Goal: Task Accomplishment & Management: Manage account settings

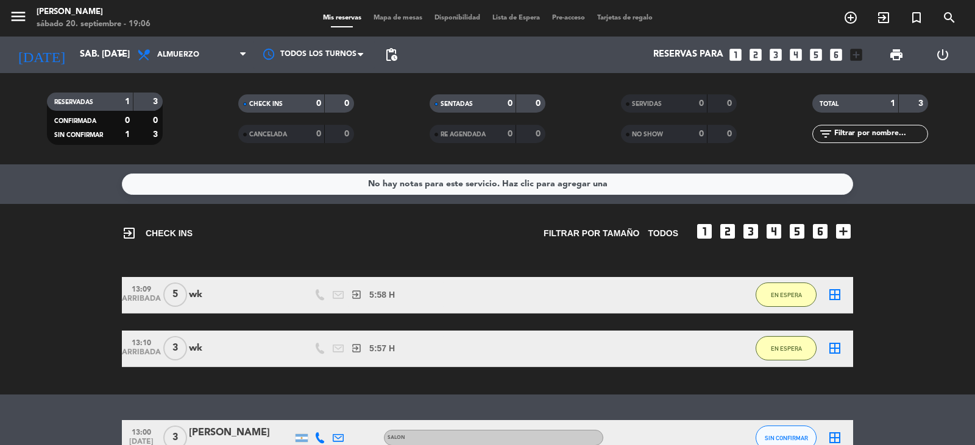
click at [754, 53] on icon "looks_two" at bounding box center [755, 55] width 16 height 16
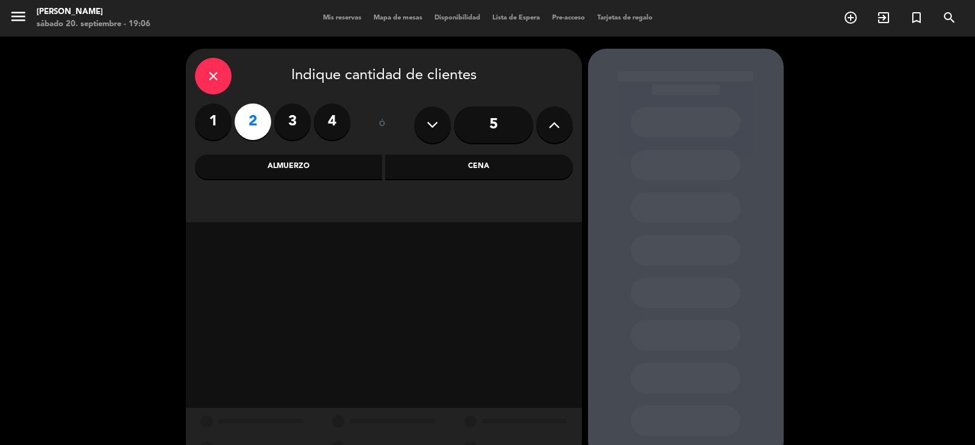
click at [425, 170] on div "Cena" at bounding box center [479, 167] width 188 height 24
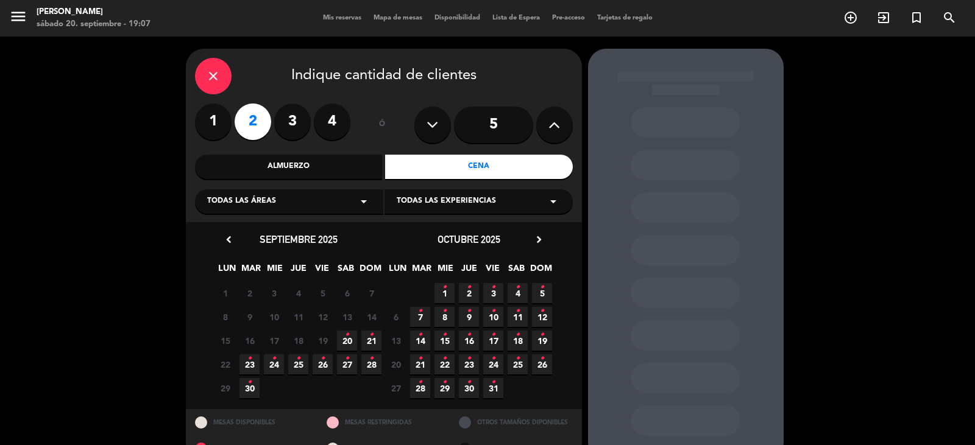
click at [348, 338] on icon "•" at bounding box center [347, 334] width 4 height 19
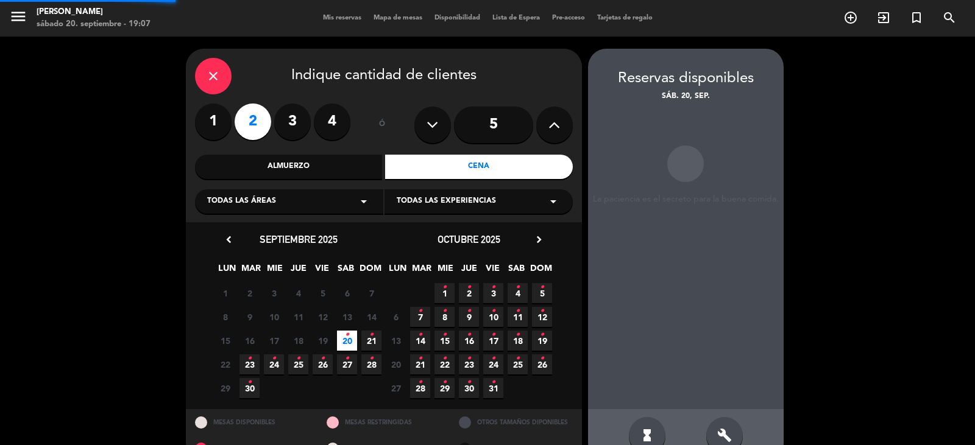
scroll to position [28, 0]
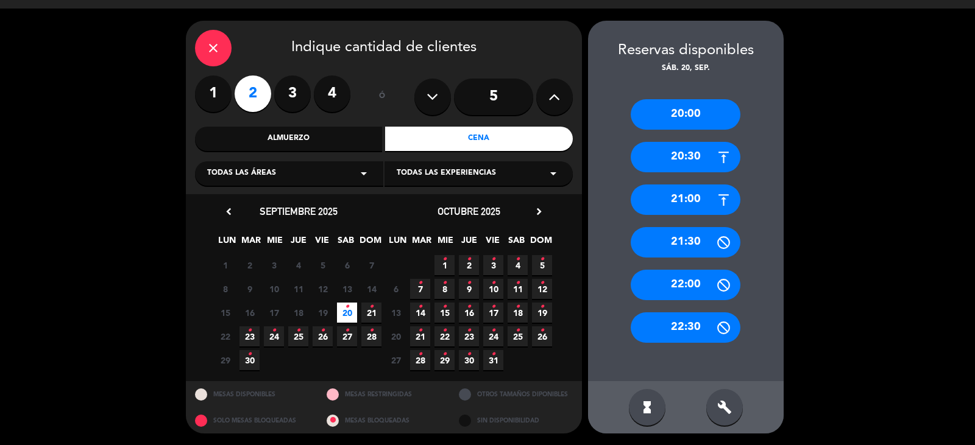
click at [718, 415] on div "build" at bounding box center [724, 407] width 37 height 37
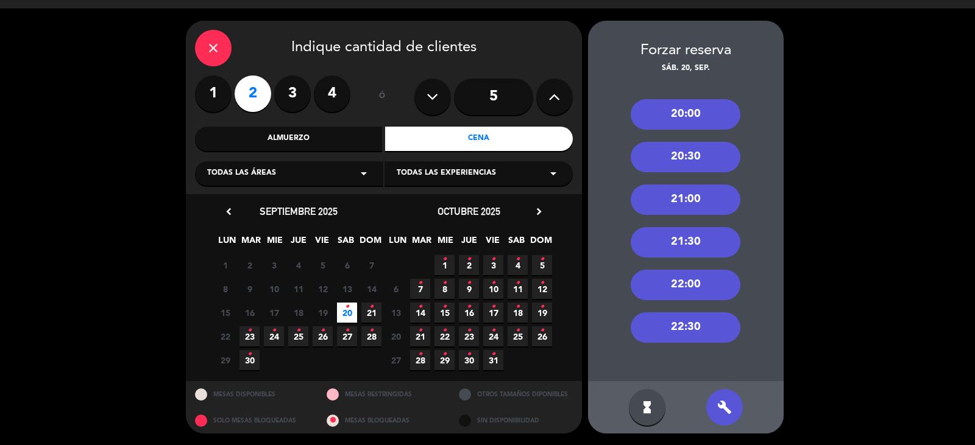
click at [678, 246] on div "21:30" at bounding box center [685, 242] width 110 height 30
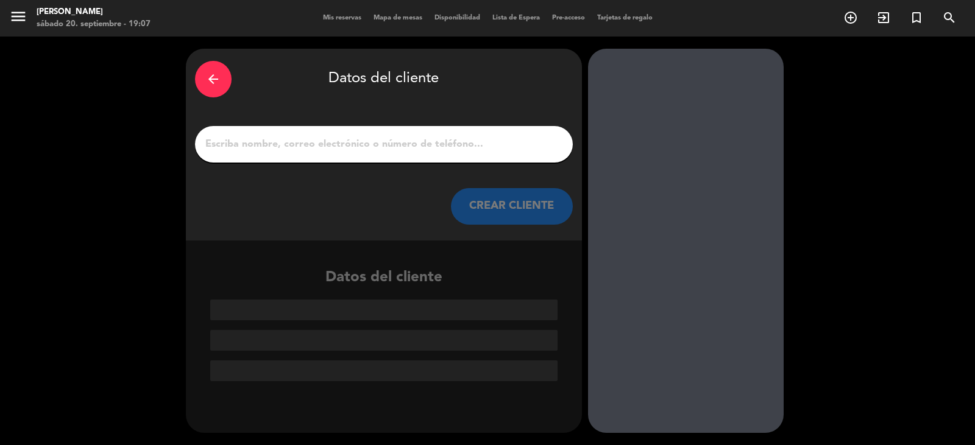
click at [490, 150] on input "1" at bounding box center [383, 144] width 359 height 17
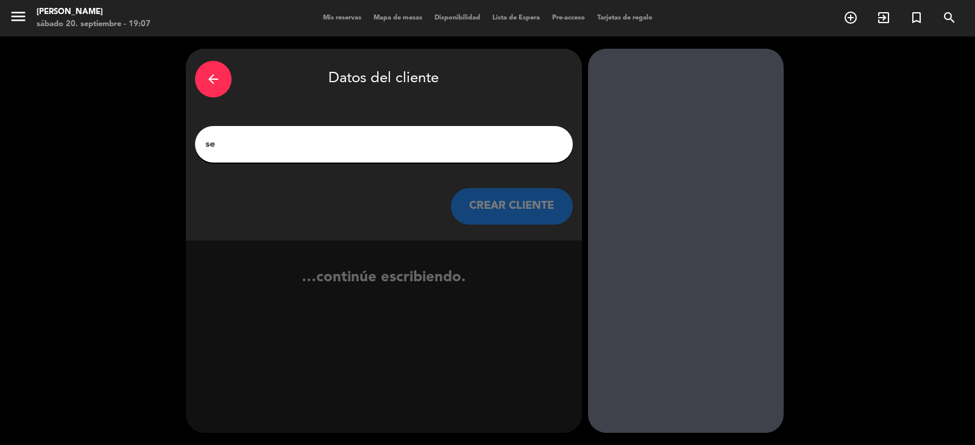
type input "s"
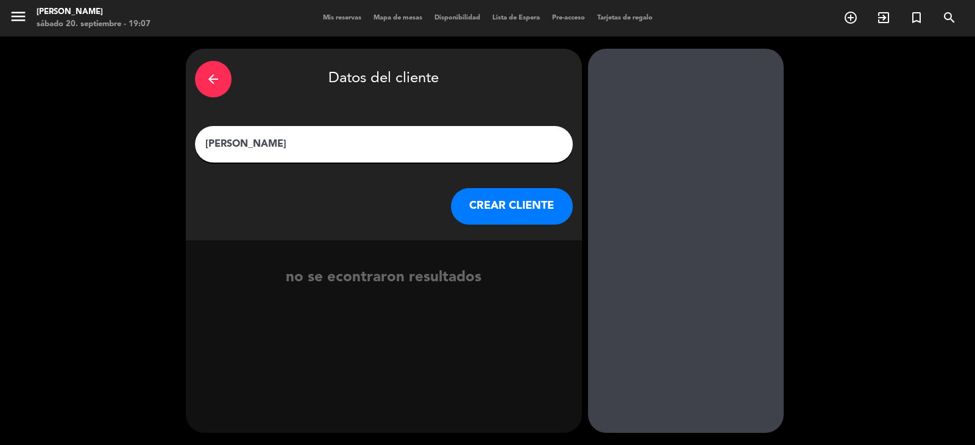
type input "[PERSON_NAME]"
click at [460, 213] on button "CREAR CLIENTE" at bounding box center [512, 206] width 122 height 37
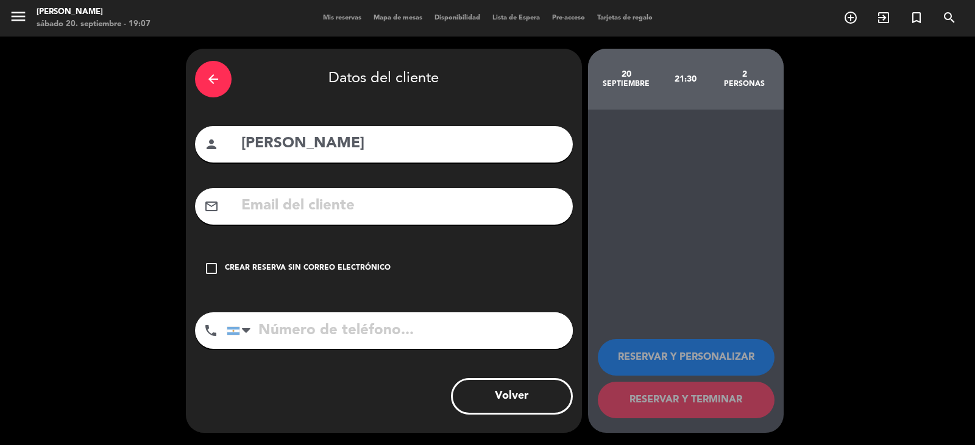
click at [210, 267] on icon "check_box_outline_blank" at bounding box center [211, 268] width 15 height 15
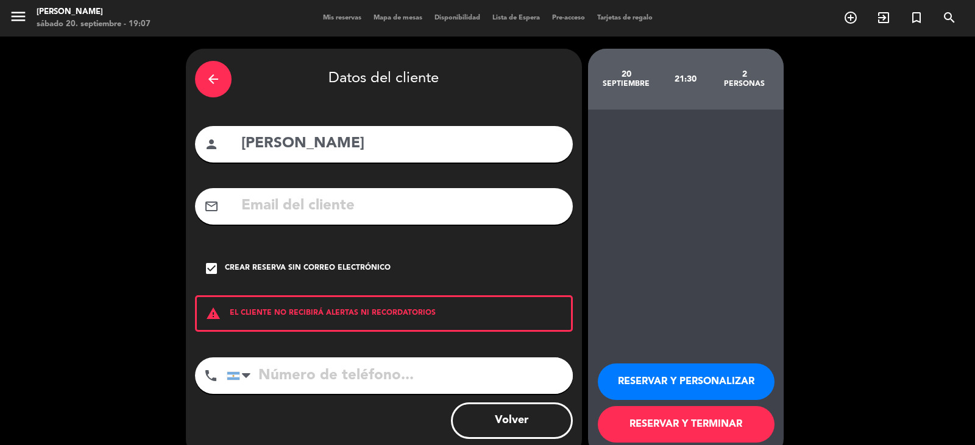
click at [286, 376] on input "tel" at bounding box center [400, 376] width 346 height 37
type input "1144127022"
click at [702, 379] on button "RESERVAR Y PERSONALIZAR" at bounding box center [686, 382] width 177 height 37
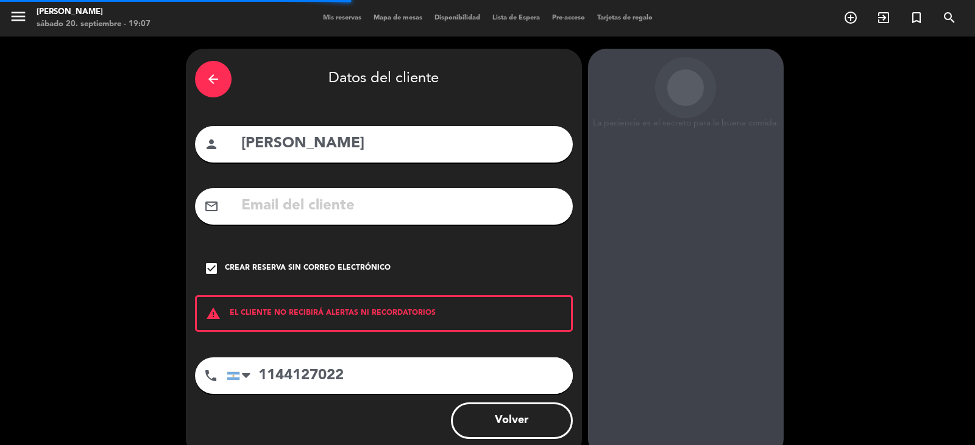
scroll to position [42, 0]
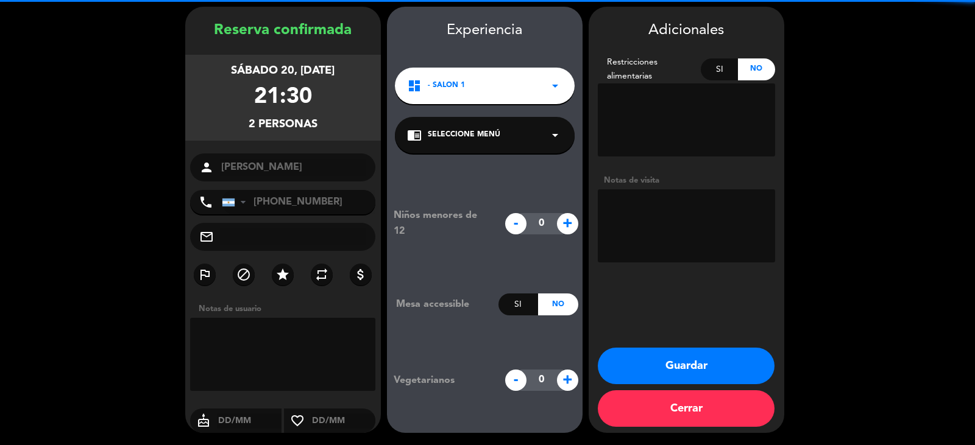
click at [475, 137] on span "Seleccione Menú" at bounding box center [464, 135] width 72 height 12
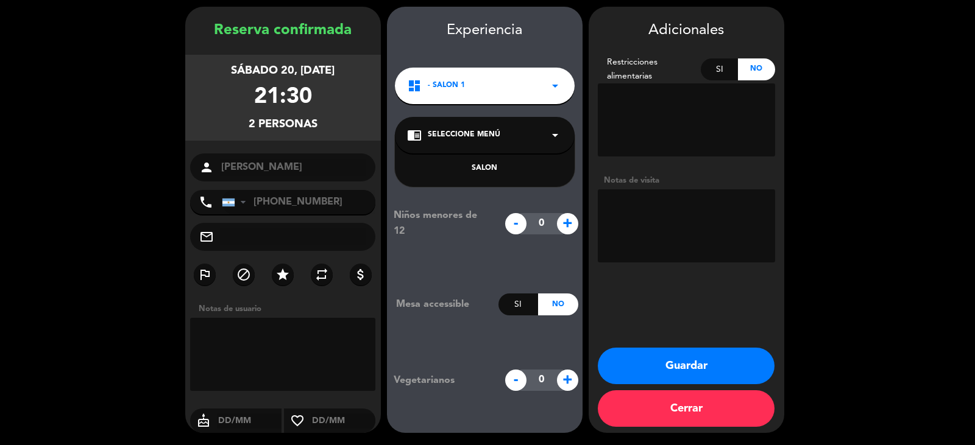
click at [492, 169] on div "SALON" at bounding box center [484, 169] width 155 height 12
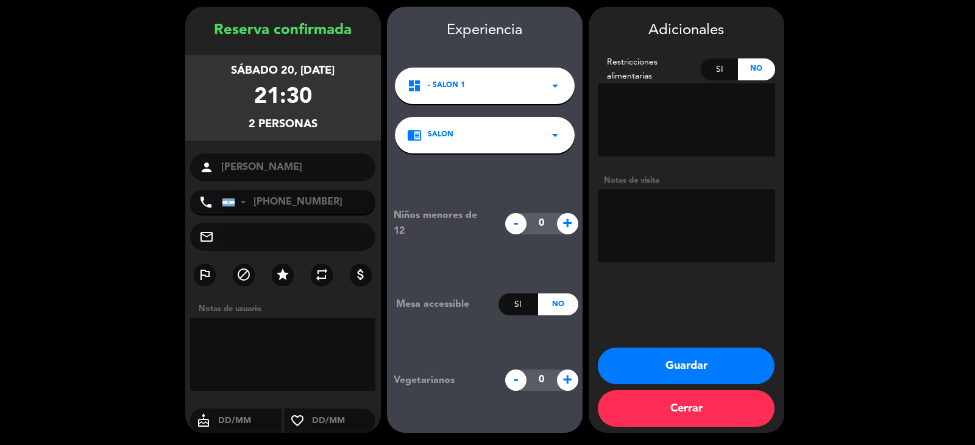
click at [635, 365] on button "Guardar" at bounding box center [686, 366] width 177 height 37
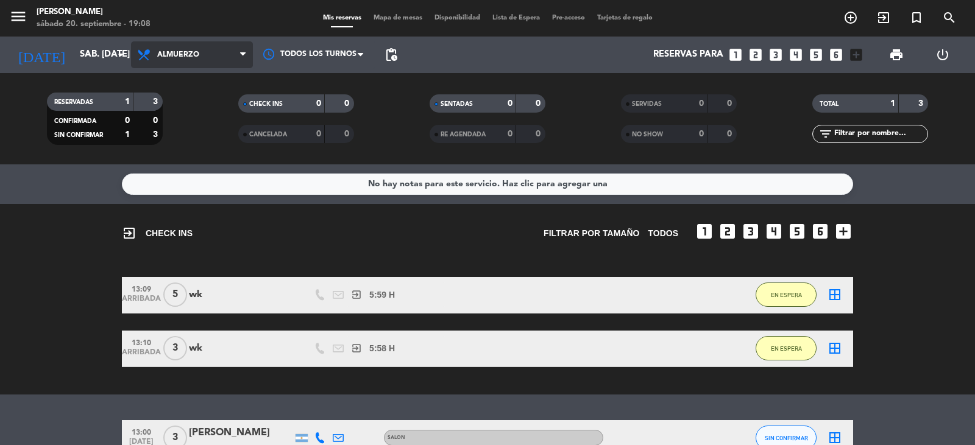
click at [202, 51] on span "Almuerzo" at bounding box center [192, 54] width 122 height 27
click at [206, 139] on div "menu [PERSON_NAME] sábado 20. septiembre - 19:08 Mis reservas Mapa de mesas Dis…" at bounding box center [487, 82] width 975 height 164
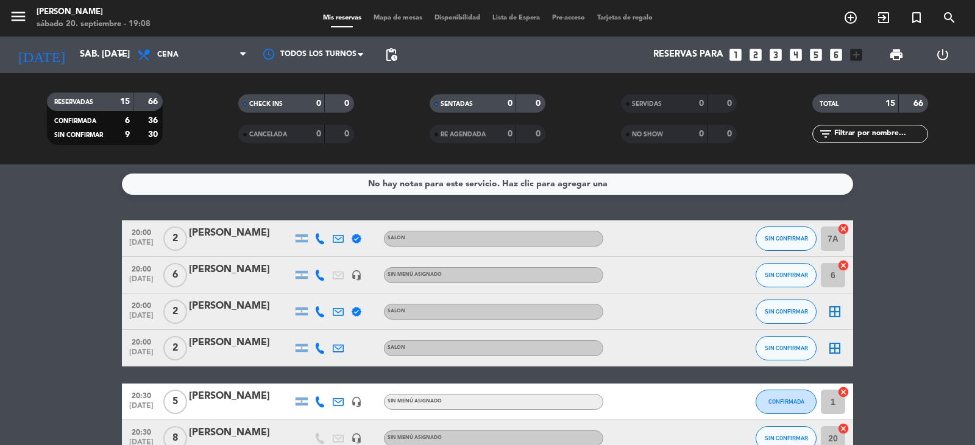
click at [318, 309] on icon at bounding box center [319, 311] width 11 height 11
click at [782, 314] on span "SIN CONFIRMAR" at bounding box center [785, 311] width 43 height 7
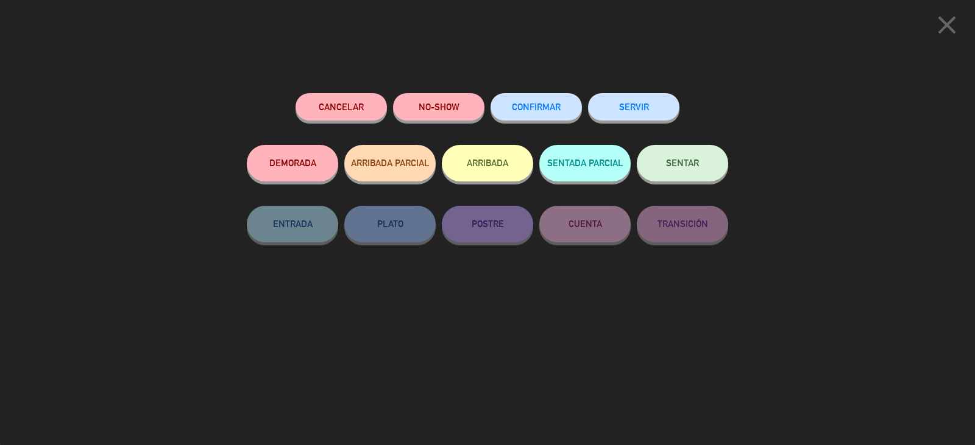
click at [538, 108] on span "CONFIRMAR" at bounding box center [536, 107] width 49 height 10
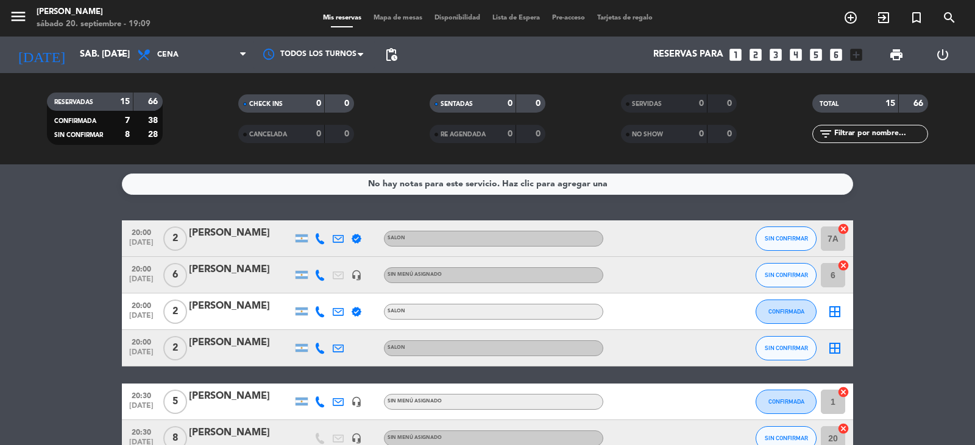
click at [321, 348] on icon at bounding box center [319, 348] width 11 height 11
drag, startPoint x: 16, startPoint y: 287, endPoint x: 58, endPoint y: 286, distance: 42.0
click at [316, 313] on icon at bounding box center [319, 311] width 11 height 11
click at [831, 314] on icon "border_all" at bounding box center [834, 312] width 15 height 15
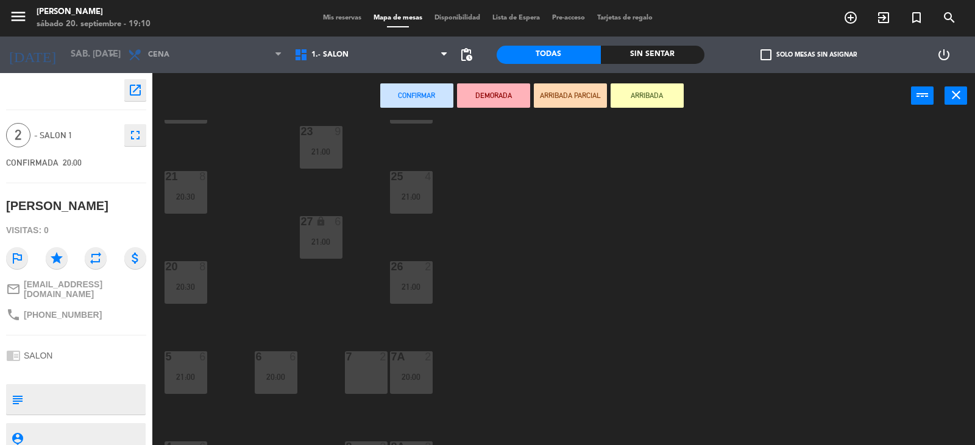
scroll to position [244, 0]
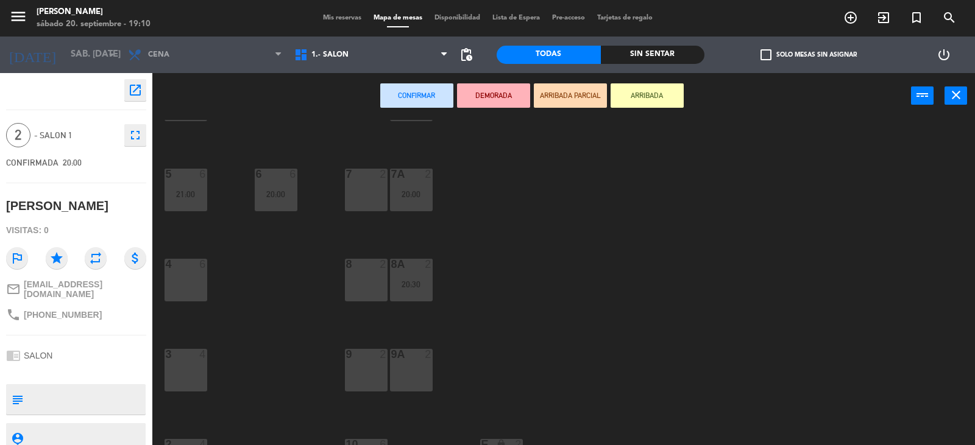
click at [182, 382] on div "3 4" at bounding box center [185, 370] width 43 height 43
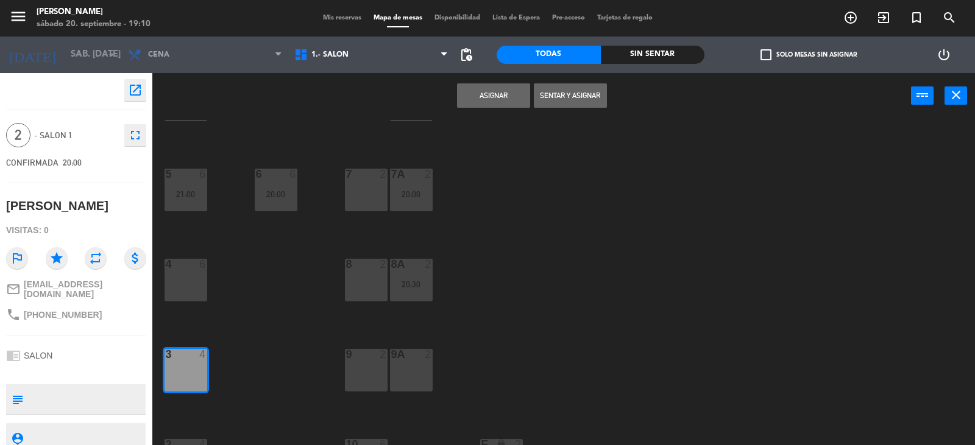
click at [506, 100] on button "Asignar" at bounding box center [493, 95] width 73 height 24
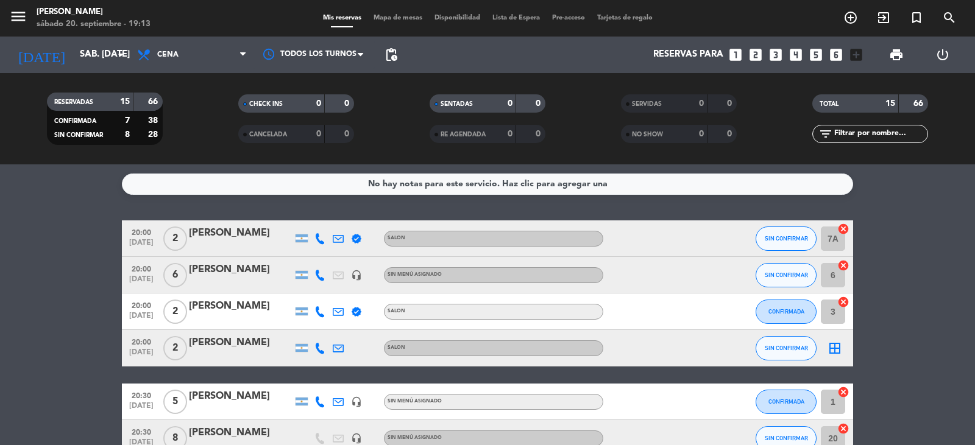
click at [393, 21] on span "Mapa de mesas" at bounding box center [397, 18] width 61 height 7
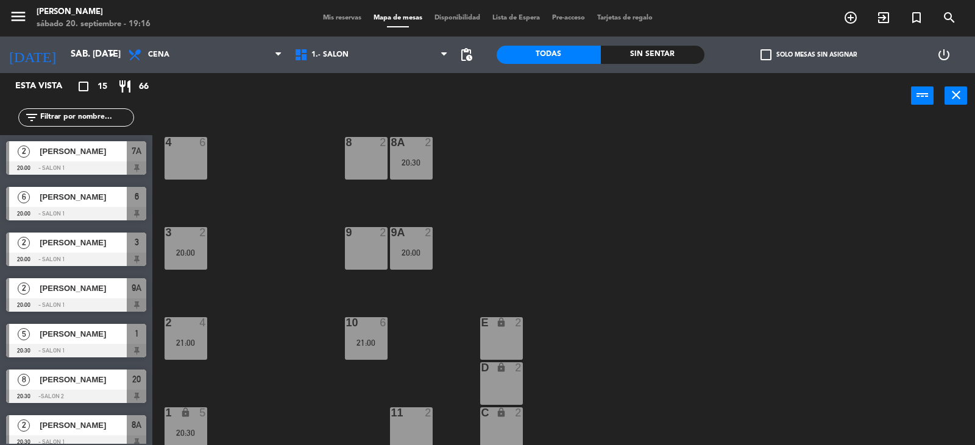
scroll to position [414, 0]
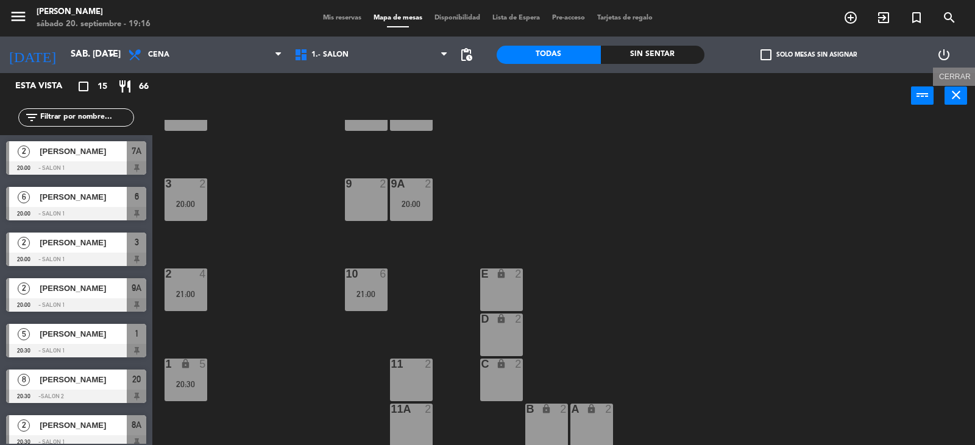
click at [957, 104] on button "close" at bounding box center [955, 95] width 23 height 18
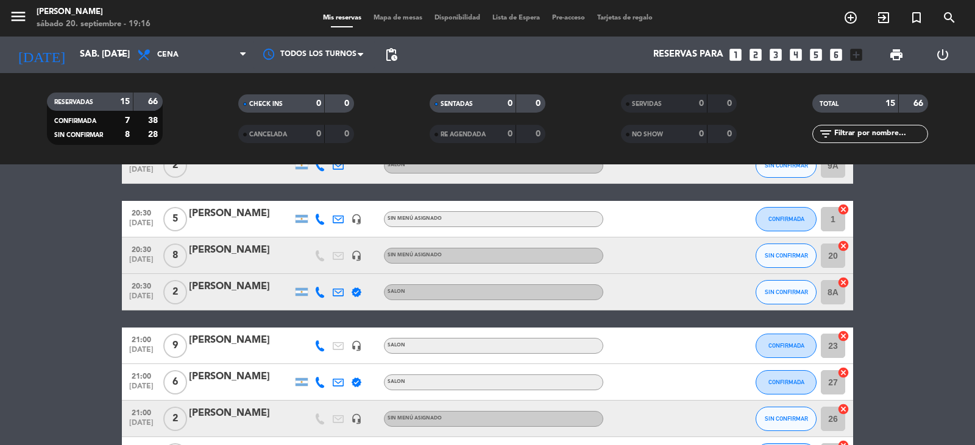
scroll to position [305, 0]
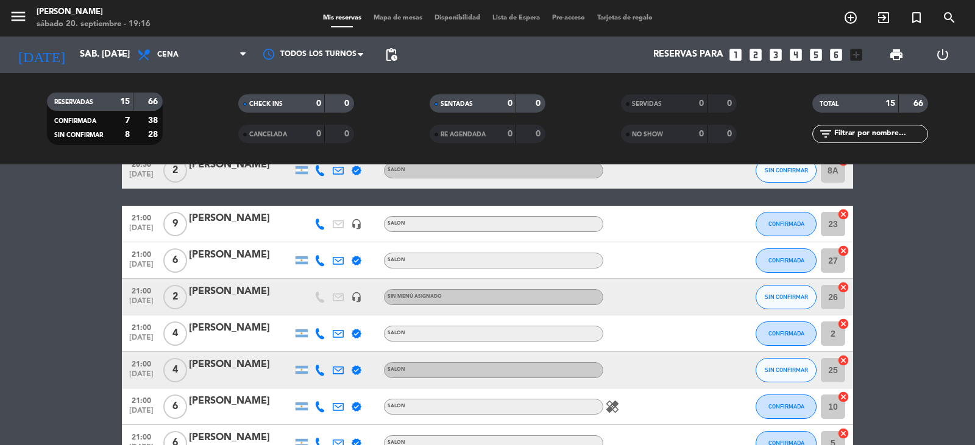
click at [842, 322] on icon "cancel" at bounding box center [843, 324] width 12 height 12
click at [837, 331] on icon "border_all" at bounding box center [834, 333] width 15 height 15
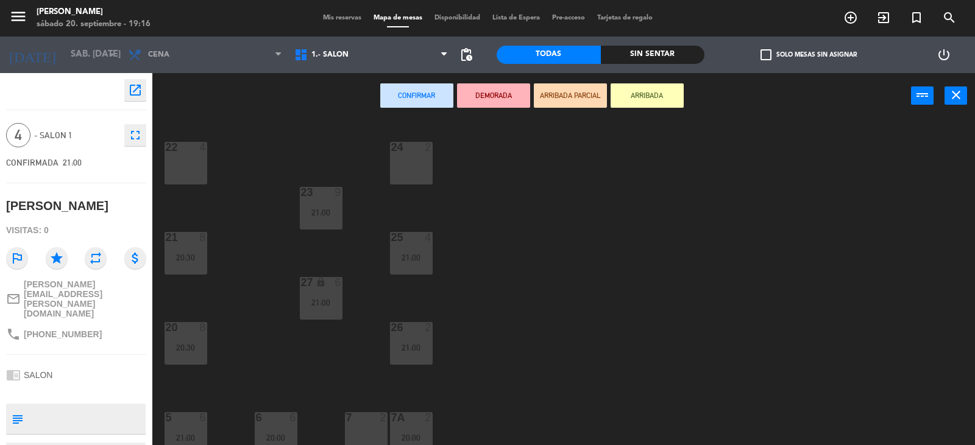
click at [188, 172] on div "22 4" at bounding box center [185, 163] width 43 height 43
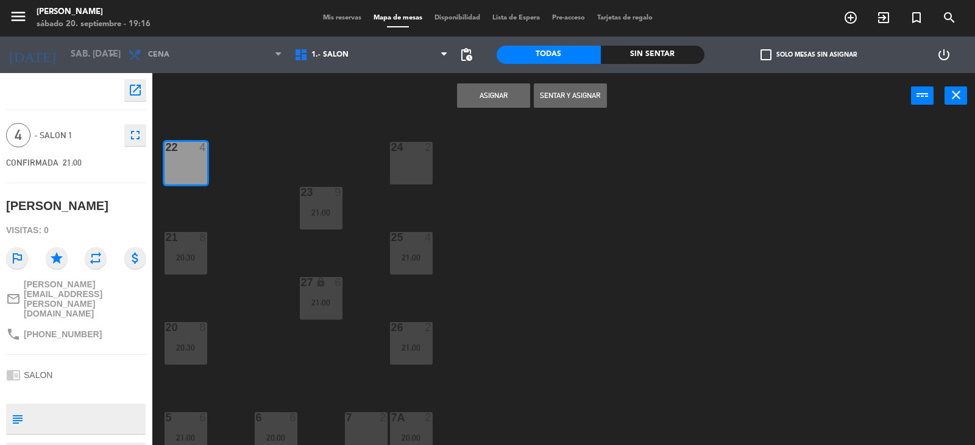
click at [507, 93] on button "Asignar" at bounding box center [493, 95] width 73 height 24
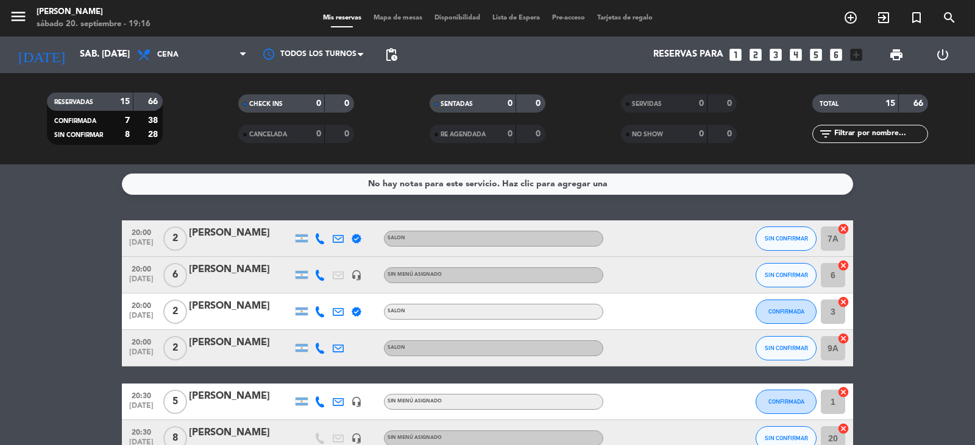
click at [776, 55] on icon "looks_3" at bounding box center [775, 55] width 16 height 16
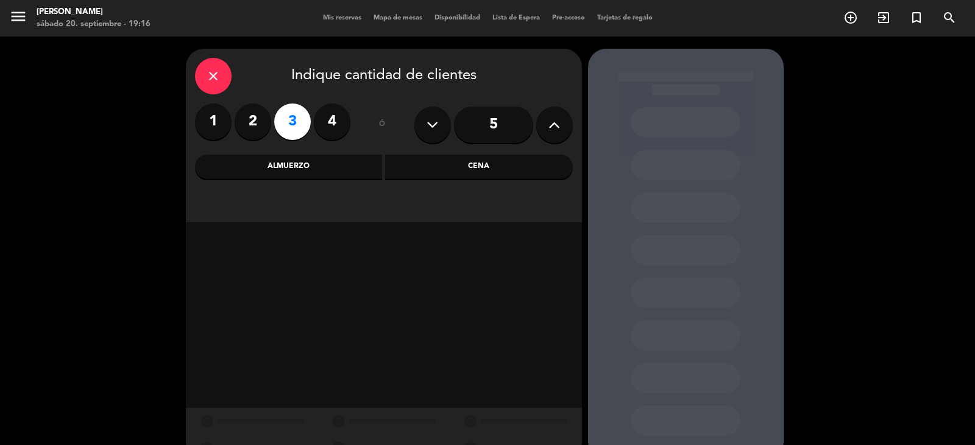
click at [442, 166] on div "Cena" at bounding box center [479, 167] width 188 height 24
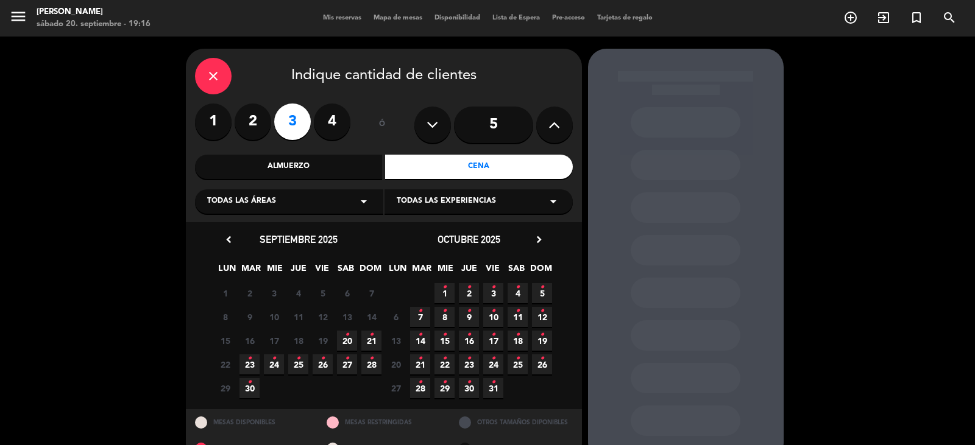
click at [344, 348] on span "20 •" at bounding box center [347, 341] width 20 height 20
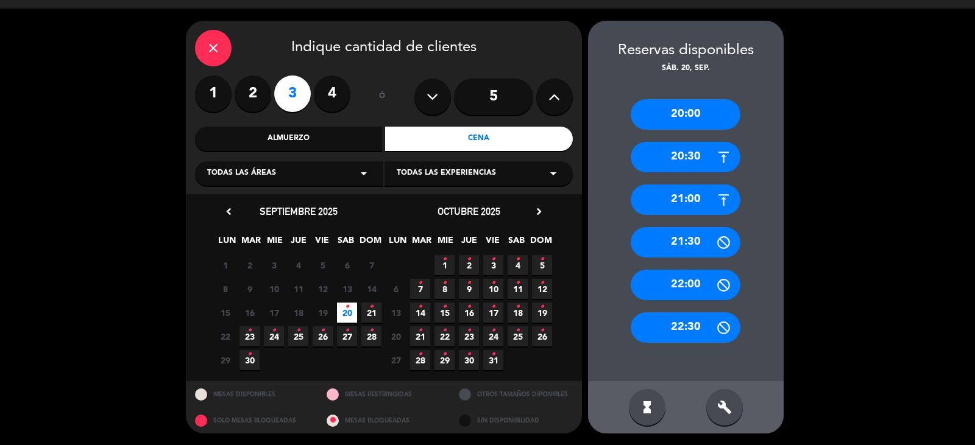
drag, startPoint x: 694, startPoint y: 115, endPoint x: 672, endPoint y: 116, distance: 22.0
click at [694, 114] on div "20:00" at bounding box center [685, 114] width 110 height 30
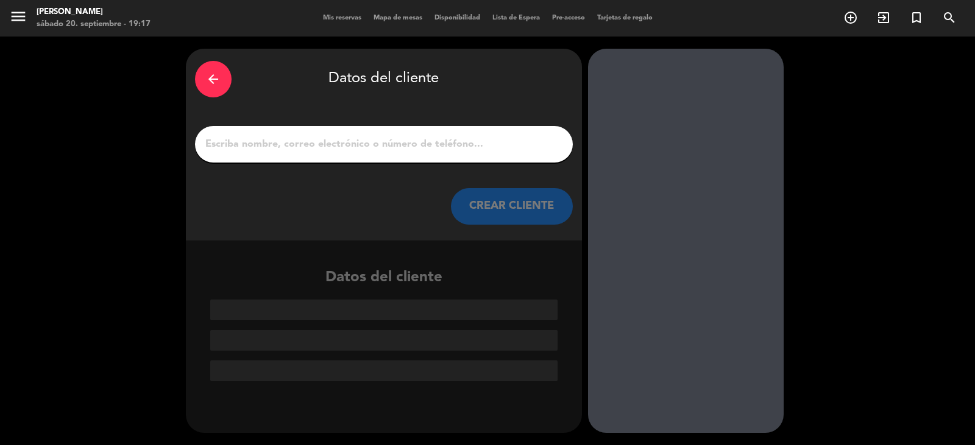
click at [351, 148] on input "1" at bounding box center [383, 144] width 359 height 17
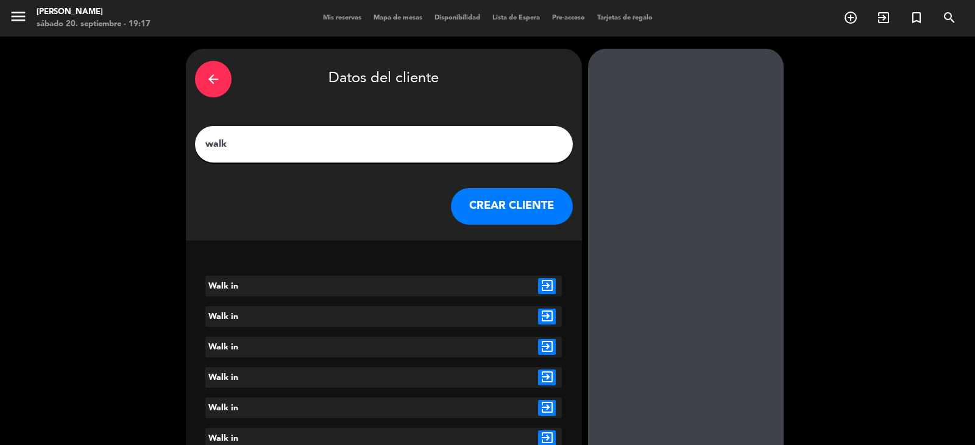
type input "walk"
click at [543, 286] on icon "exit_to_app" at bounding box center [547, 286] width 18 height 16
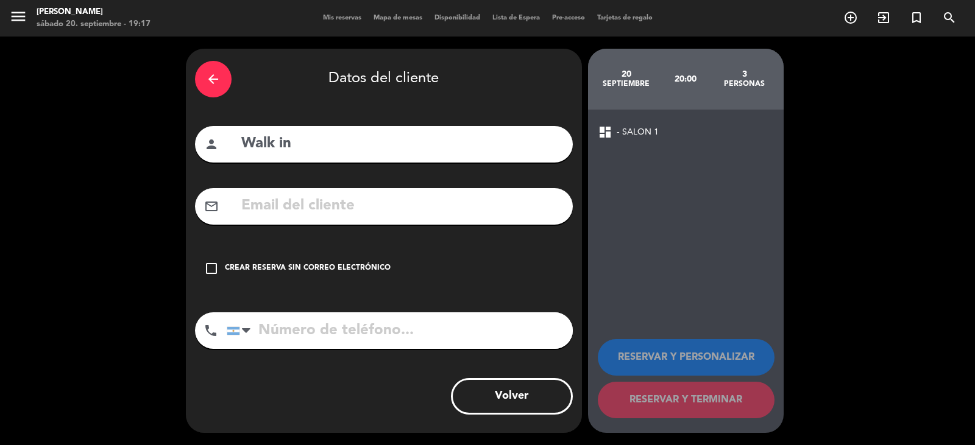
click at [209, 266] on icon "check_box_outline_blank" at bounding box center [211, 268] width 15 height 15
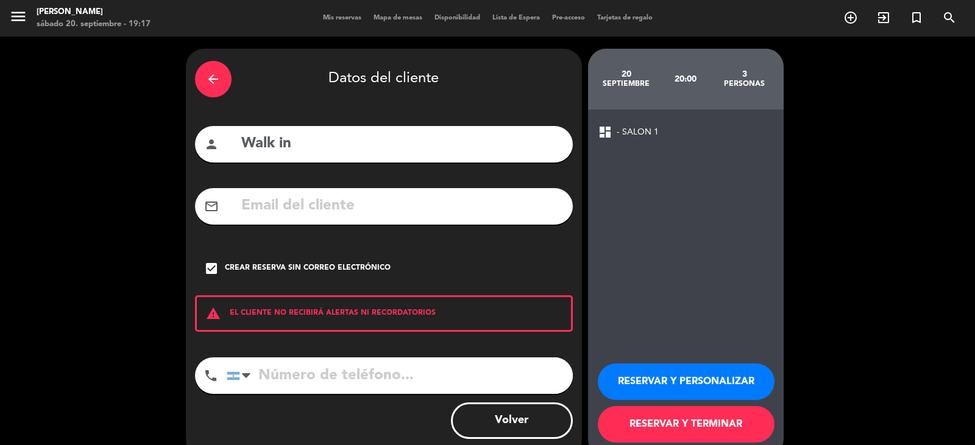
scroll to position [24, 0]
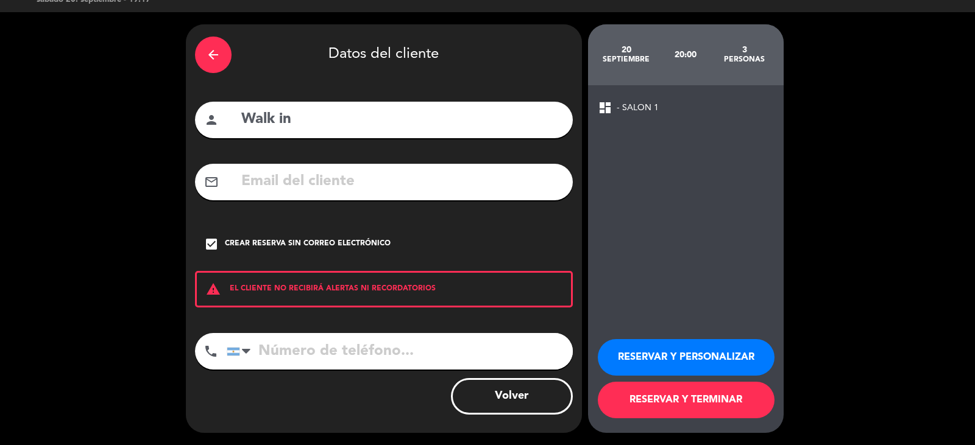
click at [654, 405] on button "RESERVAR Y TERMINAR" at bounding box center [686, 400] width 177 height 37
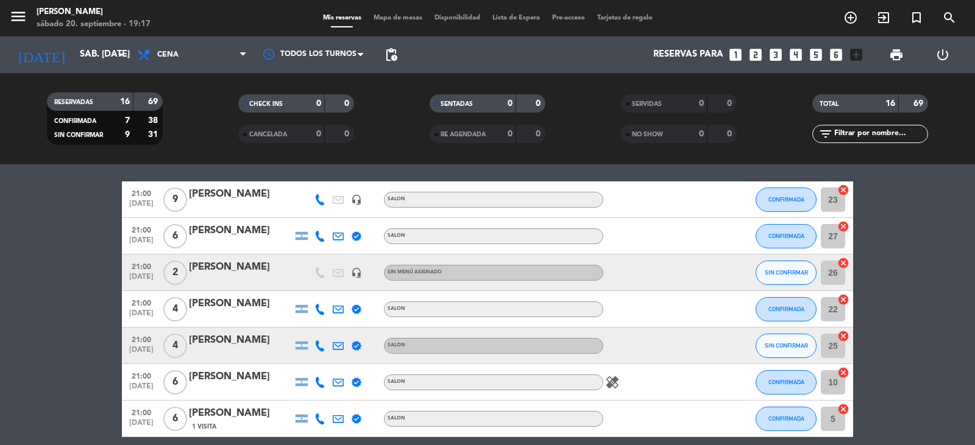
scroll to position [426, 0]
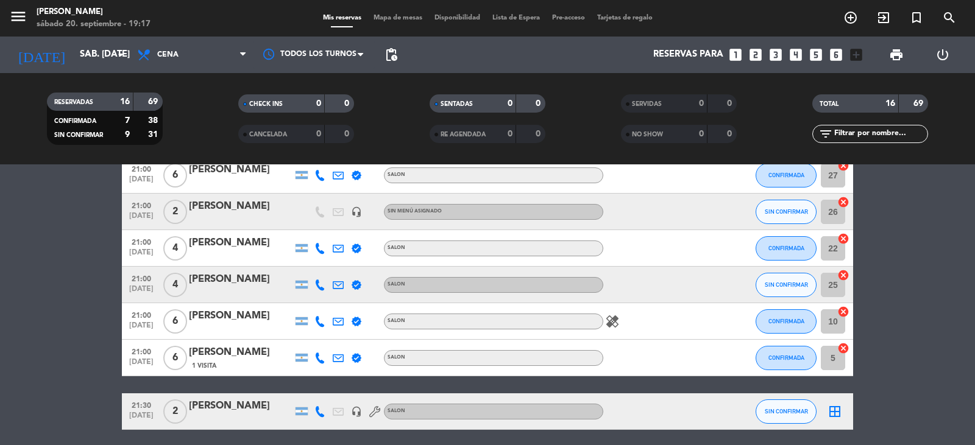
click at [608, 327] on icon "healing" at bounding box center [612, 321] width 15 height 15
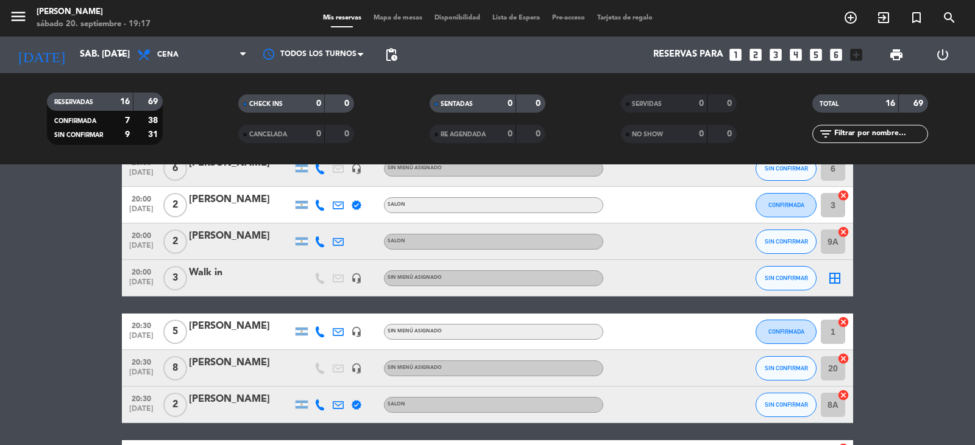
scroll to position [0, 0]
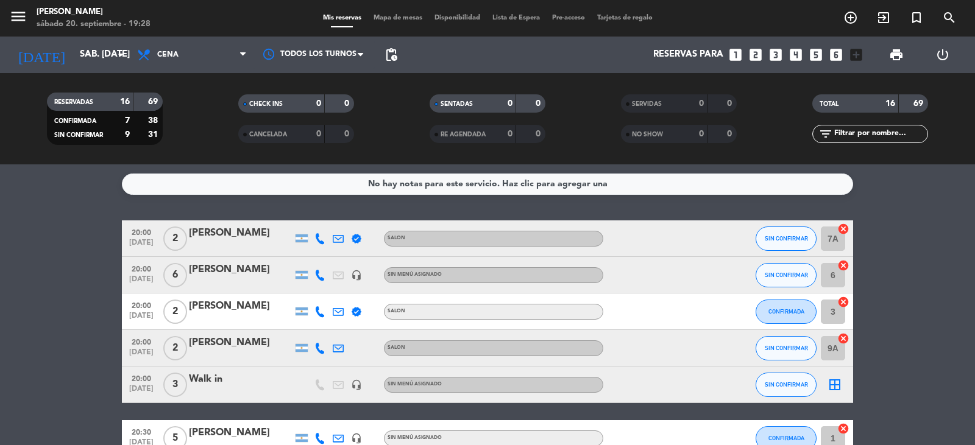
click at [753, 51] on icon "looks_two" at bounding box center [755, 55] width 16 height 16
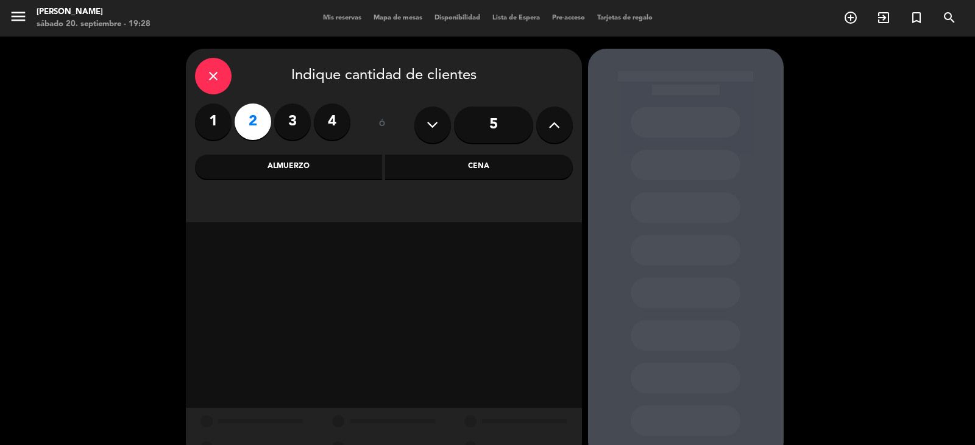
click at [470, 172] on div "Cena" at bounding box center [479, 167] width 188 height 24
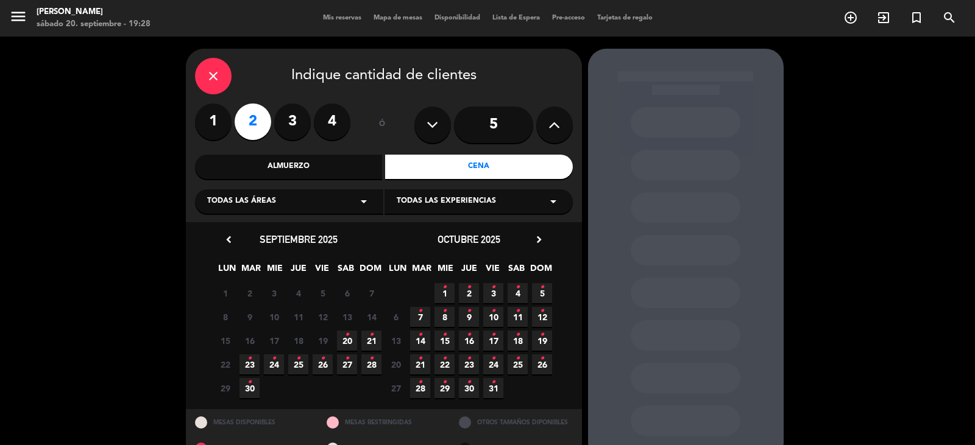
click at [352, 344] on span "20 •" at bounding box center [347, 341] width 20 height 20
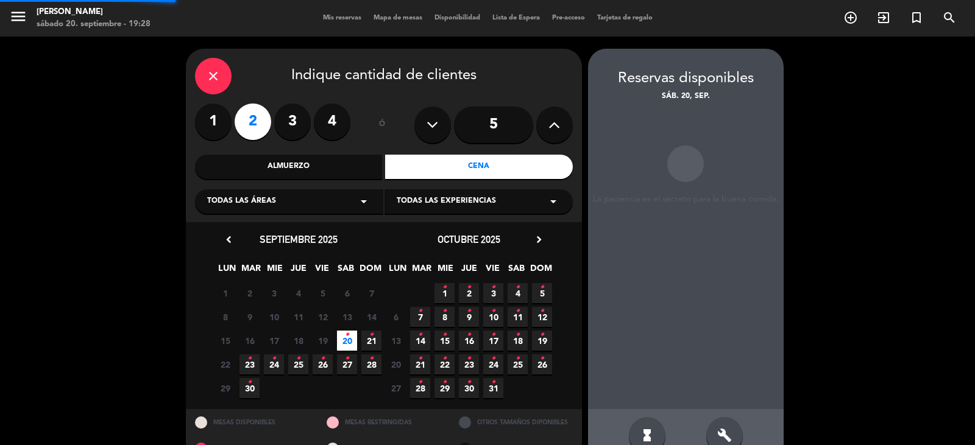
scroll to position [28, 0]
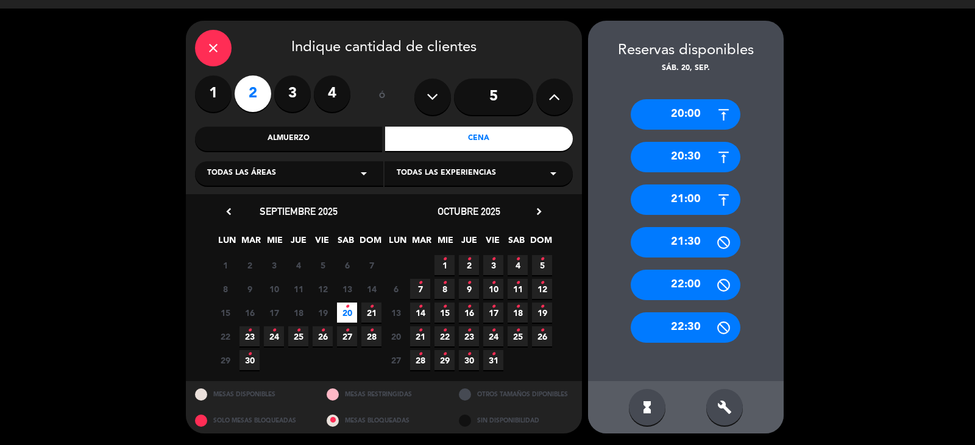
click at [697, 200] on div "21:00" at bounding box center [685, 200] width 110 height 30
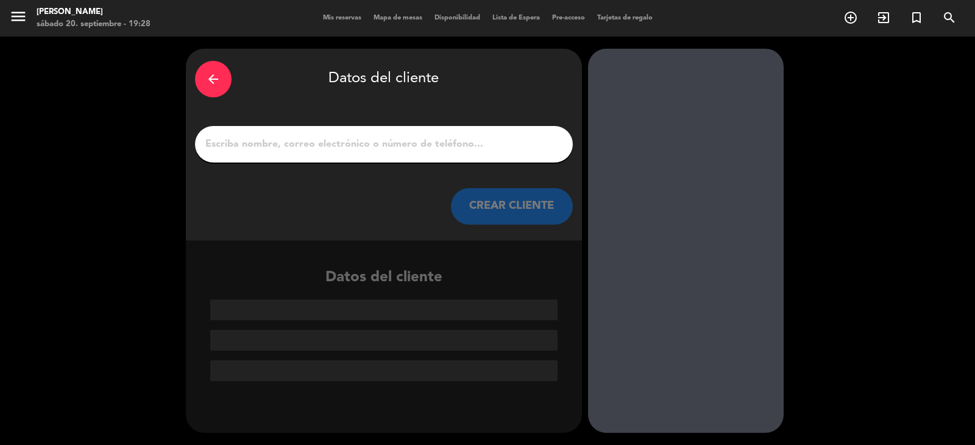
click at [398, 143] on input "1" at bounding box center [383, 144] width 359 height 17
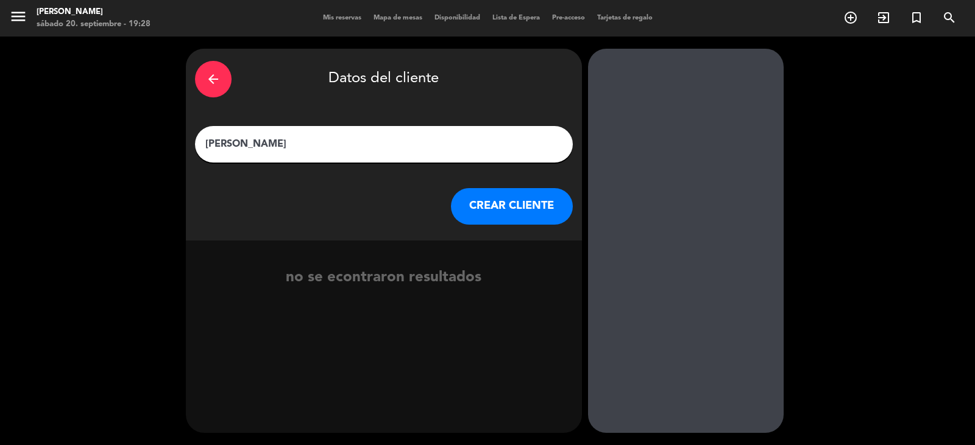
type input "[PERSON_NAME]"
click at [546, 219] on button "CREAR CLIENTE" at bounding box center [512, 206] width 122 height 37
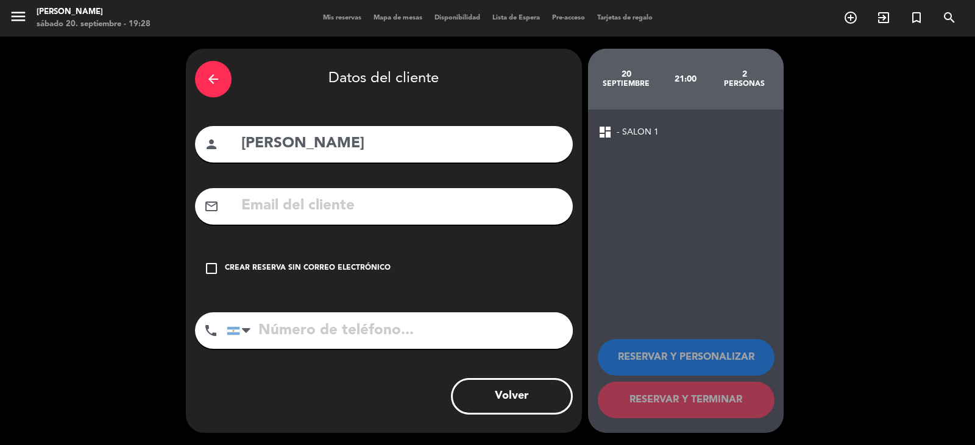
click at [212, 269] on icon "check_box_outline_blank" at bounding box center [211, 268] width 15 height 15
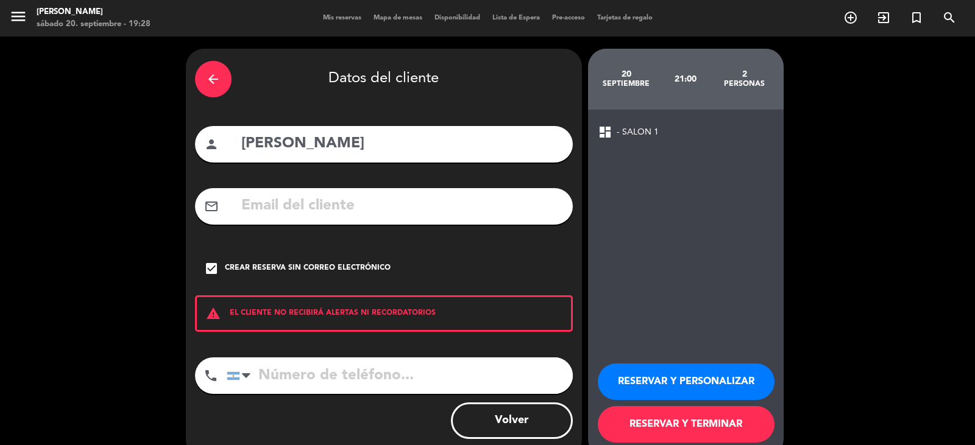
click at [284, 372] on input "tel" at bounding box center [400, 376] width 346 height 37
type input "1150564962"
click at [721, 392] on button "RESERVAR Y PERSONALIZAR" at bounding box center [686, 382] width 177 height 37
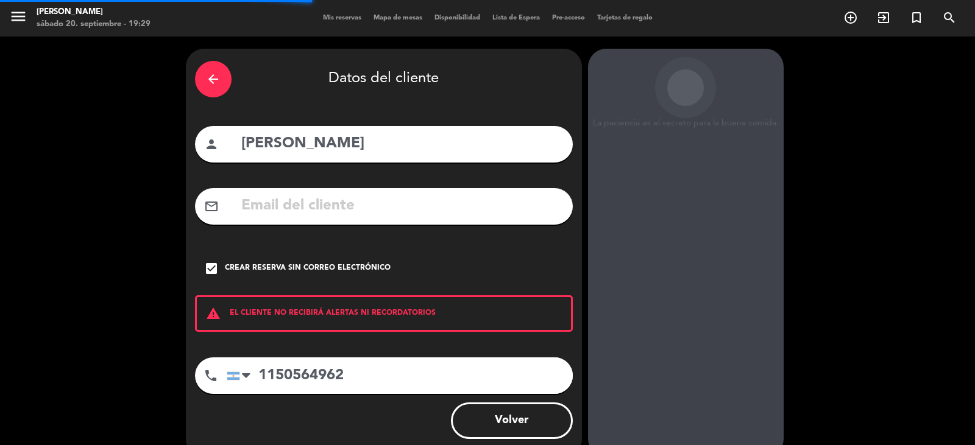
scroll to position [42, 0]
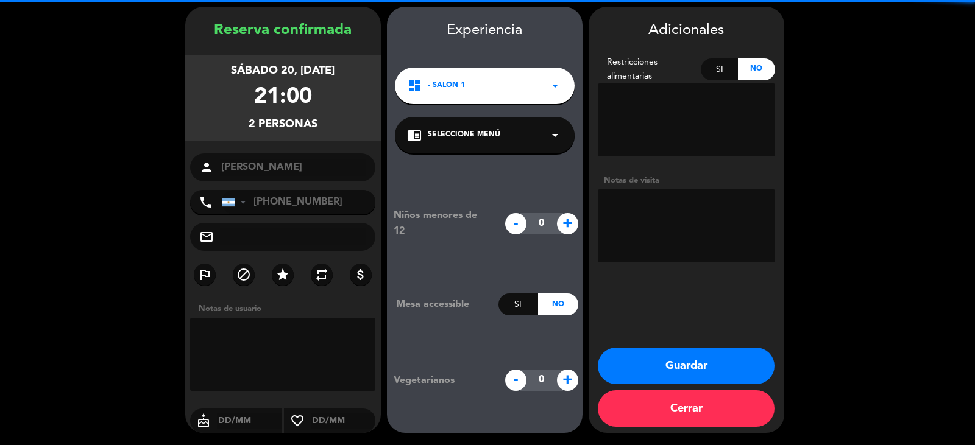
click at [454, 135] on span "Seleccione Menú" at bounding box center [464, 135] width 72 height 12
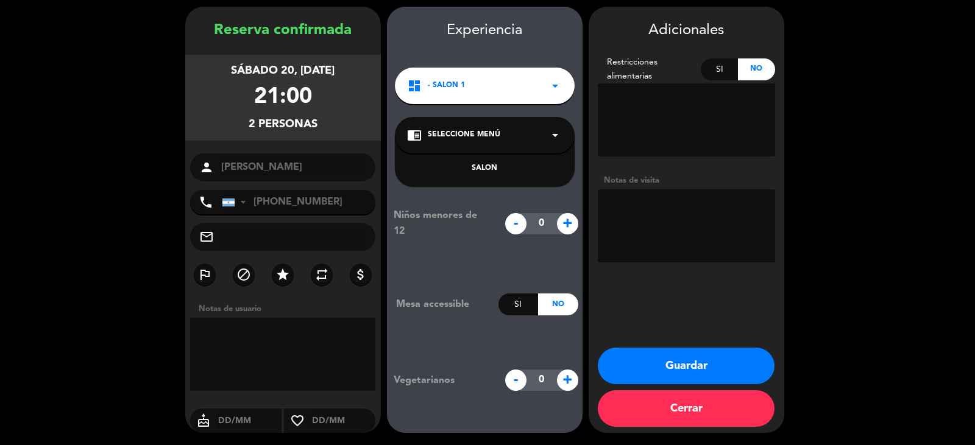
click at [480, 166] on div "SALON" at bounding box center [484, 169] width 155 height 12
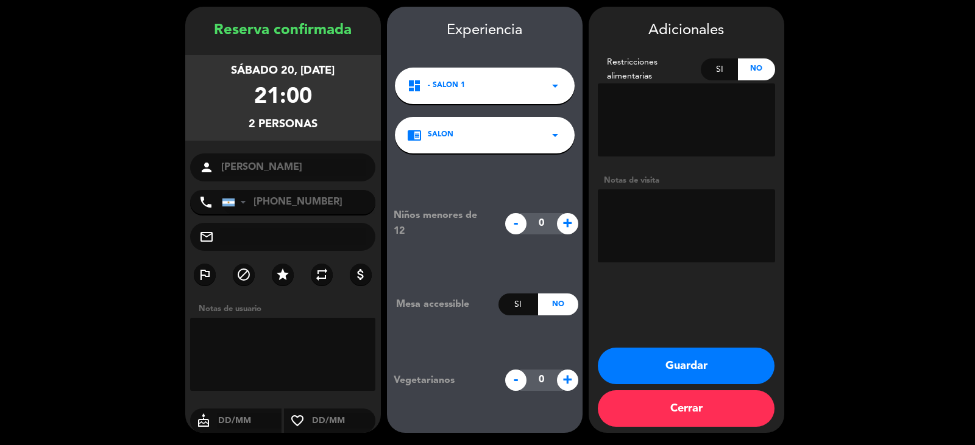
click at [688, 367] on button "Guardar" at bounding box center [686, 366] width 177 height 37
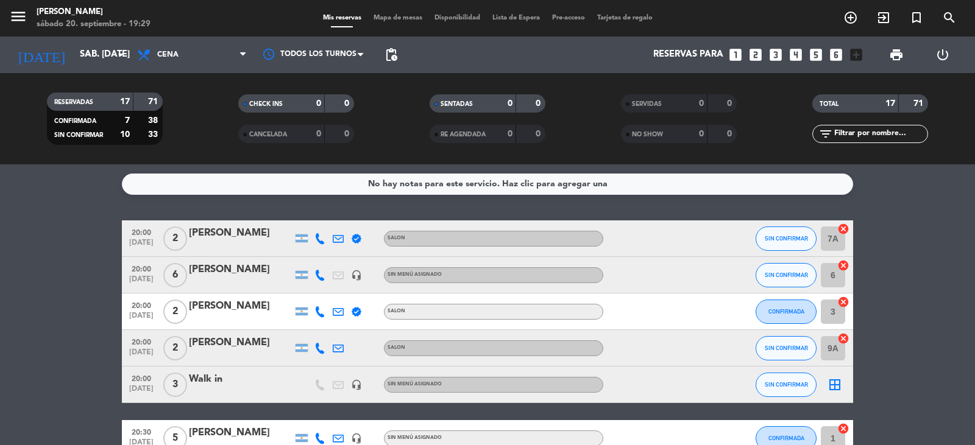
click at [833, 386] on icon "border_all" at bounding box center [834, 385] width 15 height 15
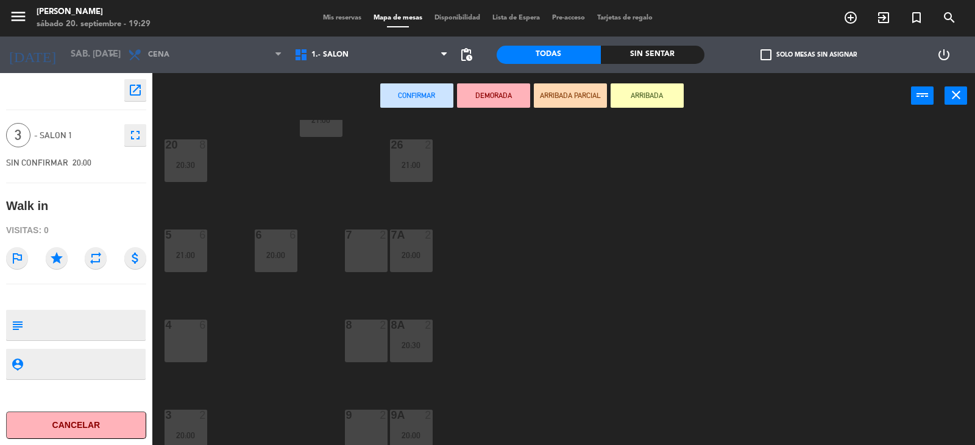
scroll to position [305, 0]
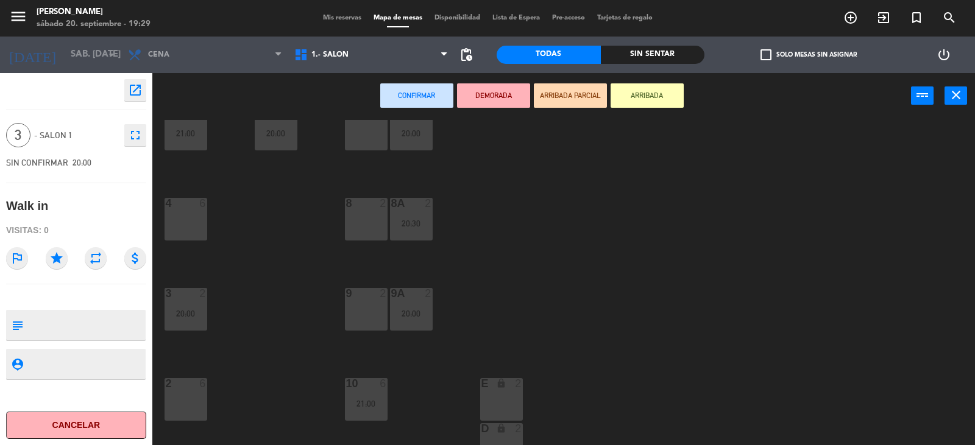
click at [178, 395] on div "2 6" at bounding box center [185, 399] width 43 height 43
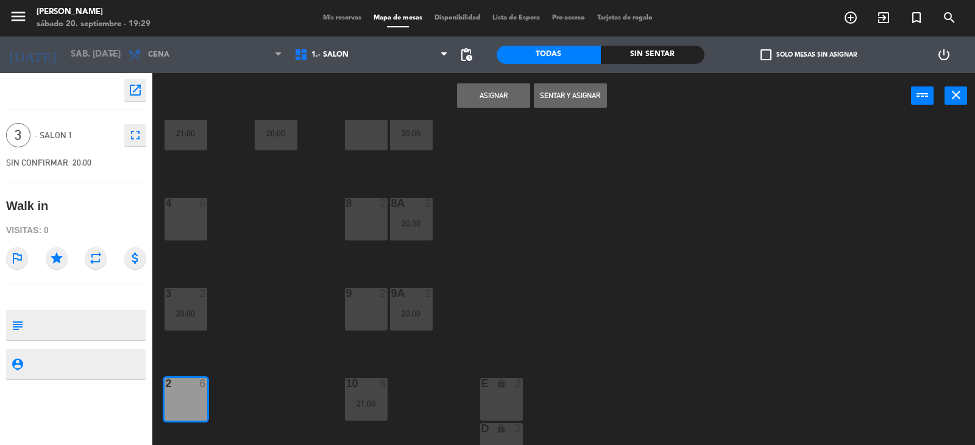
click at [474, 104] on button "Asignar" at bounding box center [493, 95] width 73 height 24
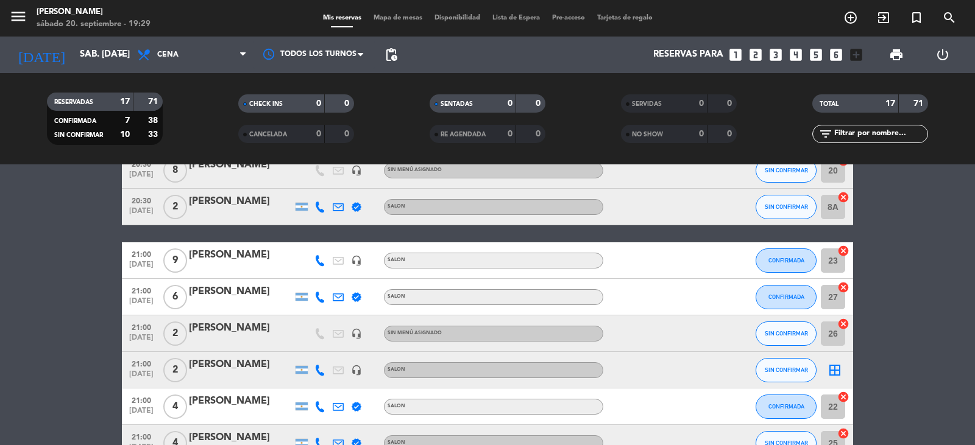
scroll to position [426, 0]
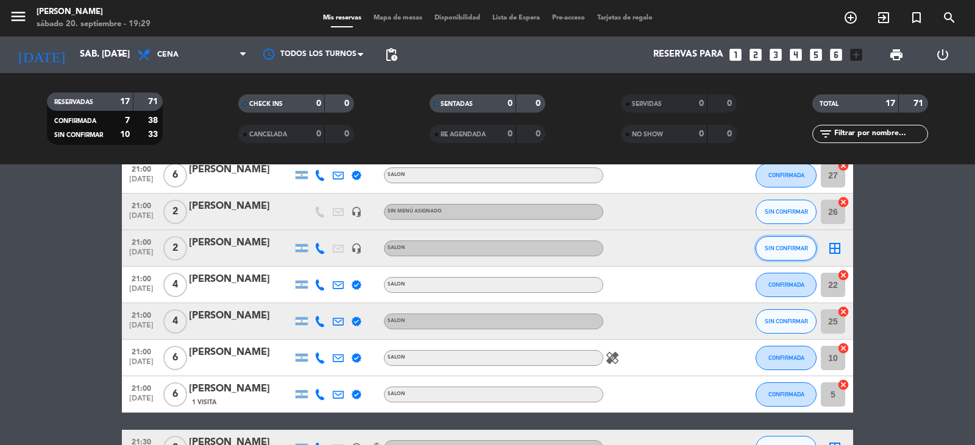
click at [789, 243] on button "SIN CONFIRMAR" at bounding box center [785, 248] width 61 height 24
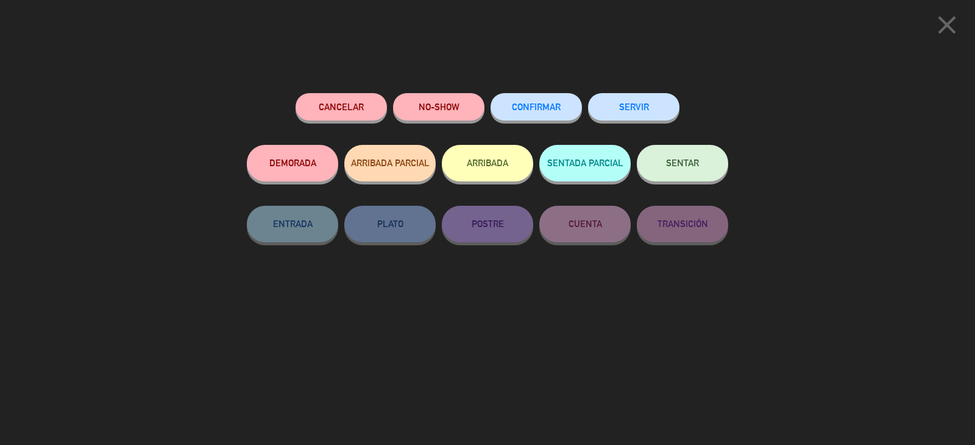
click at [516, 113] on button "CONFIRMAR" at bounding box center [535, 106] width 91 height 27
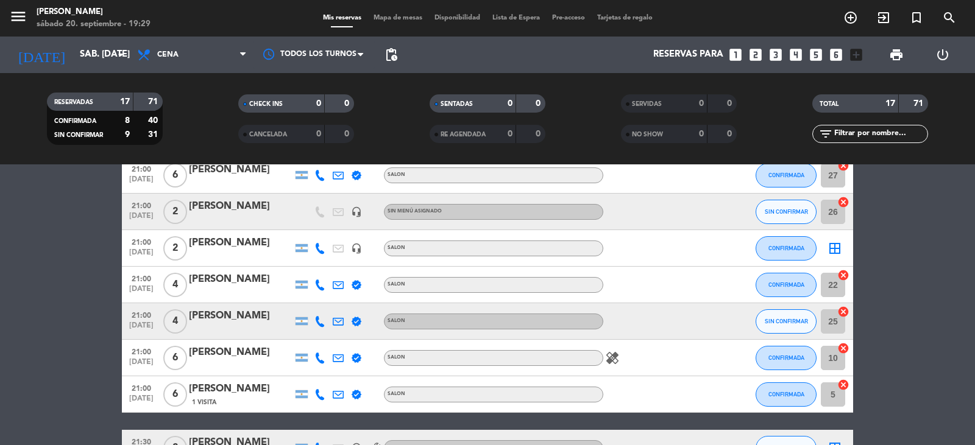
click at [836, 249] on icon "border_all" at bounding box center [834, 248] width 15 height 15
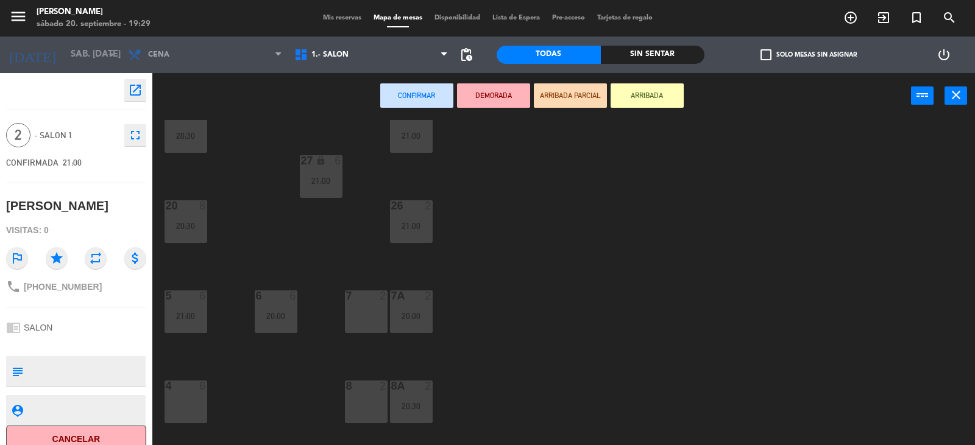
scroll to position [183, 0]
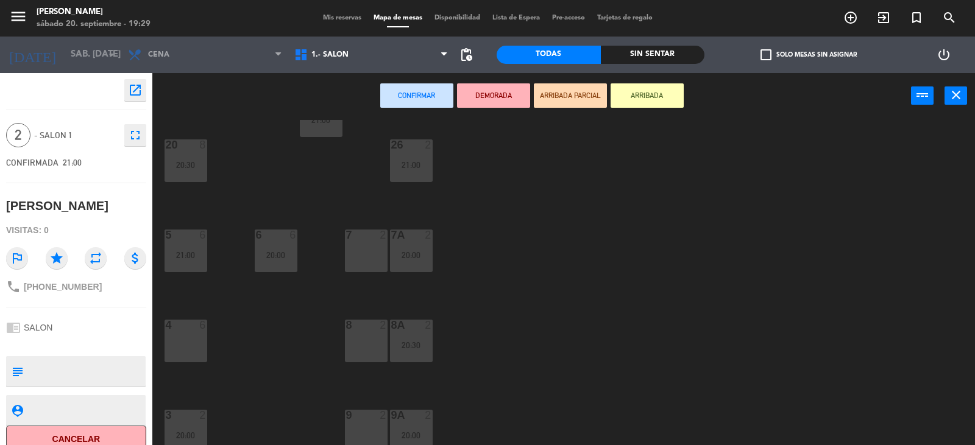
click at [362, 244] on div "7 2" at bounding box center [366, 251] width 43 height 43
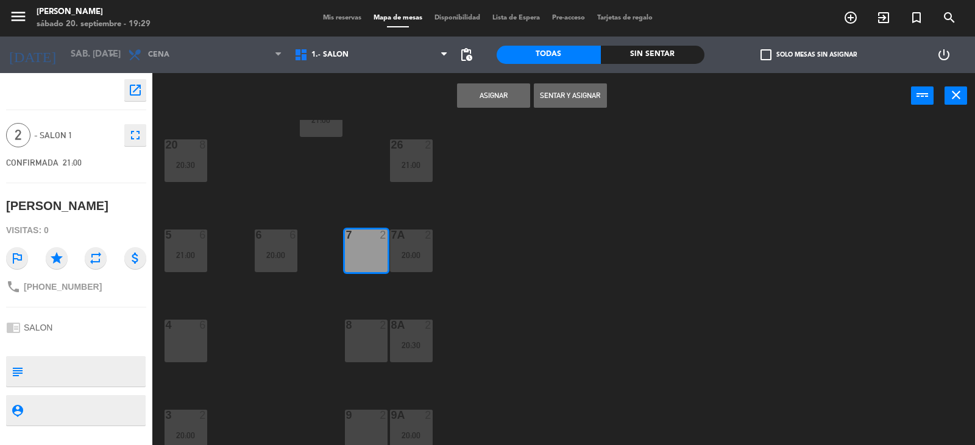
click at [520, 94] on button "Asignar" at bounding box center [493, 95] width 73 height 24
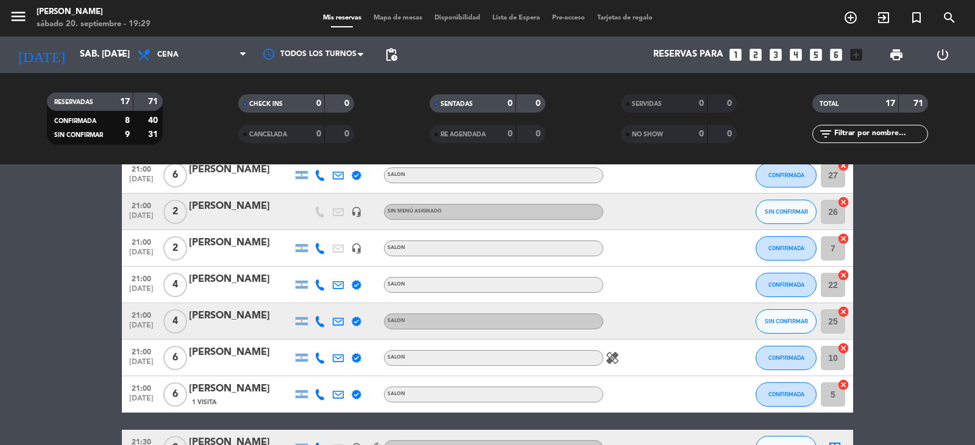
scroll to position [487, 0]
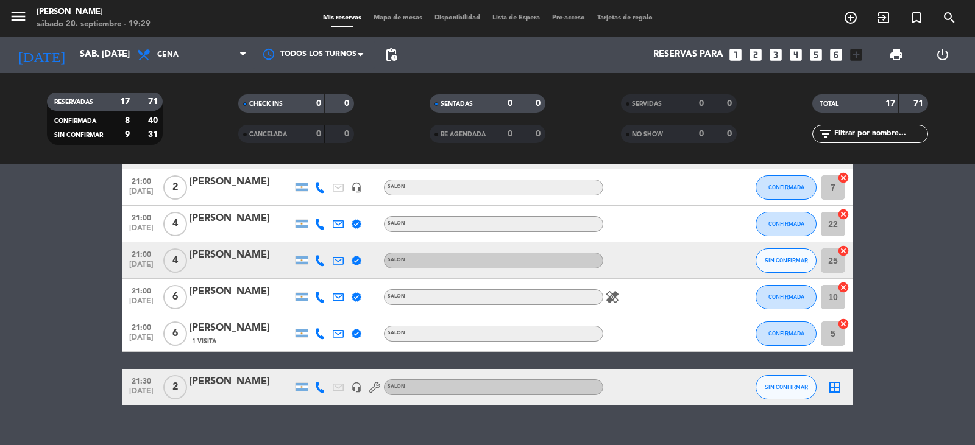
click at [316, 260] on icon at bounding box center [319, 260] width 11 height 11
click at [776, 264] on button "SIN CONFIRMAR" at bounding box center [785, 261] width 61 height 24
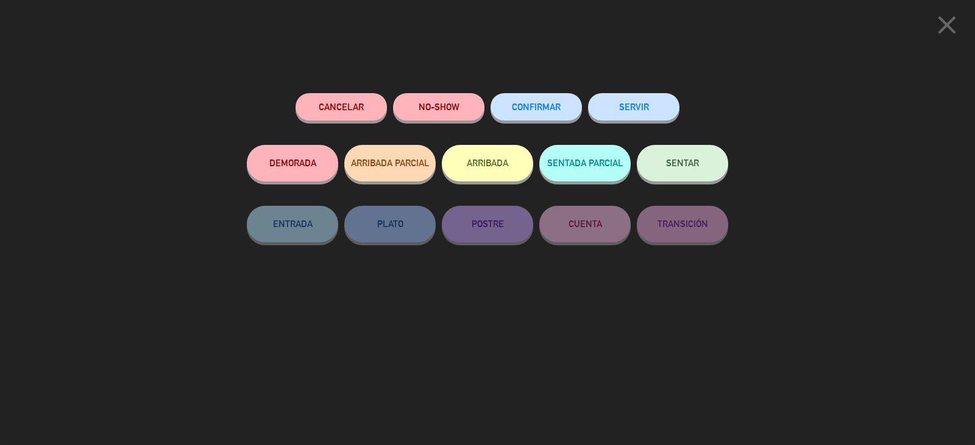
click at [543, 113] on button "CONFIRMAR" at bounding box center [535, 106] width 91 height 27
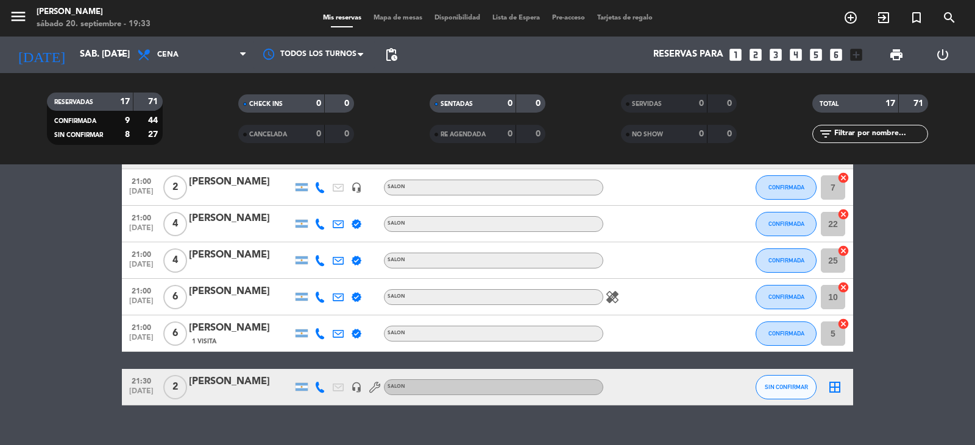
scroll to position [365, 0]
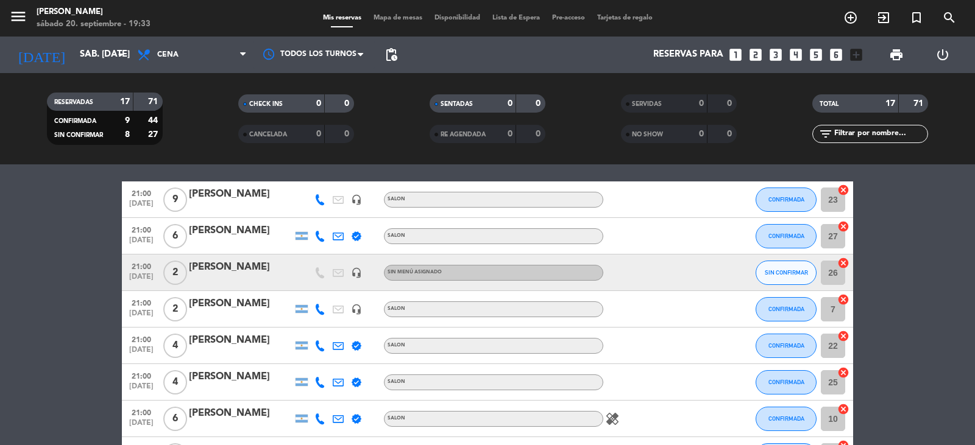
click at [213, 305] on div "[PERSON_NAME]" at bounding box center [241, 304] width 104 height 16
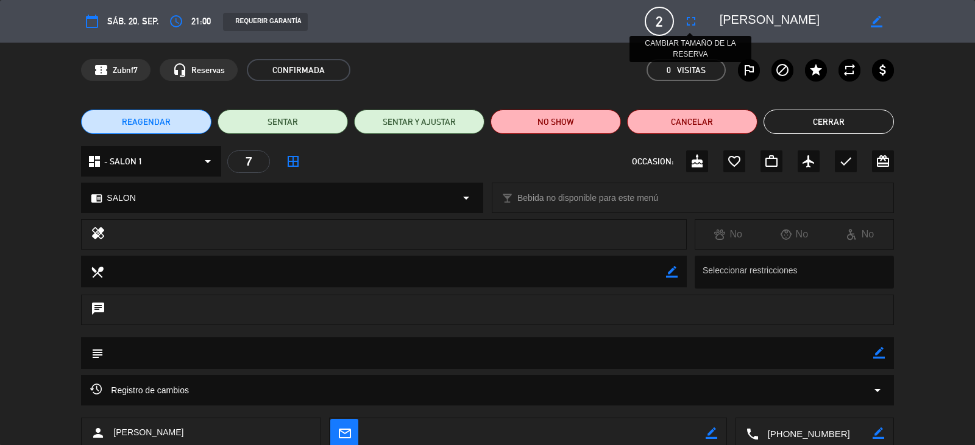
click at [690, 24] on icon "fullscreen" at bounding box center [690, 21] width 15 height 15
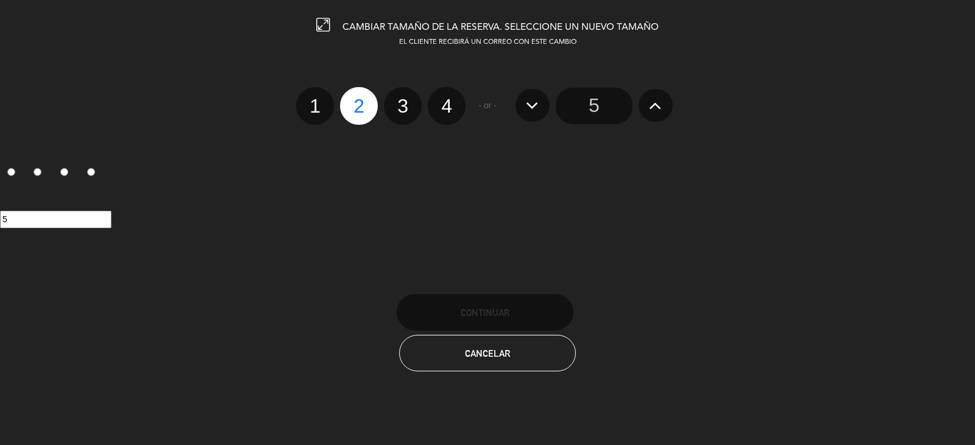
click at [453, 107] on label "4" at bounding box center [447, 106] width 38 height 38
click at [449, 99] on input "4" at bounding box center [445, 95] width 8 height 8
radio input "true"
radio input "false"
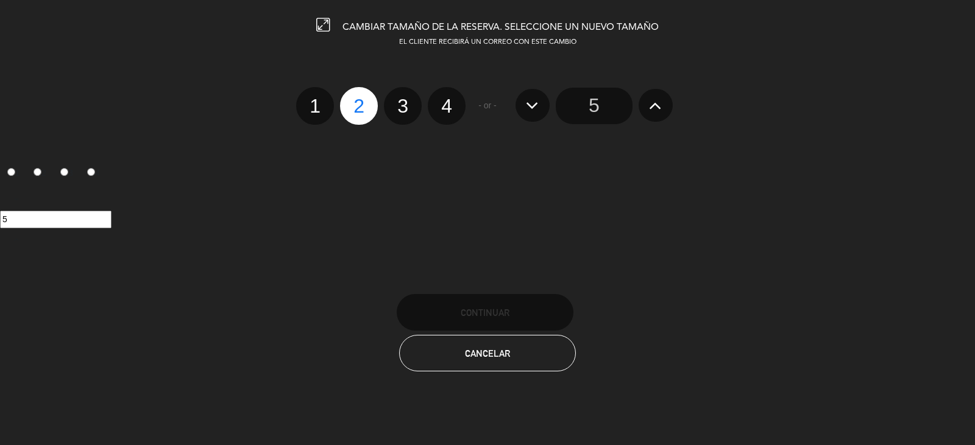
radio input "false"
radio input "true"
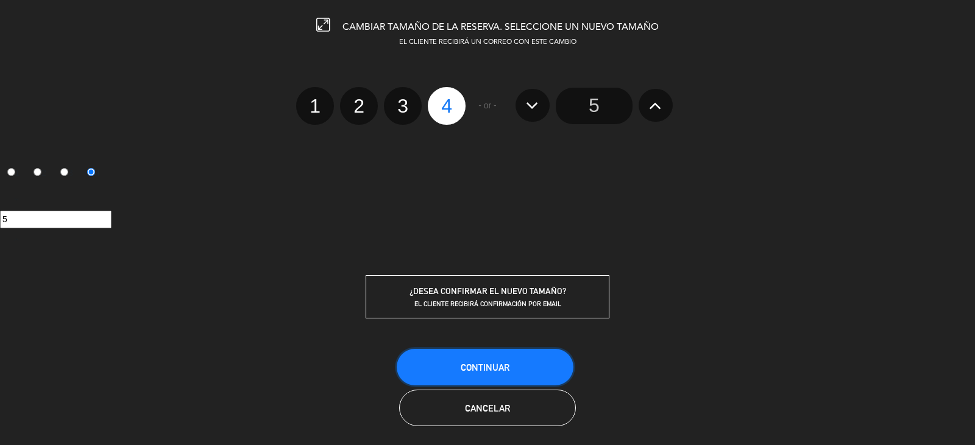
click at [484, 364] on span "Continuar" at bounding box center [484, 367] width 49 height 10
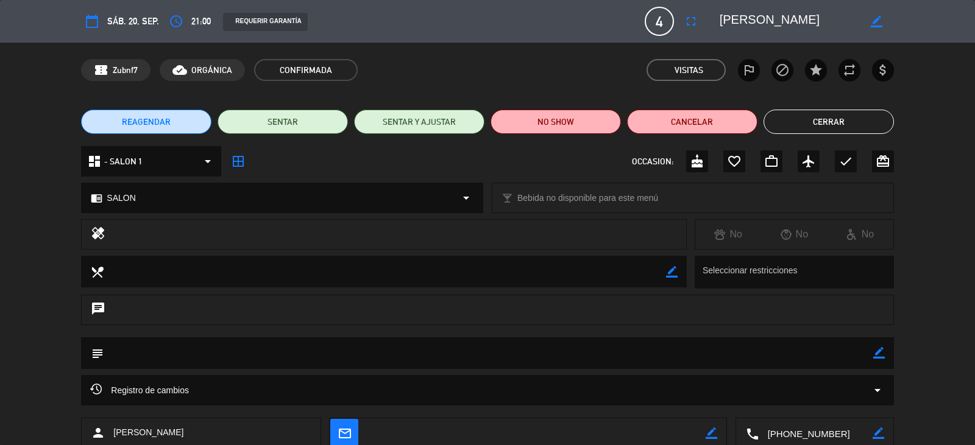
click at [234, 158] on icon "border_all" at bounding box center [238, 161] width 15 height 15
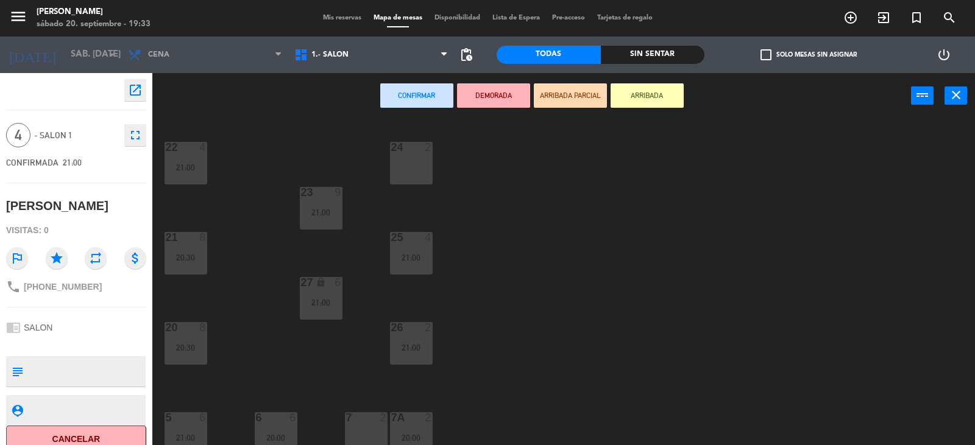
scroll to position [122, 0]
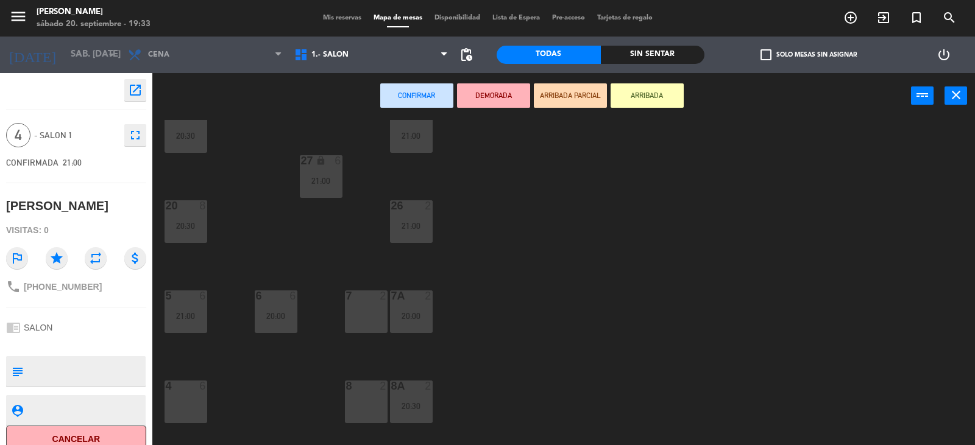
click at [189, 401] on div "4 6" at bounding box center [185, 402] width 43 height 43
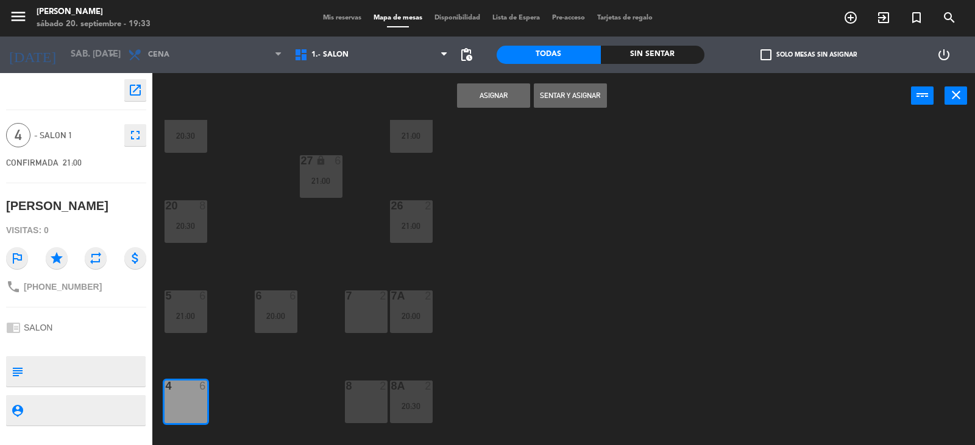
click at [510, 94] on button "Asignar" at bounding box center [493, 95] width 73 height 24
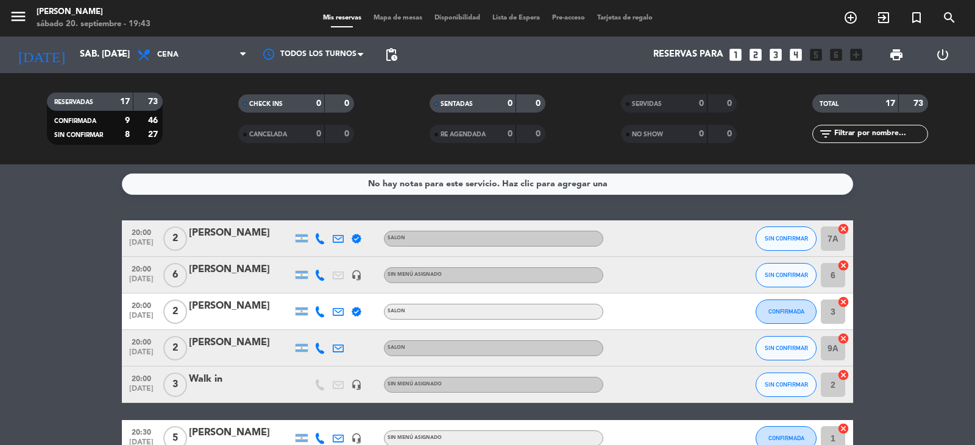
click at [798, 54] on icon "looks_4" at bounding box center [796, 55] width 16 height 16
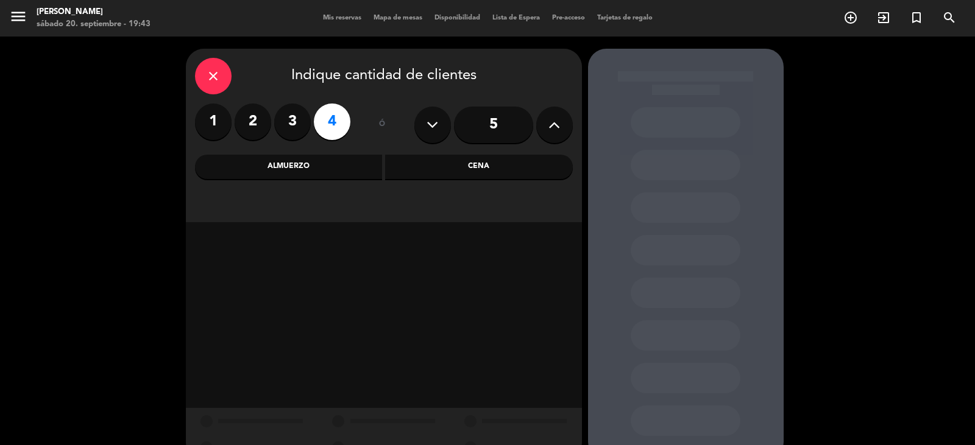
click at [504, 173] on div "Cena" at bounding box center [479, 167] width 188 height 24
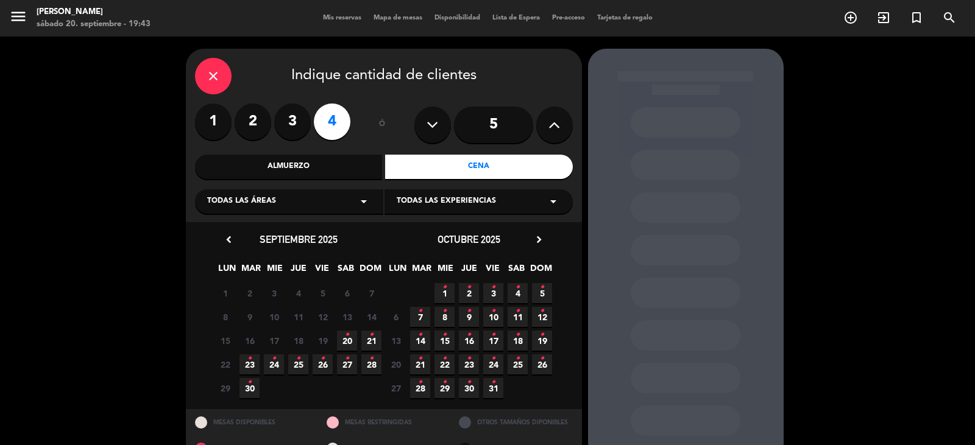
click at [350, 339] on span "20 •" at bounding box center [347, 341] width 20 height 20
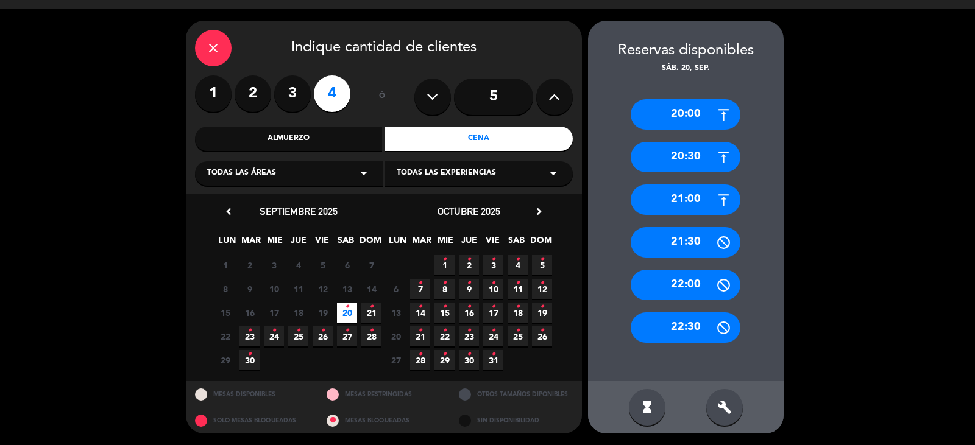
click at [733, 413] on div "build" at bounding box center [724, 407] width 37 height 37
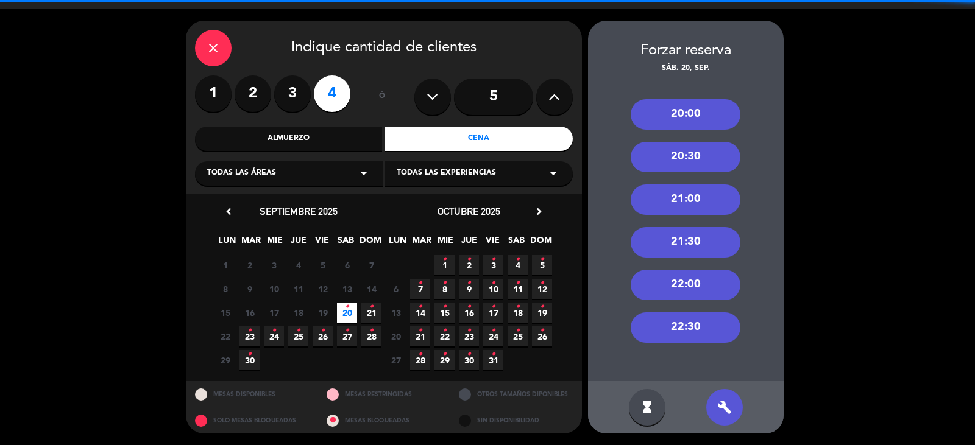
click at [698, 283] on div "22:00" at bounding box center [685, 285] width 110 height 30
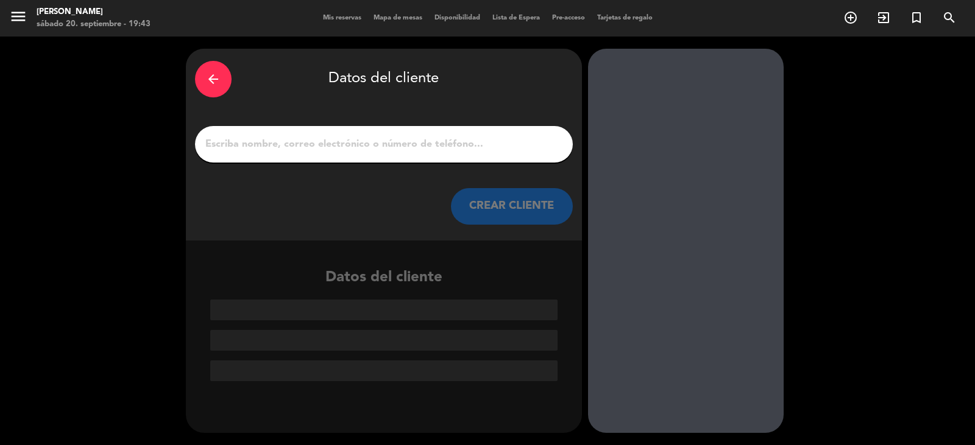
click at [390, 149] on input "1" at bounding box center [383, 144] width 359 height 17
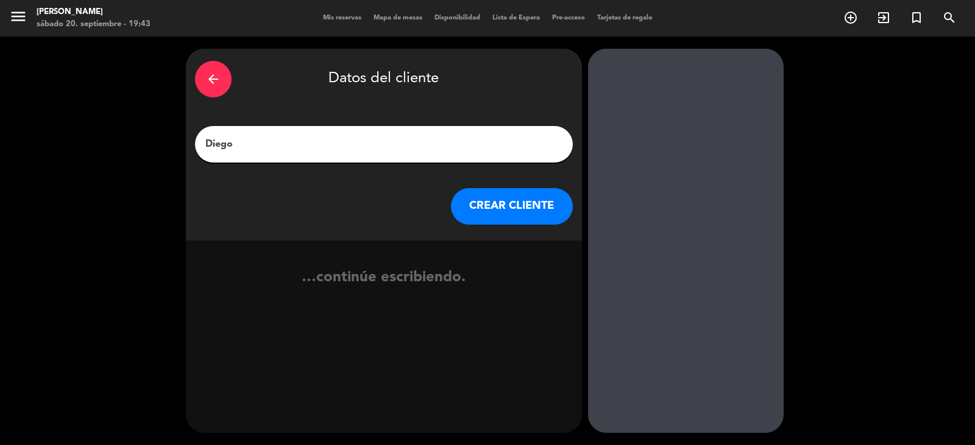
type input "Diego"
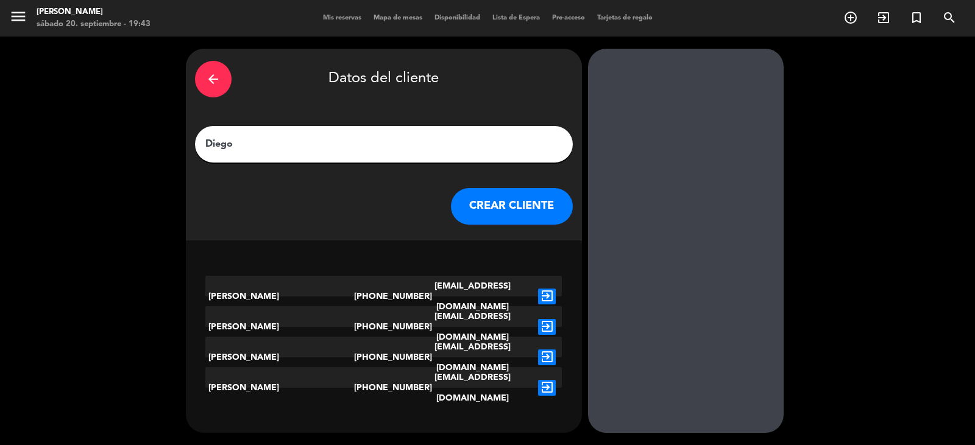
click at [485, 215] on button "CREAR CLIENTE" at bounding box center [512, 206] width 122 height 37
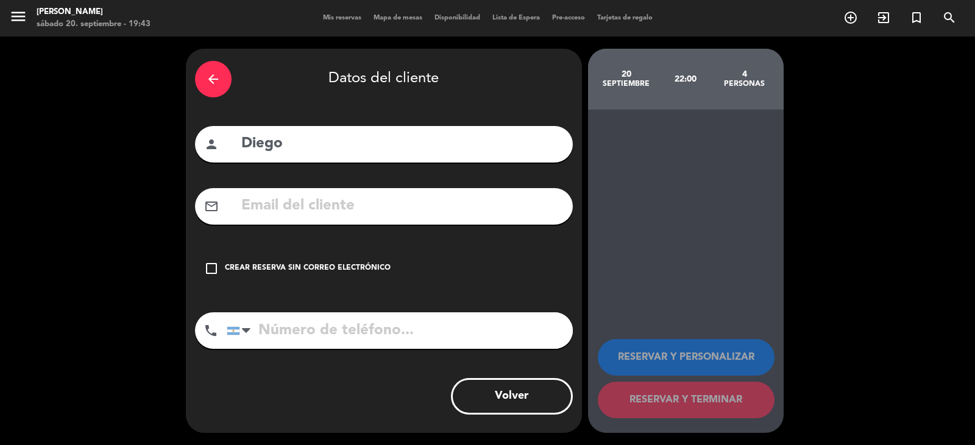
drag, startPoint x: 350, startPoint y: 201, endPoint x: 360, endPoint y: 201, distance: 9.7
click at [351, 201] on input "text" at bounding box center [401, 206] width 323 height 25
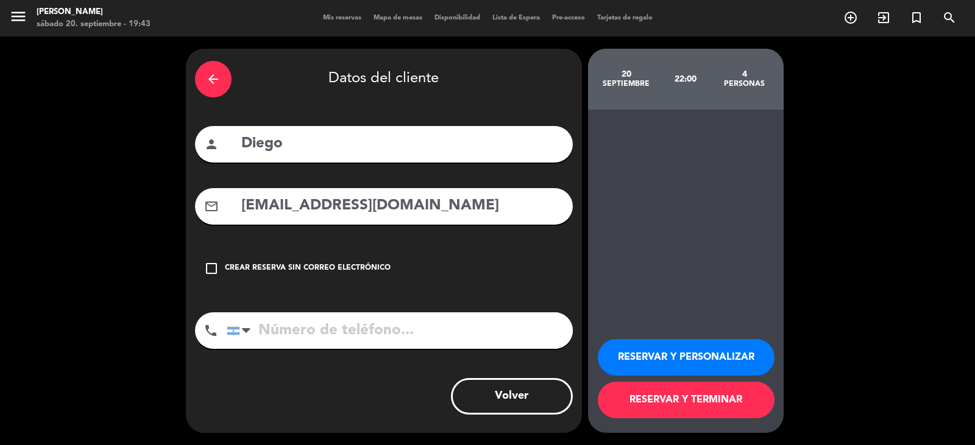
click at [364, 205] on input "[EMAIL_ADDRESS][DOMAIN_NAME]" at bounding box center [401, 206] width 323 height 25
type input "[EMAIL_ADDRESS][DOMAIN_NAME]"
click at [303, 345] on input "tel" at bounding box center [400, 330] width 346 height 37
type input "1158308859"
click at [660, 358] on button "RESERVAR Y PERSONALIZAR" at bounding box center [686, 357] width 177 height 37
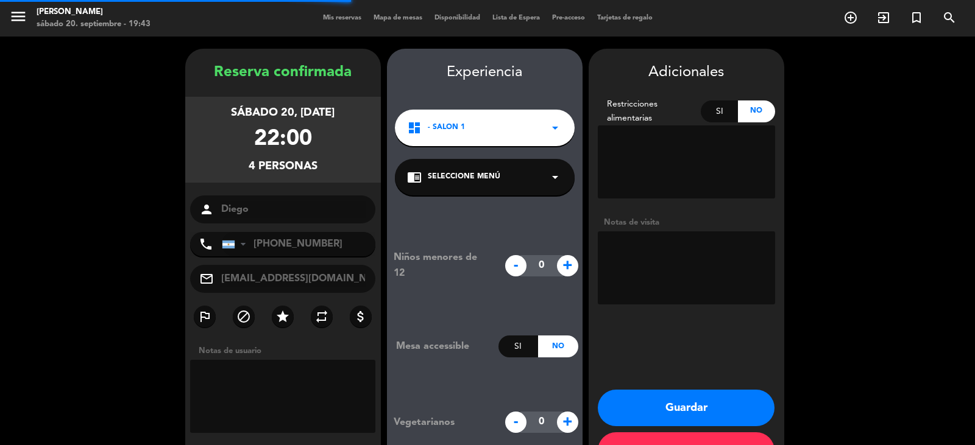
scroll to position [42, 0]
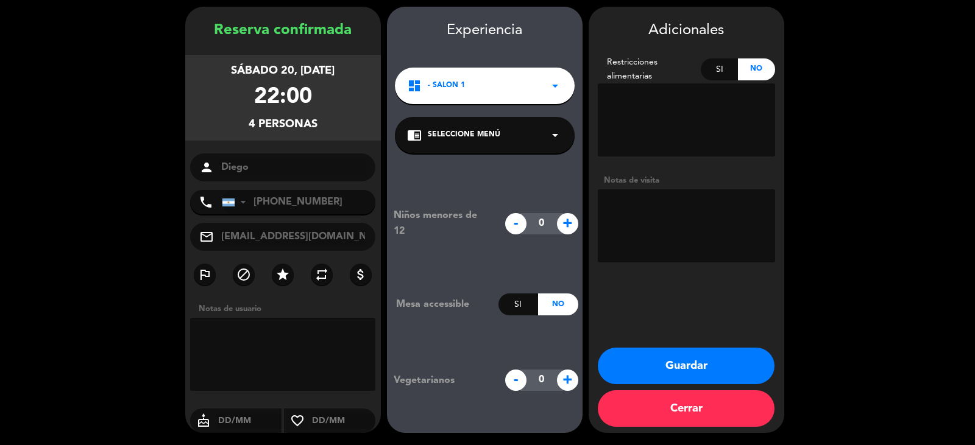
click at [488, 150] on div "chrome_reader_mode Seleccione Menú arrow_drop_down" at bounding box center [485, 135] width 180 height 37
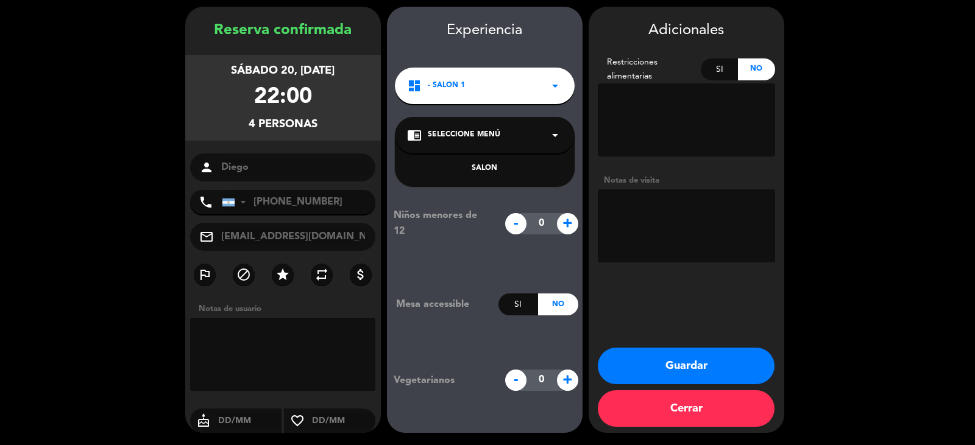
click at [498, 176] on div "SALON" at bounding box center [485, 161] width 180 height 52
click at [495, 171] on div "SALON" at bounding box center [484, 169] width 155 height 12
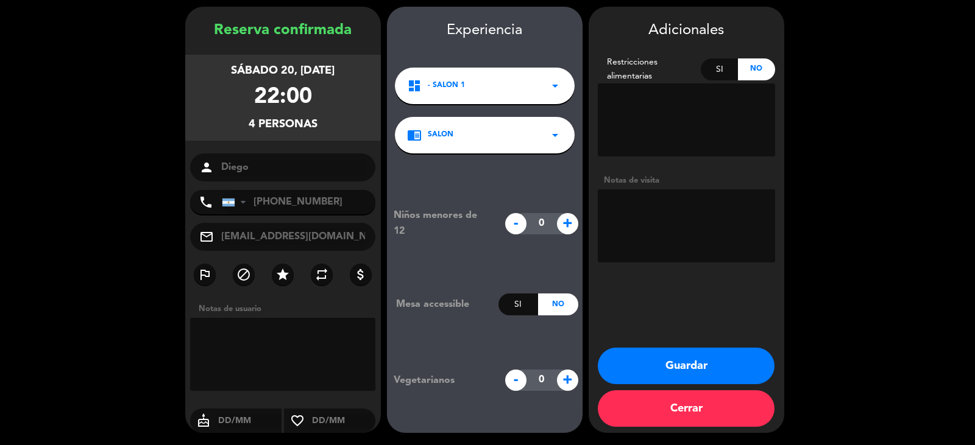
click at [710, 362] on button "Guardar" at bounding box center [686, 366] width 177 height 37
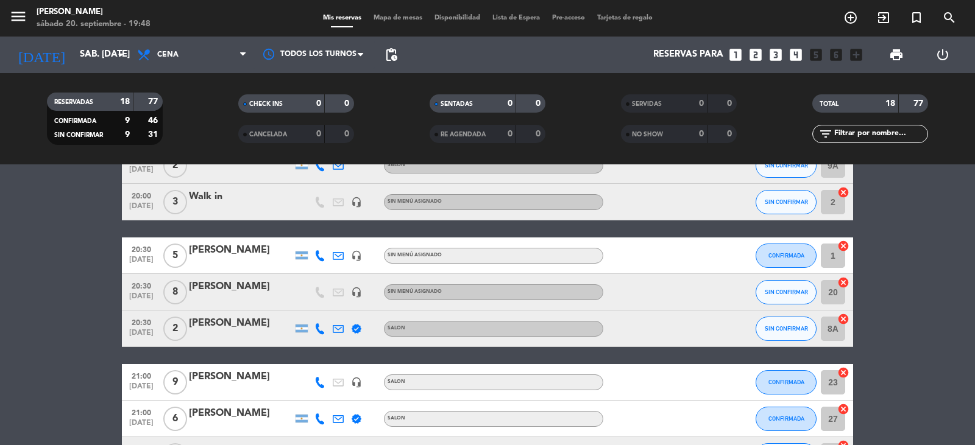
scroll to position [244, 0]
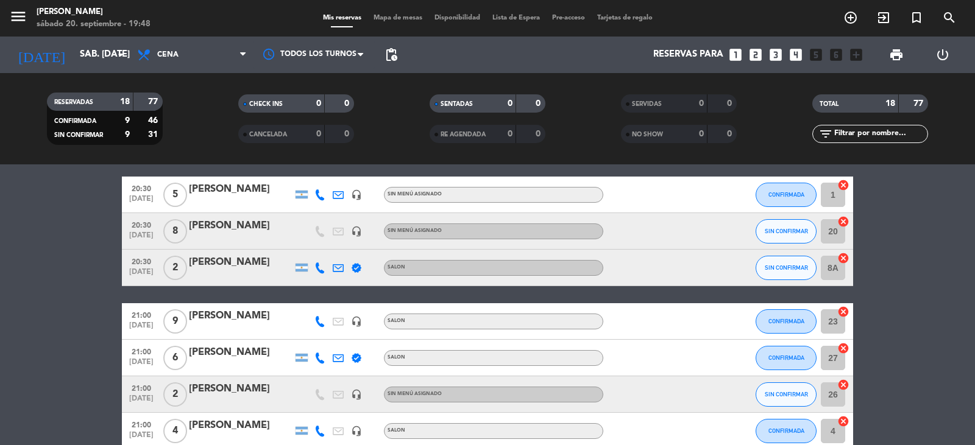
click at [406, 393] on span "Sin menú asignado" at bounding box center [414, 394] width 54 height 5
click at [273, 388] on div "[PERSON_NAME]" at bounding box center [241, 389] width 104 height 16
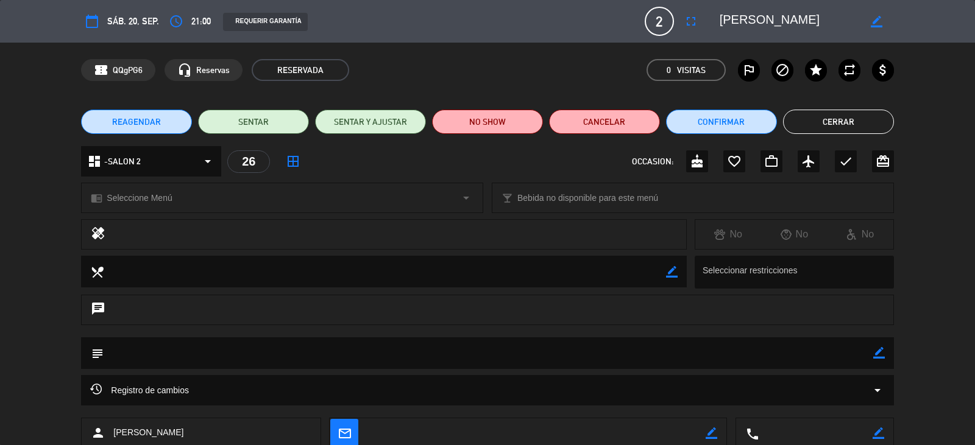
click at [218, 208] on div "chrome_reader_mode Seleccione Menú arrow_drop_down" at bounding box center [282, 197] width 401 height 29
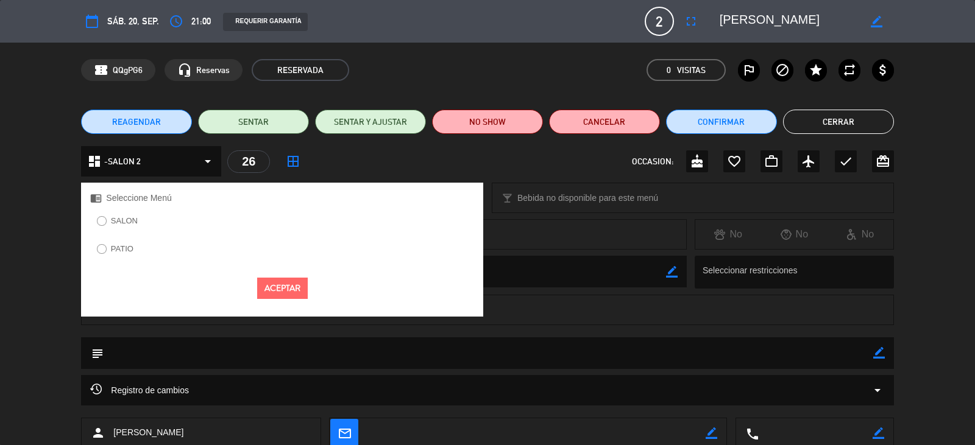
click at [135, 219] on label "SALON" at bounding box center [124, 221] width 27 height 8
click at [288, 292] on button "Aceptar" at bounding box center [282, 288] width 51 height 21
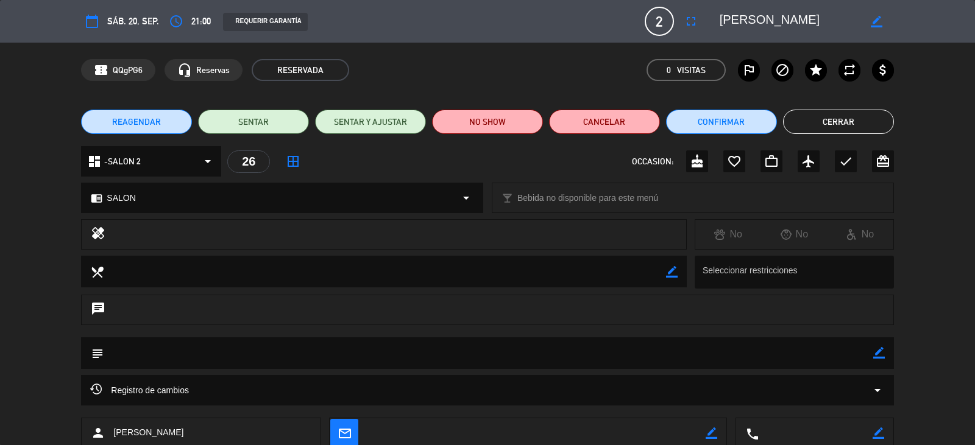
click at [826, 131] on button "Cerrar" at bounding box center [838, 122] width 111 height 24
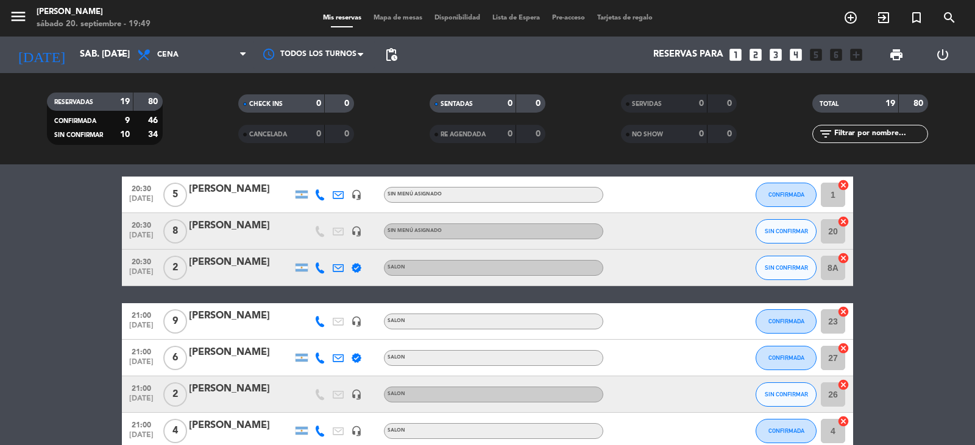
click at [419, 228] on span "Sin menú asignado" at bounding box center [414, 230] width 54 height 5
click at [258, 223] on div "[PERSON_NAME]" at bounding box center [241, 226] width 104 height 16
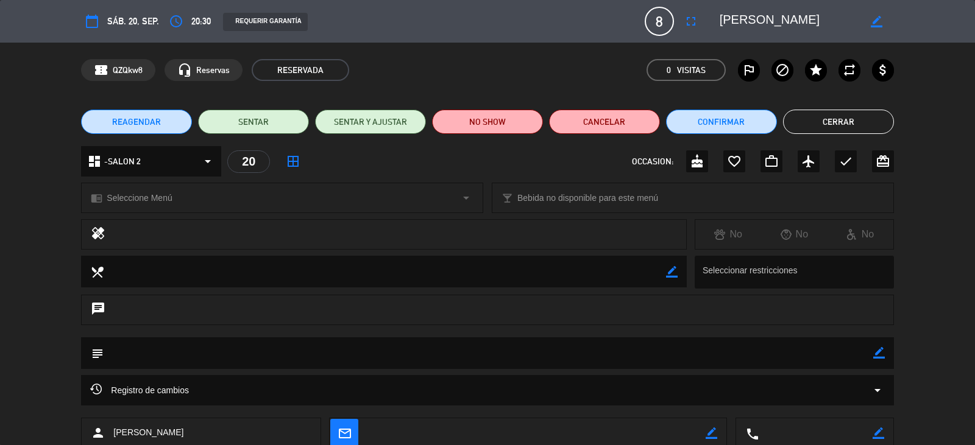
click at [828, 117] on button "Cerrar" at bounding box center [838, 122] width 111 height 24
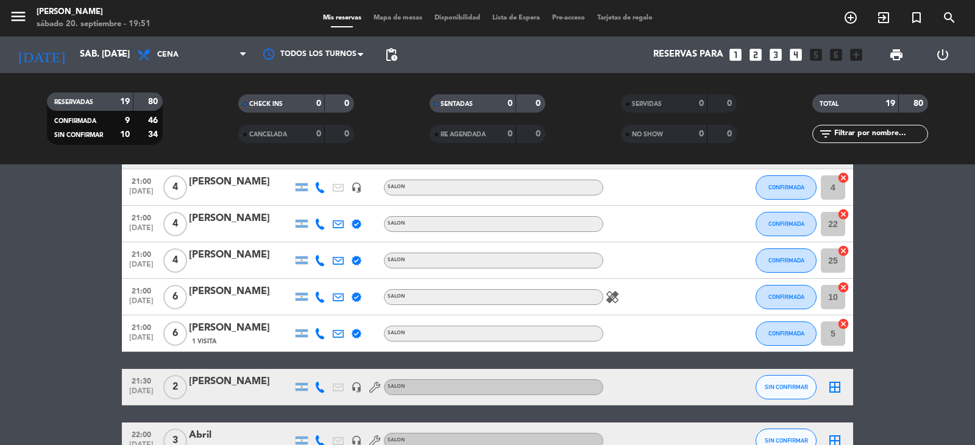
scroll to position [599, 0]
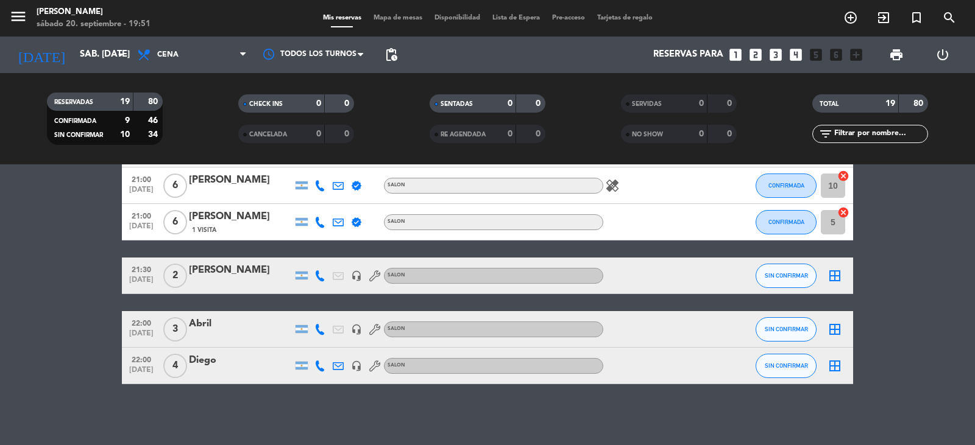
click at [838, 278] on icon "border_all" at bounding box center [834, 276] width 15 height 15
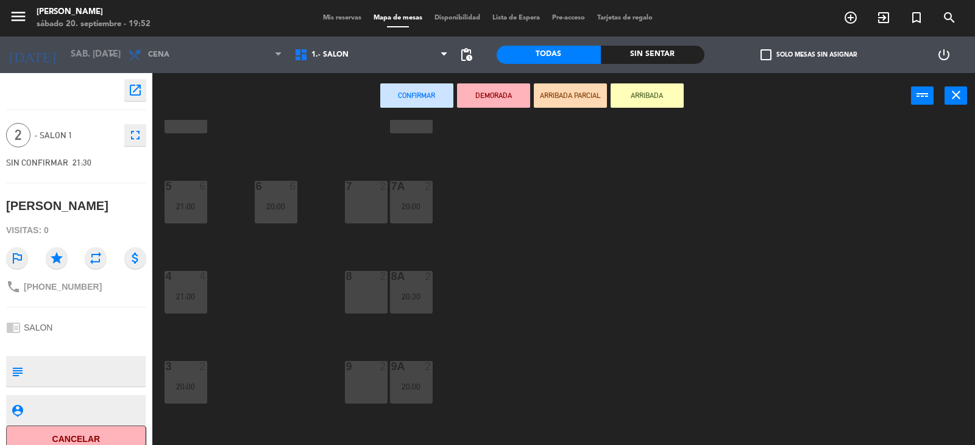
scroll to position [171, 0]
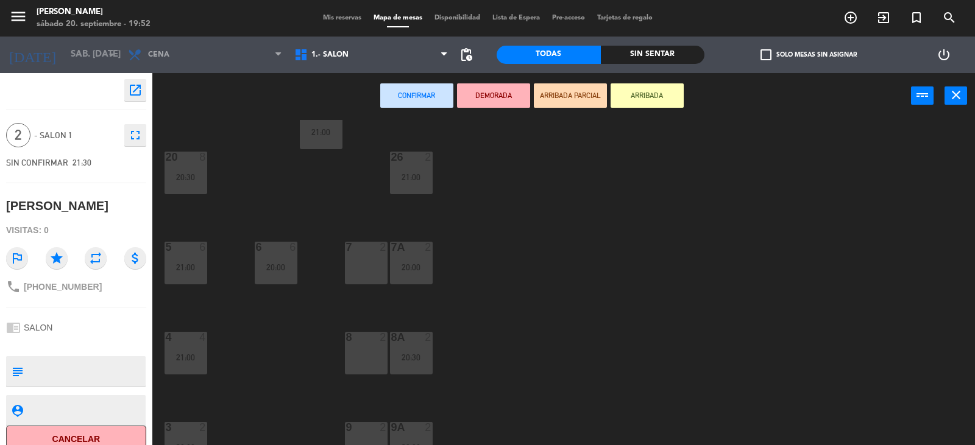
click at [365, 266] on div "7 2" at bounding box center [366, 263] width 43 height 43
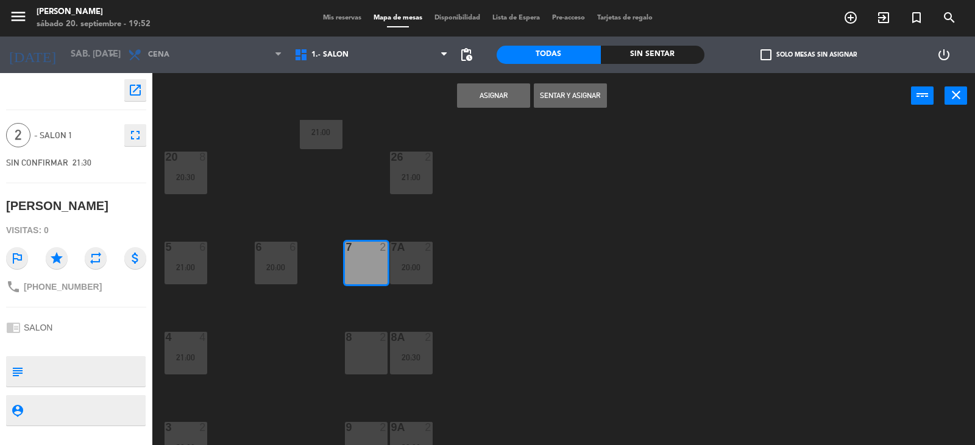
click at [492, 90] on button "Asignar" at bounding box center [493, 95] width 73 height 24
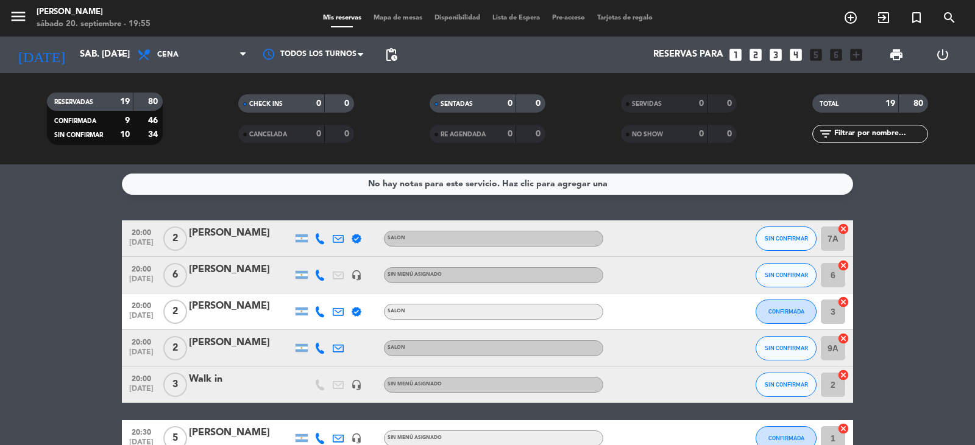
click at [220, 305] on div "[PERSON_NAME]" at bounding box center [241, 306] width 104 height 16
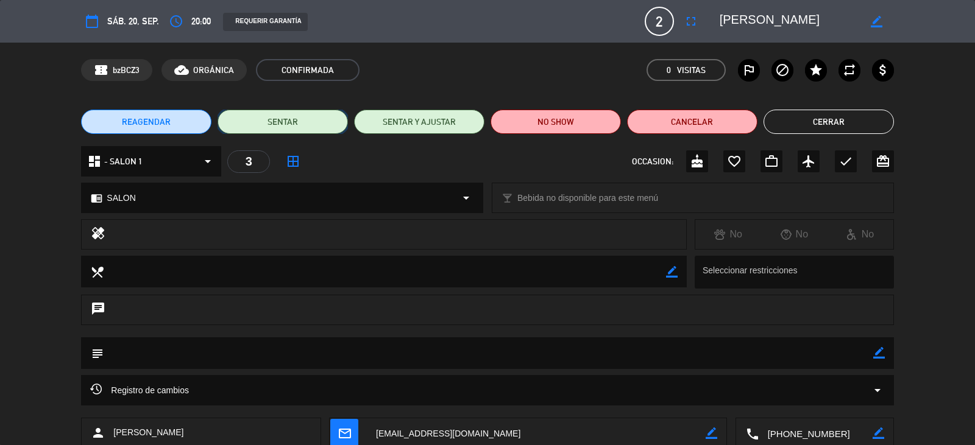
click at [319, 124] on button "SENTAR" at bounding box center [282, 122] width 130 height 24
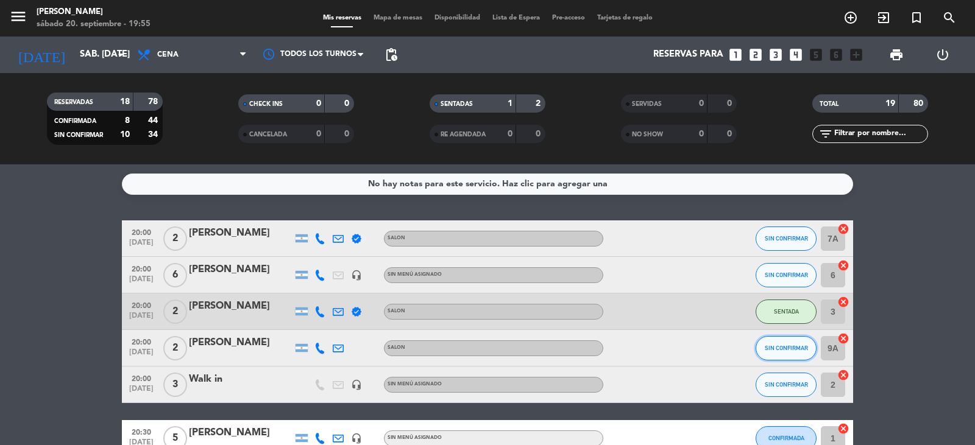
click at [802, 348] on span "SIN CONFIRMAR" at bounding box center [785, 348] width 43 height 7
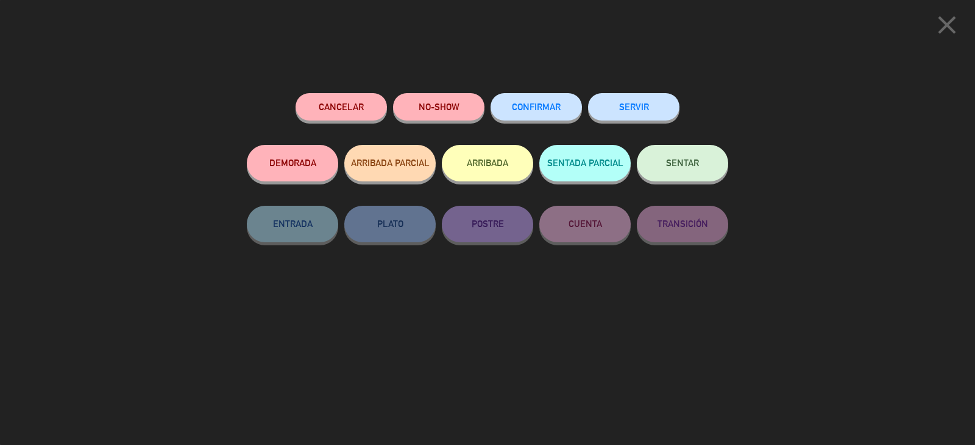
click at [669, 168] on span "SENTAR" at bounding box center [682, 163] width 33 height 10
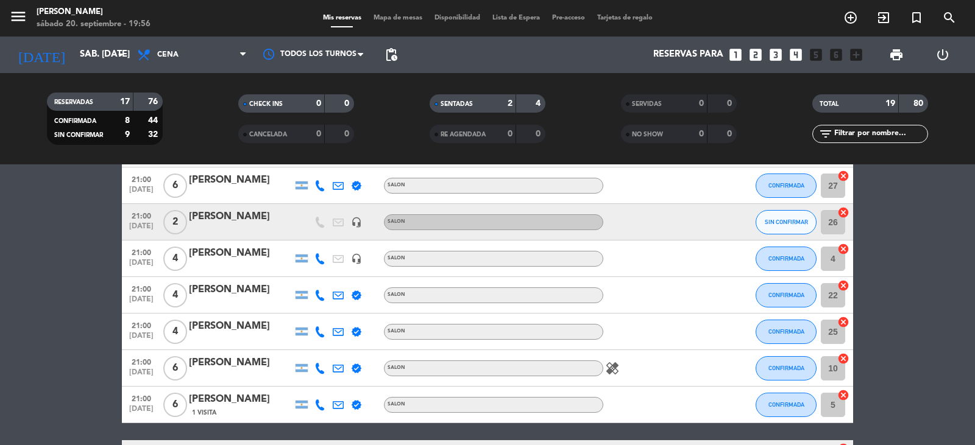
scroll to position [355, 0]
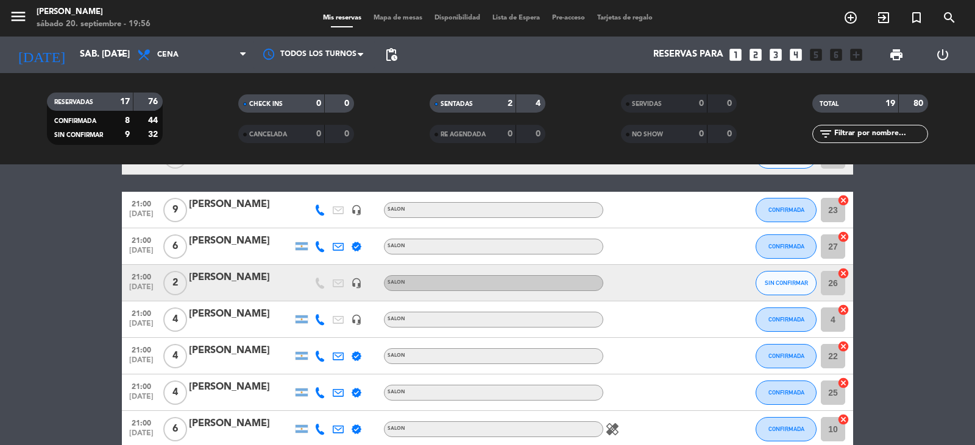
drag, startPoint x: 674, startPoint y: 338, endPoint x: 8, endPoint y: 337, distance: 665.7
click at [7, 337] on bookings-row "20:00 [DATE] 2 [PERSON_NAME] verified SALON SIN CONFIRMAR 7A cancel 20:00 [DATE…" at bounding box center [487, 246] width 975 height 763
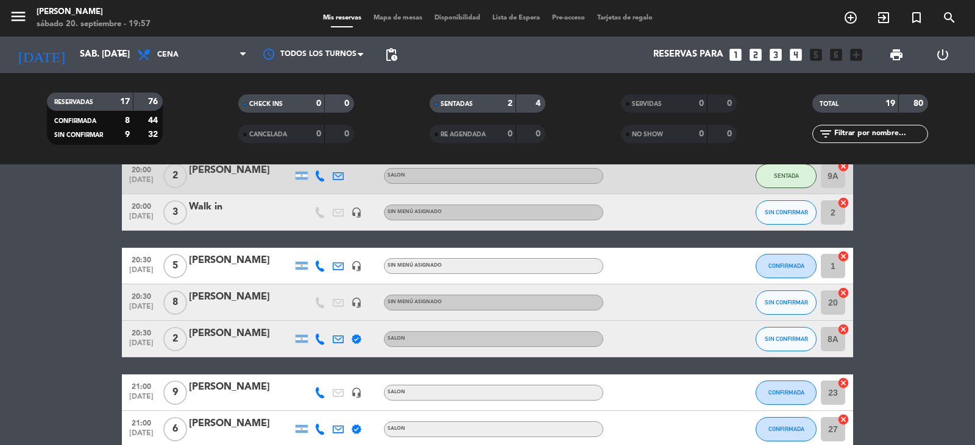
scroll to position [0, 0]
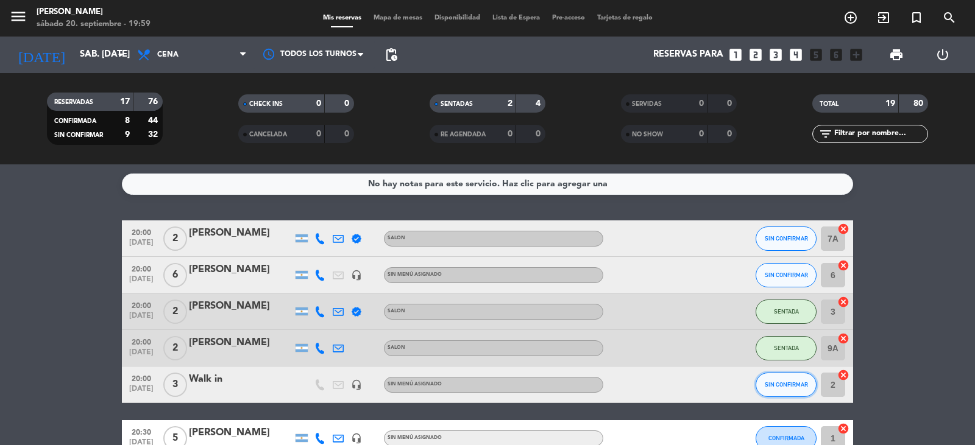
click at [786, 389] on button "SIN CONFIRMAR" at bounding box center [785, 385] width 61 height 24
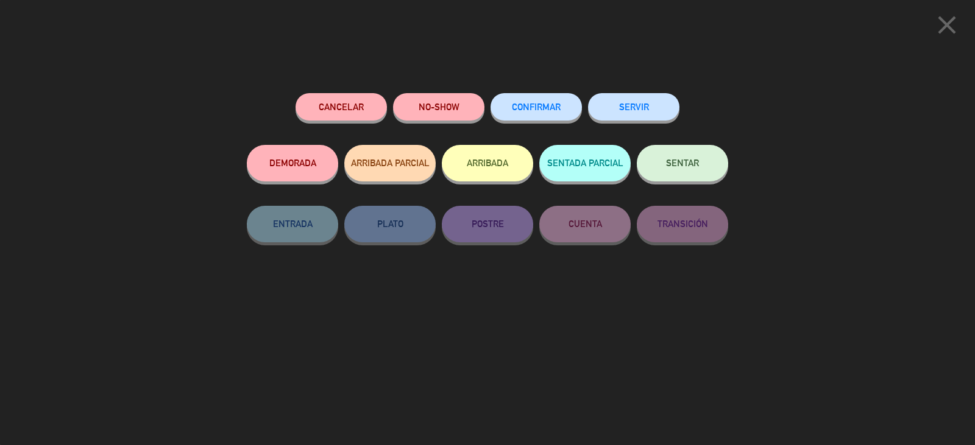
click at [663, 162] on button "SENTAR" at bounding box center [681, 163] width 91 height 37
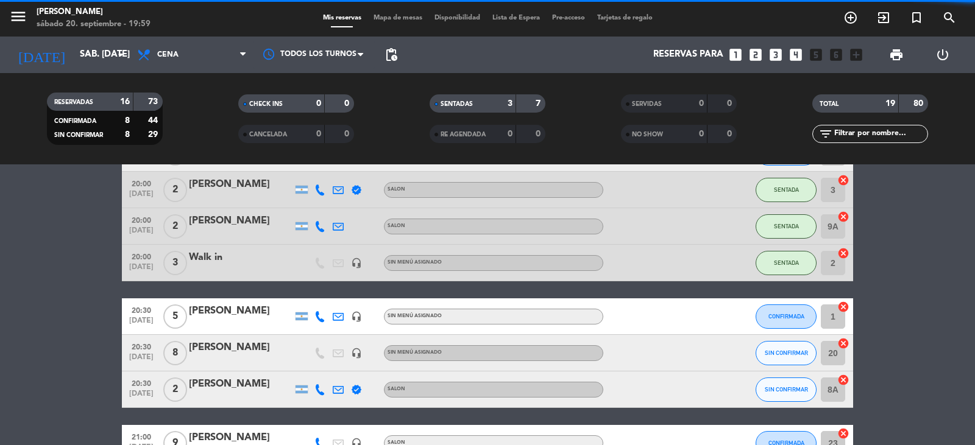
scroll to position [183, 0]
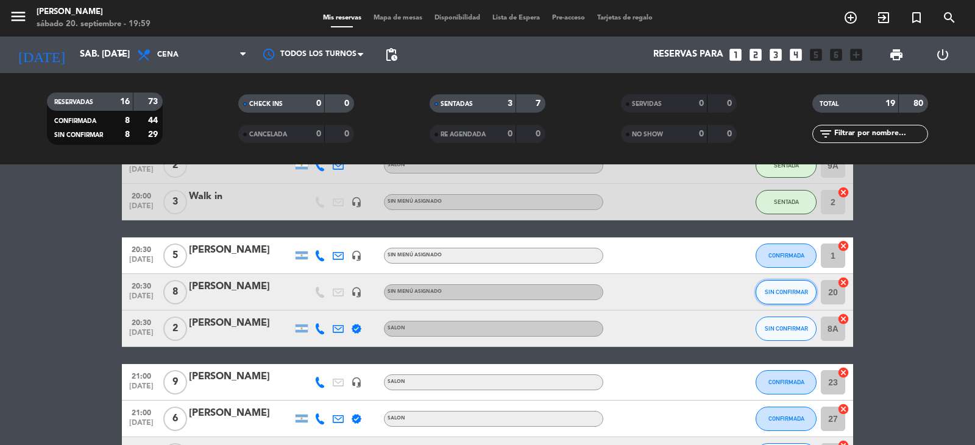
click at [791, 295] on span "SIN CONFIRMAR" at bounding box center [785, 292] width 43 height 7
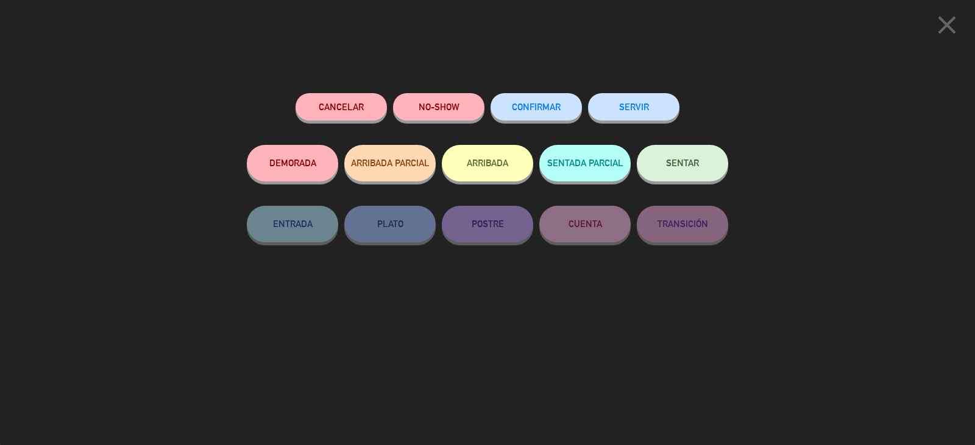
click at [533, 114] on button "CONFIRMAR" at bounding box center [535, 106] width 91 height 27
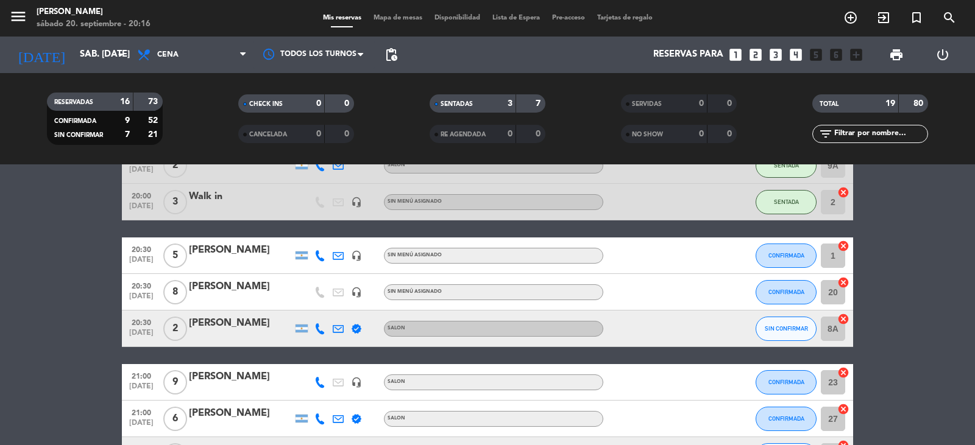
scroll to position [0, 0]
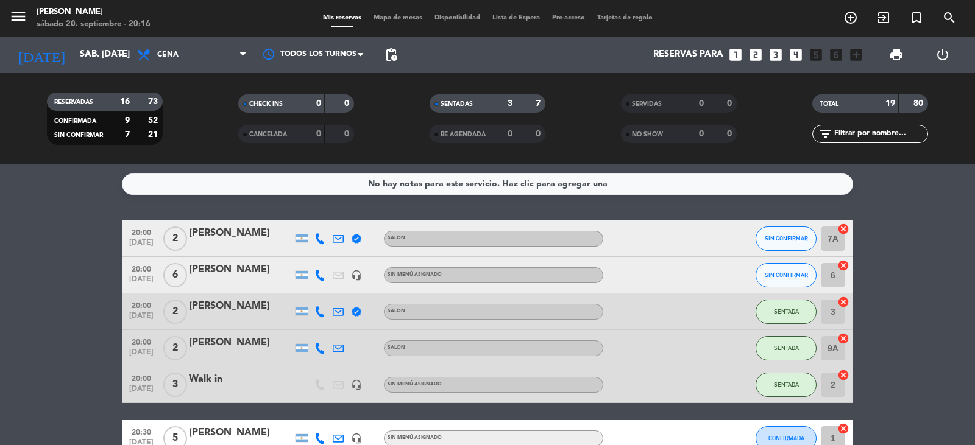
click at [320, 239] on icon at bounding box center [319, 238] width 11 height 11
click at [314, 202] on div "[PHONE_NUMBER]" at bounding box center [327, 205] width 80 height 13
click at [345, 222] on span at bounding box center [350, 219] width 10 height 10
click at [785, 278] on span "SIN CONFIRMAR" at bounding box center [785, 275] width 43 height 7
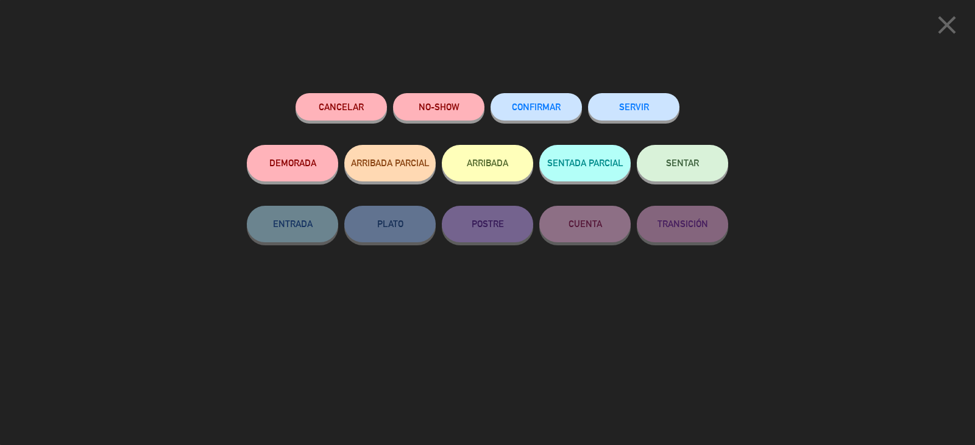
click at [689, 164] on span "SENTAR" at bounding box center [682, 163] width 33 height 10
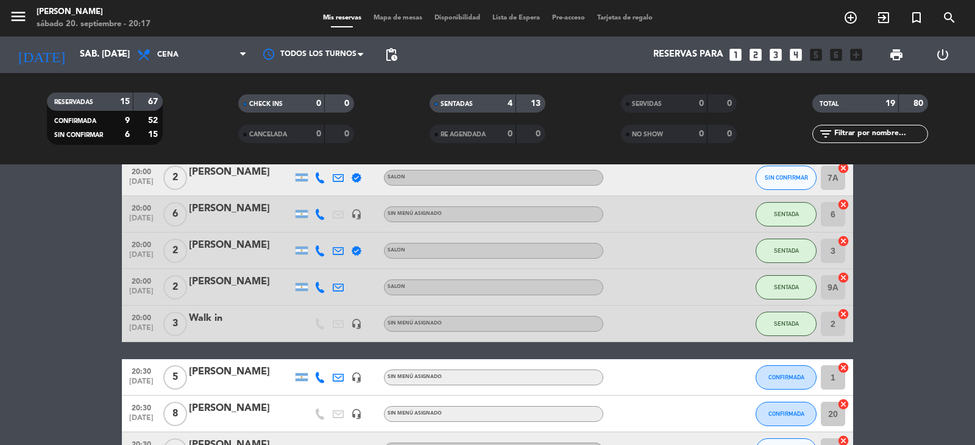
scroll to position [183, 0]
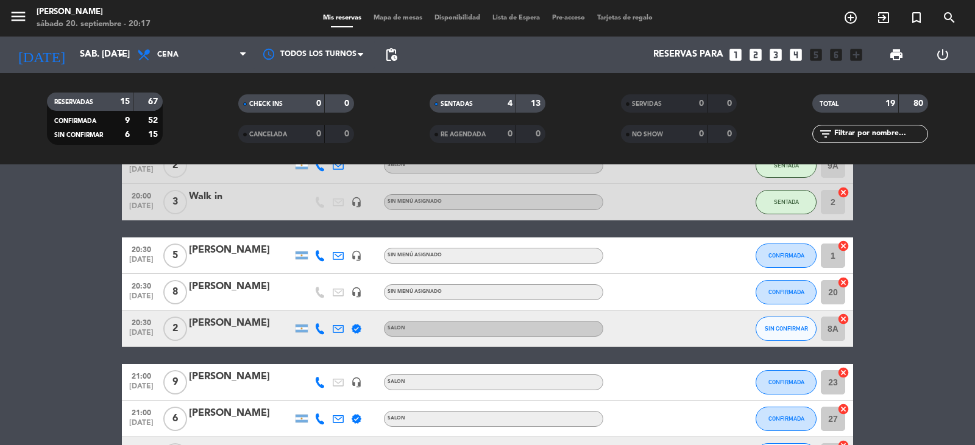
click at [319, 329] on icon at bounding box center [319, 328] width 11 height 11
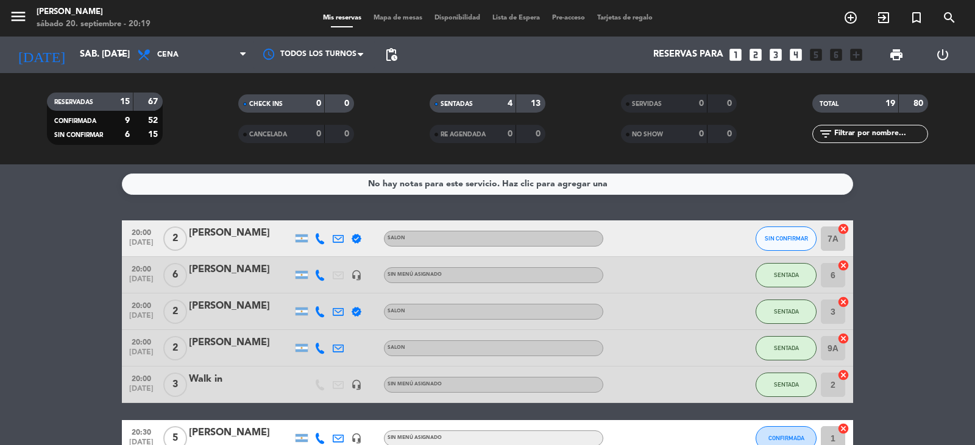
click at [320, 241] on icon at bounding box center [319, 238] width 11 height 11
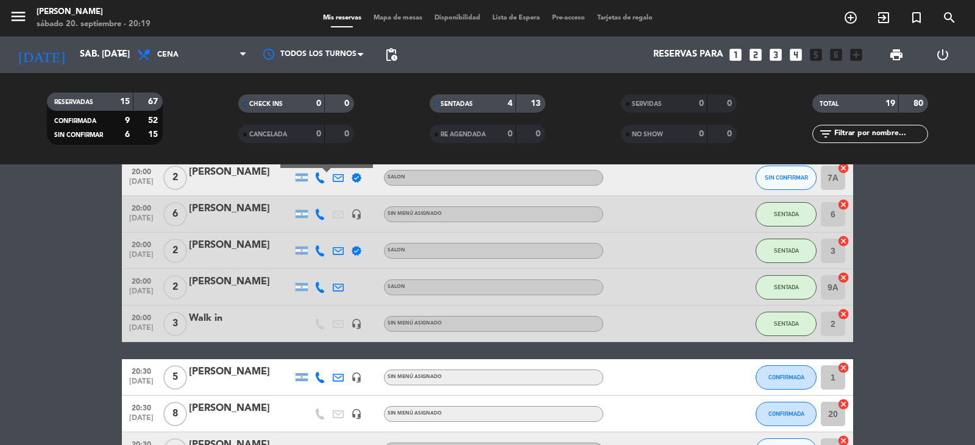
scroll to position [122, 0]
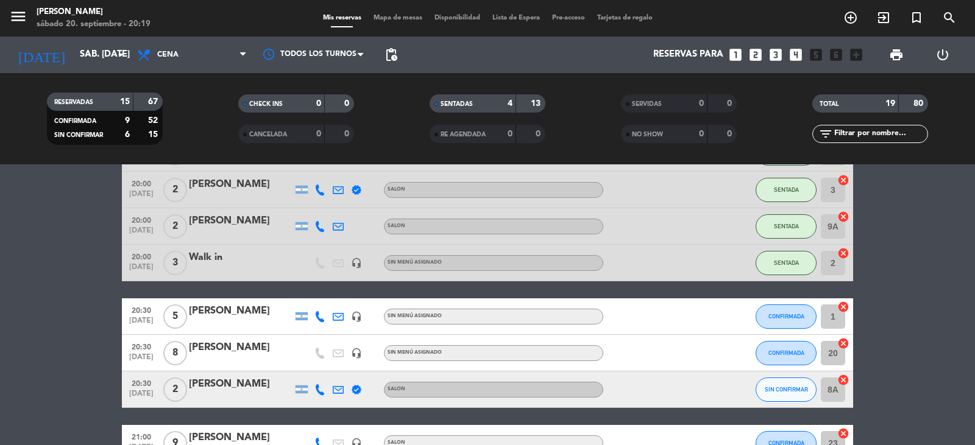
click at [316, 387] on icon at bounding box center [319, 389] width 11 height 11
click at [849, 18] on icon "add_circle_outline" at bounding box center [850, 17] width 15 height 15
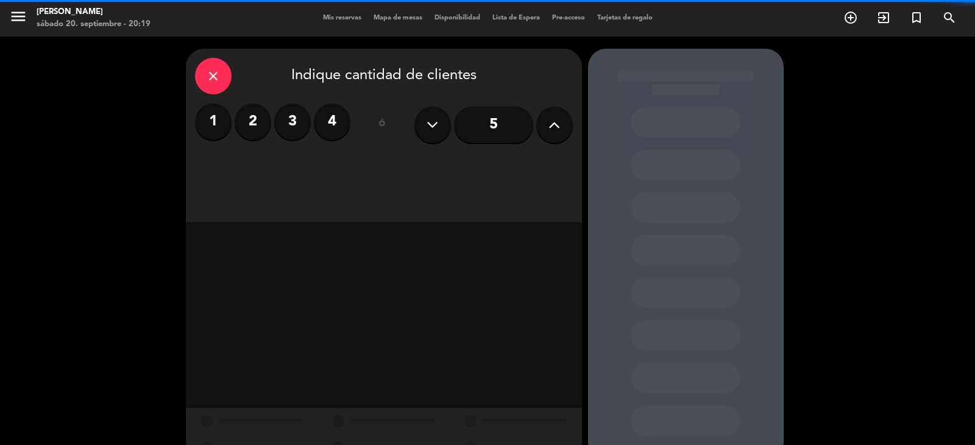
click at [499, 130] on input "5" at bounding box center [493, 125] width 79 height 37
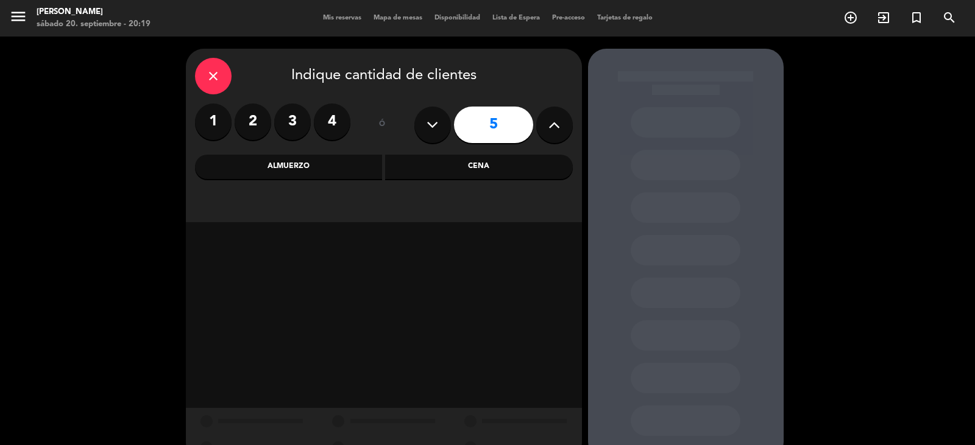
click at [270, 166] on div "Almuerzo" at bounding box center [289, 167] width 188 height 24
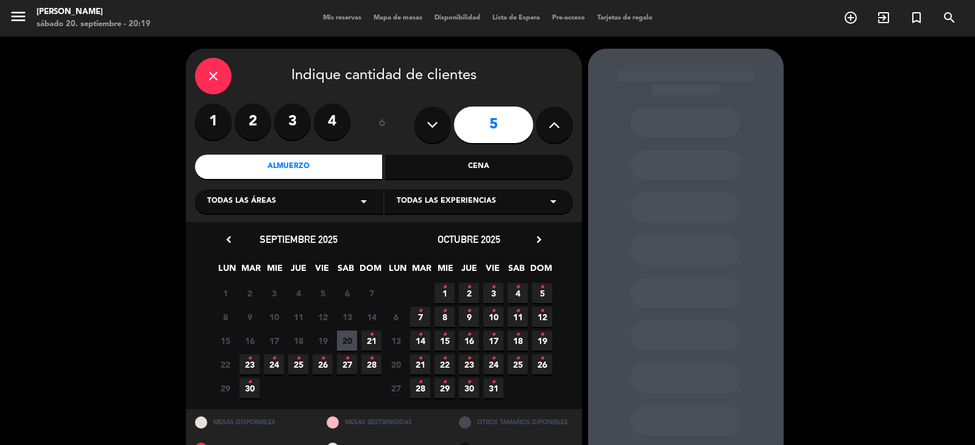
click at [372, 342] on icon "•" at bounding box center [371, 334] width 4 height 19
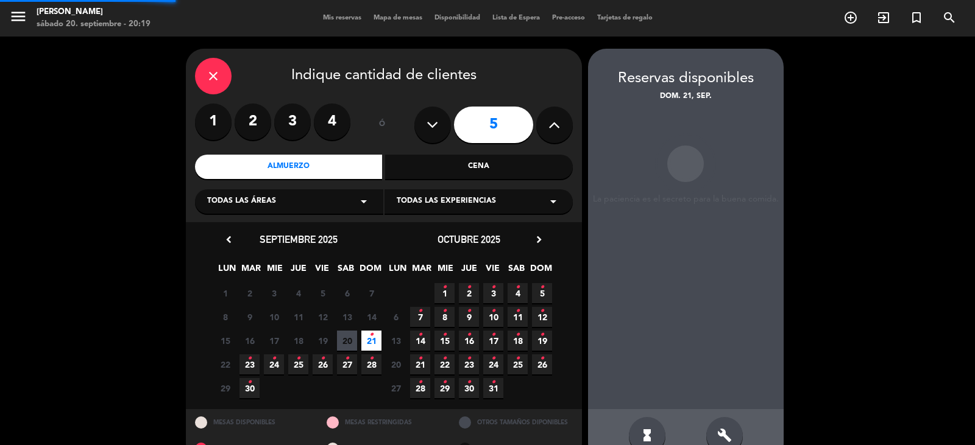
scroll to position [28, 0]
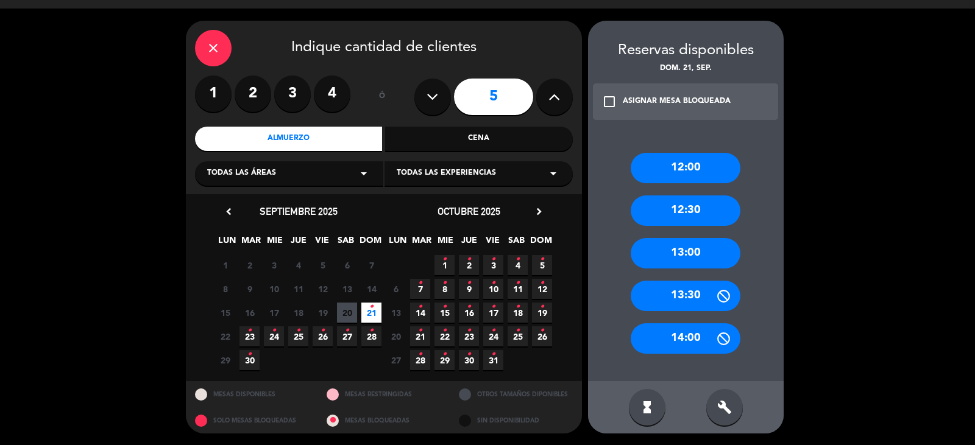
click at [698, 259] on div "13:00" at bounding box center [685, 253] width 110 height 30
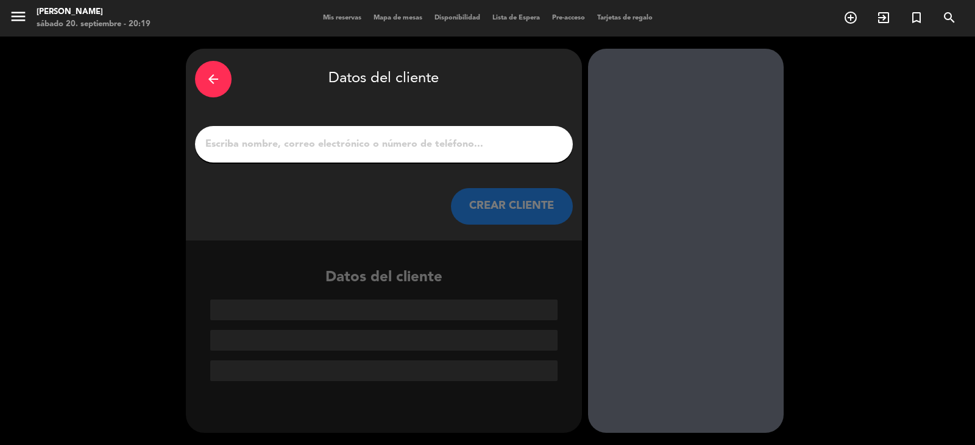
scroll to position [0, 0]
click at [443, 140] on input "1" at bounding box center [383, 144] width 359 height 17
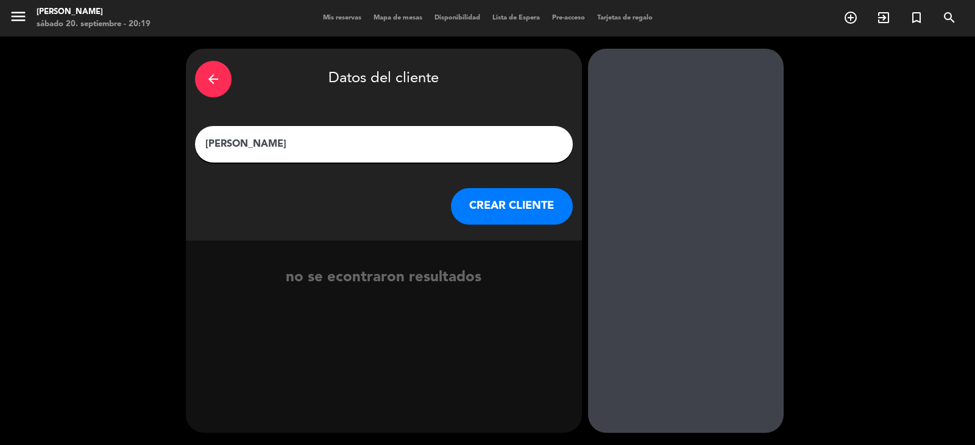
type input "[PERSON_NAME]"
click at [467, 204] on button "CREAR CLIENTE" at bounding box center [512, 206] width 122 height 37
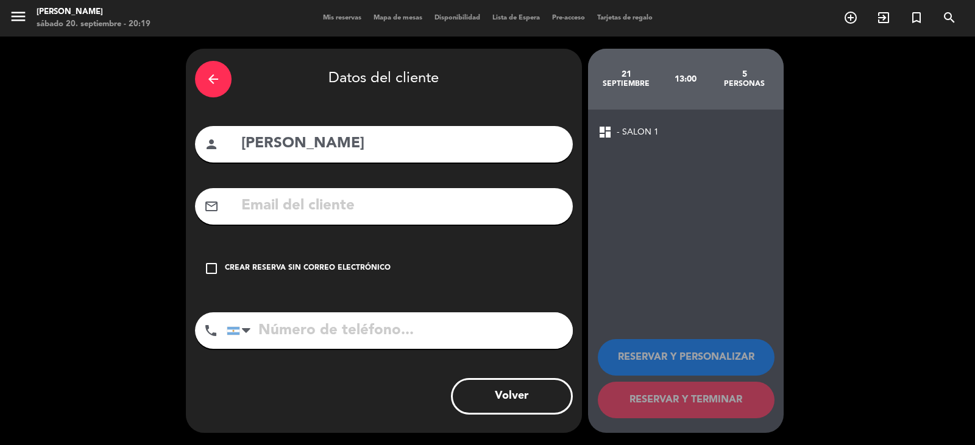
click at [266, 211] on input "text" at bounding box center [401, 206] width 323 height 25
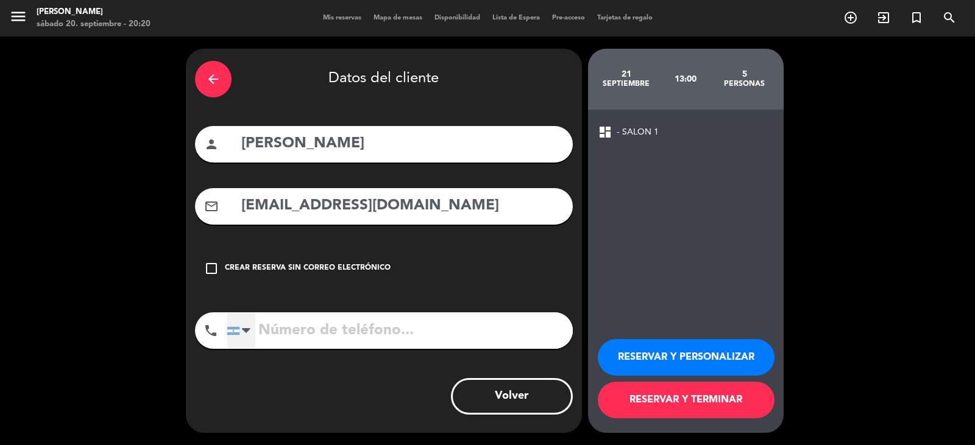
type input "[EMAIL_ADDRESS][DOMAIN_NAME]"
click at [255, 333] on div at bounding box center [241, 330] width 28 height 35
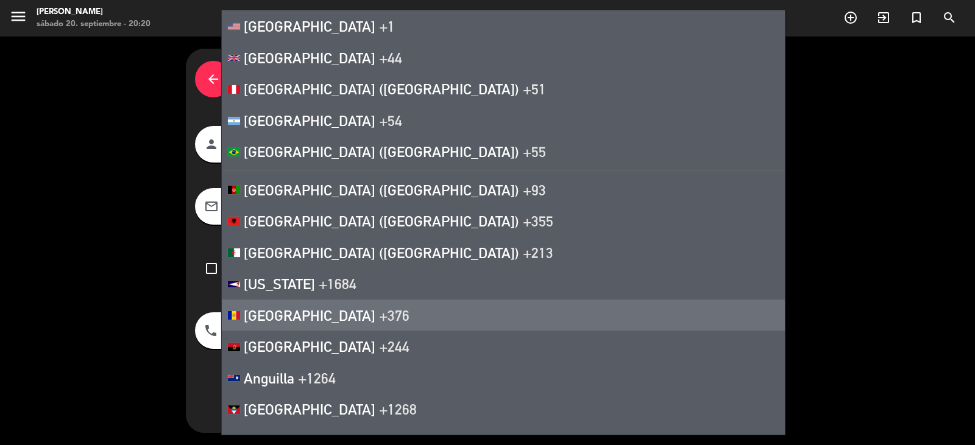
click at [129, 306] on div "arrow_back Datos del cliente person [PERSON_NAME] mail_outline [EMAIL_ADDRESS][…" at bounding box center [487, 241] width 975 height 409
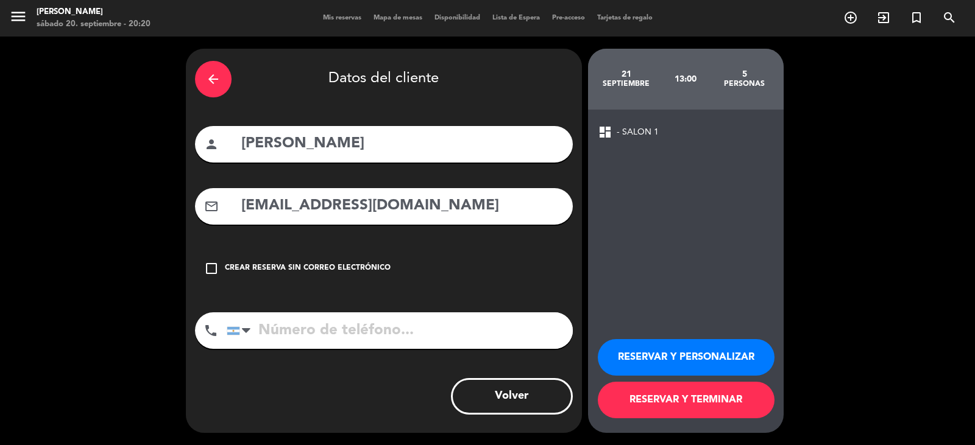
click at [270, 337] on input "tel" at bounding box center [400, 330] width 346 height 37
type input "1151272317"
click at [703, 362] on button "RESERVAR Y PERSONALIZAR" at bounding box center [686, 357] width 177 height 37
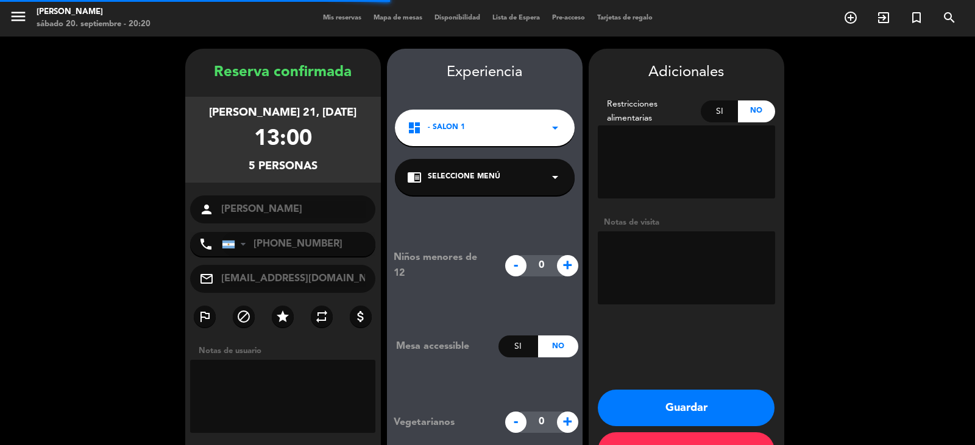
scroll to position [42, 0]
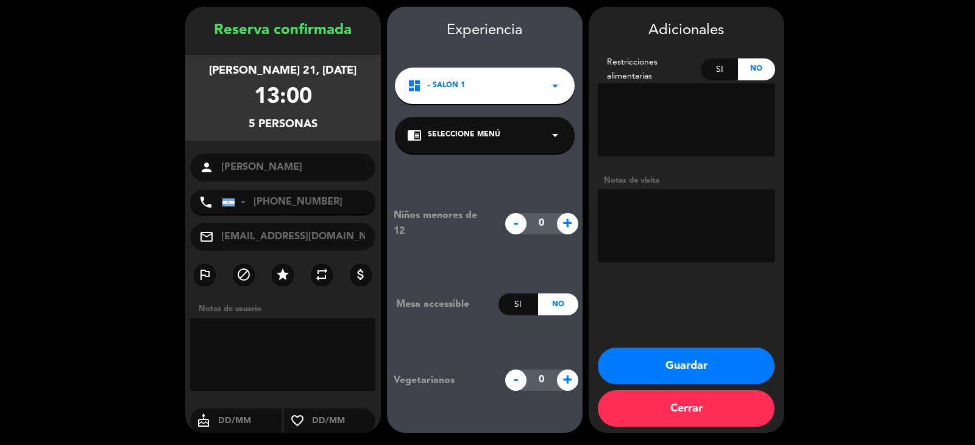
click at [516, 128] on div "chrome_reader_mode Seleccione Menú arrow_drop_down" at bounding box center [485, 135] width 180 height 37
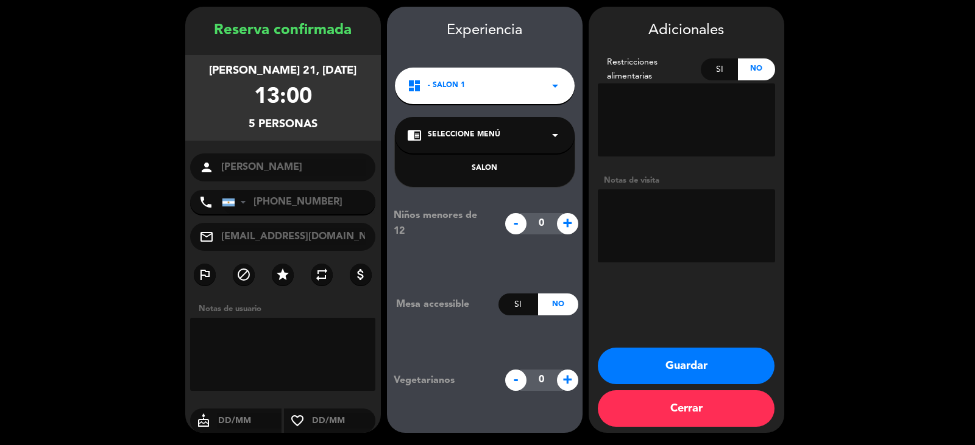
click at [487, 170] on div "SALON" at bounding box center [484, 169] width 155 height 12
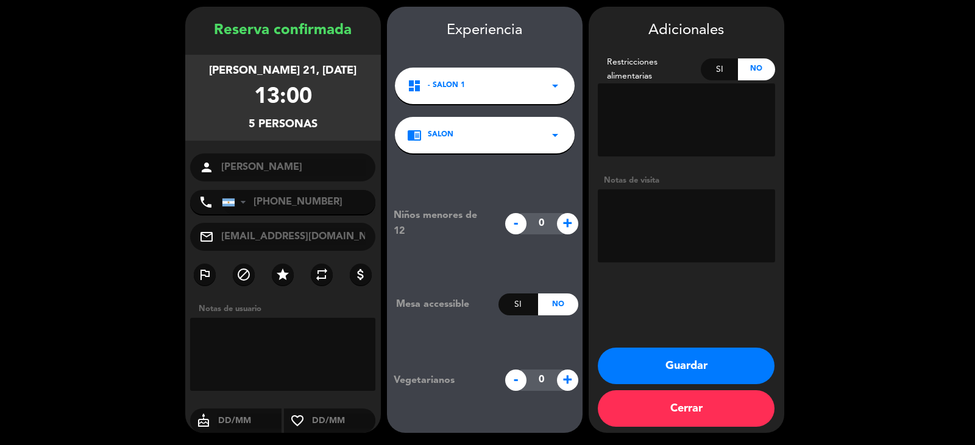
click at [659, 368] on button "Guardar" at bounding box center [686, 366] width 177 height 37
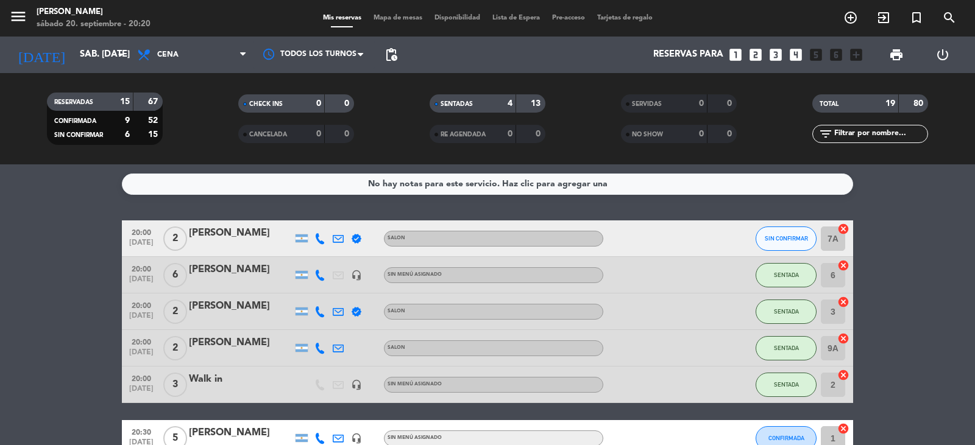
click at [318, 237] on icon at bounding box center [319, 238] width 11 height 11
click at [317, 274] on icon at bounding box center [319, 275] width 11 height 11
click at [316, 308] on icon at bounding box center [319, 311] width 11 height 11
click at [318, 349] on icon at bounding box center [319, 348] width 11 height 11
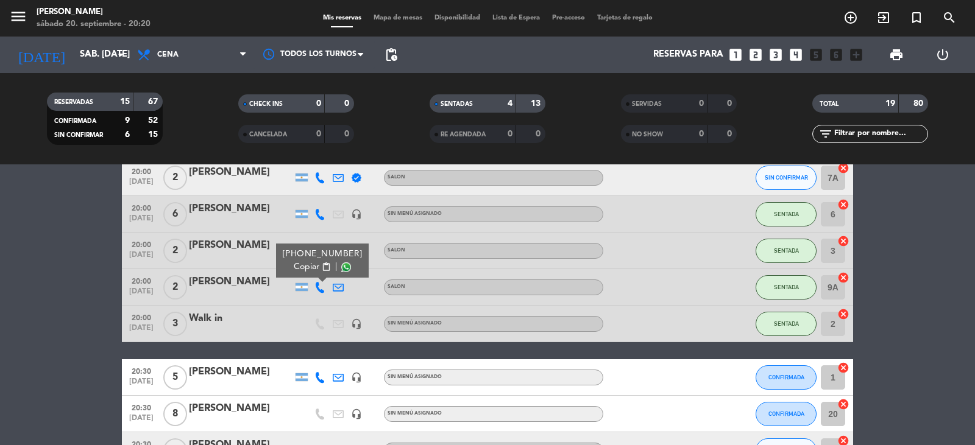
scroll to position [122, 0]
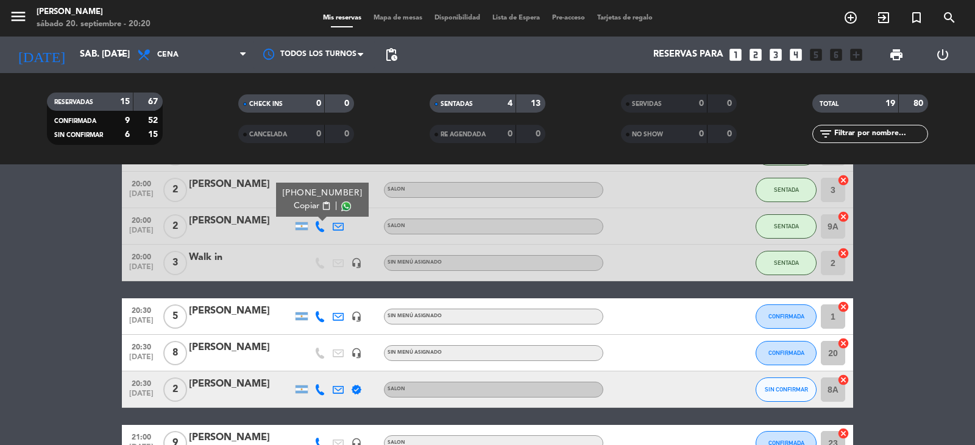
click at [320, 386] on icon at bounding box center [319, 389] width 11 height 11
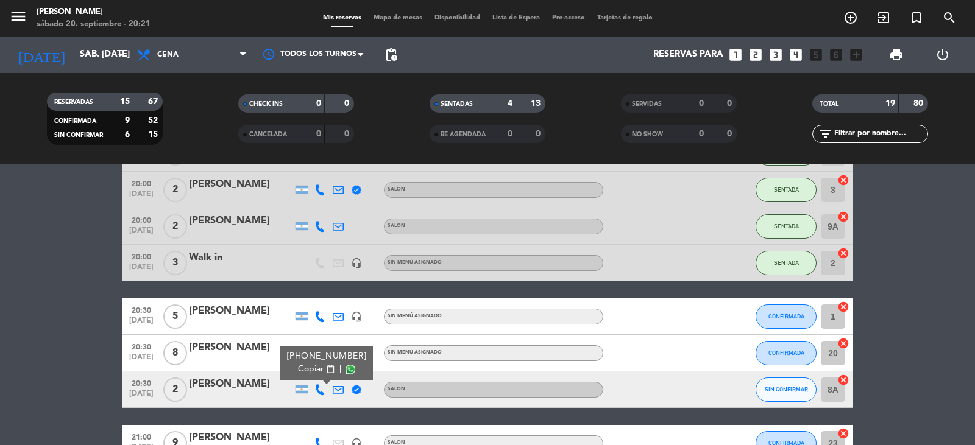
click at [345, 372] on span at bounding box center [350, 370] width 10 height 10
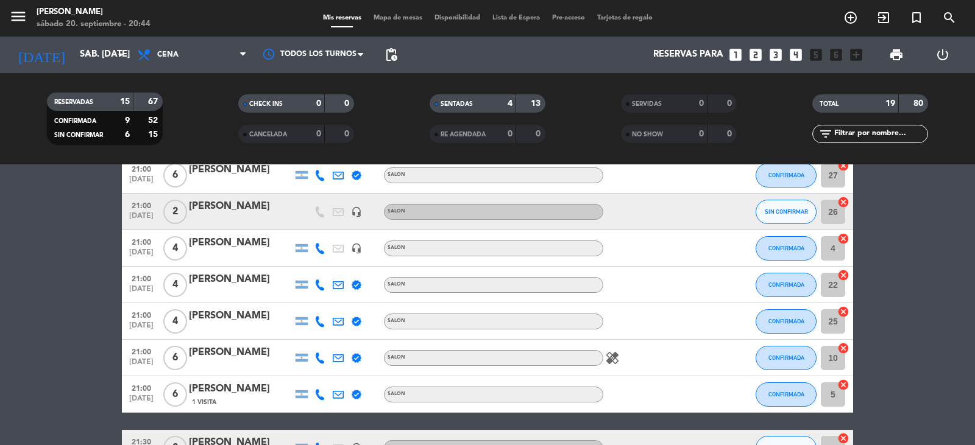
scroll to position [305, 0]
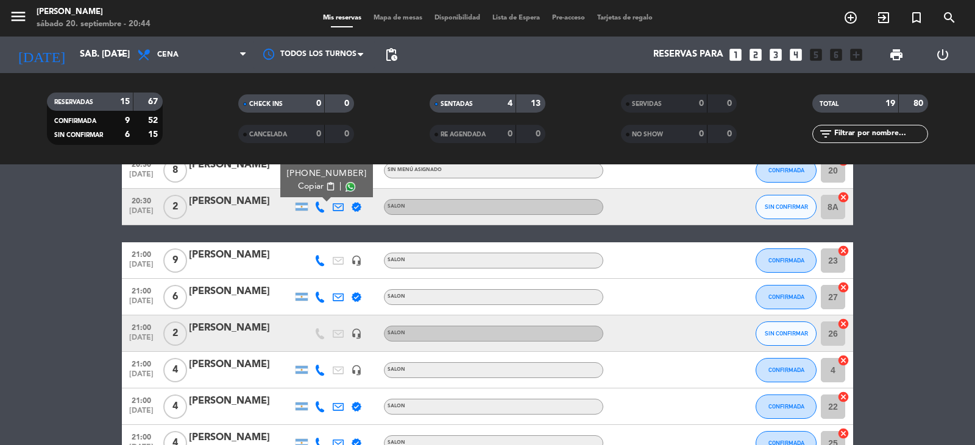
click at [219, 199] on div "[PERSON_NAME]" at bounding box center [241, 202] width 104 height 16
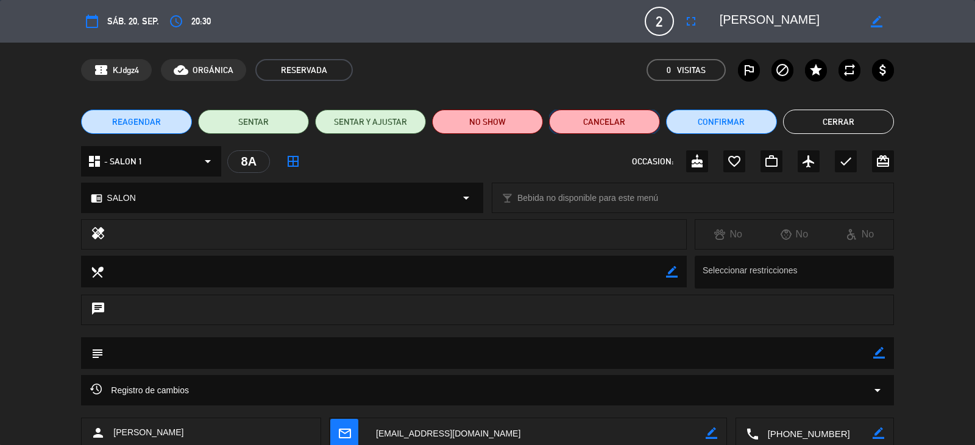
click at [617, 129] on button "Cancelar" at bounding box center [604, 122] width 111 height 24
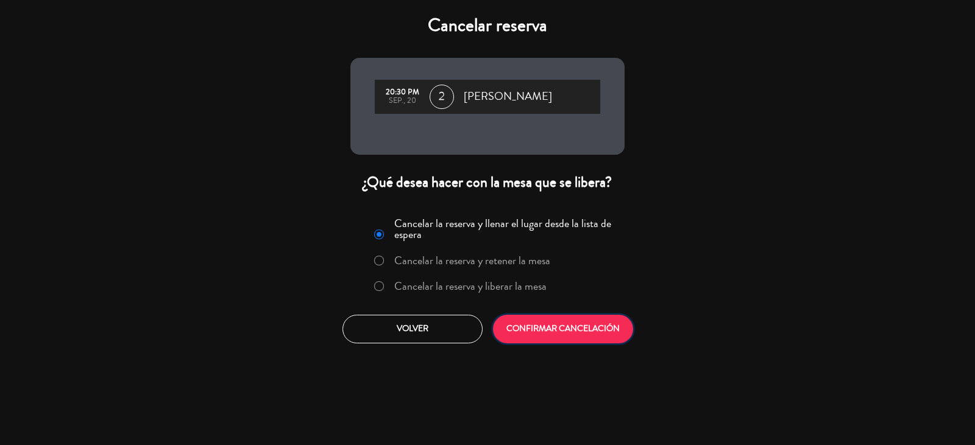
click at [518, 331] on button "CONFIRMAR CANCELACIÓN" at bounding box center [563, 329] width 140 height 29
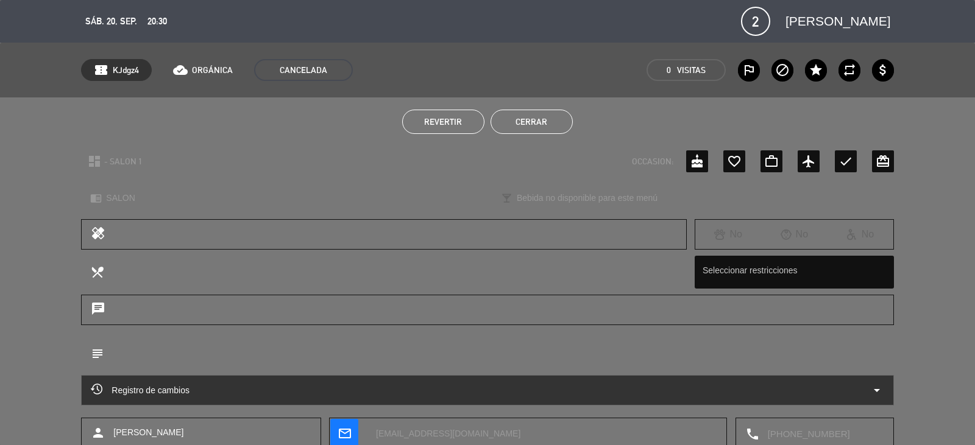
click at [541, 124] on button "Cerrar" at bounding box center [531, 122] width 82 height 24
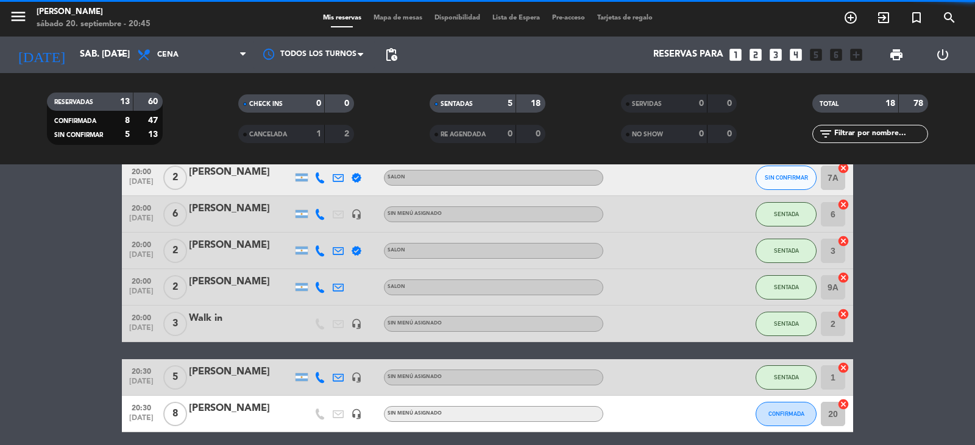
scroll to position [0, 0]
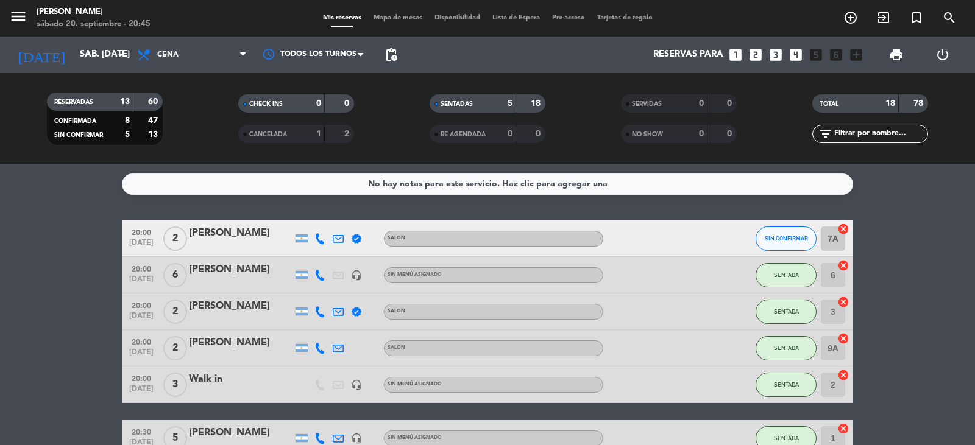
click at [250, 234] on div "[PERSON_NAME]" at bounding box center [241, 233] width 104 height 16
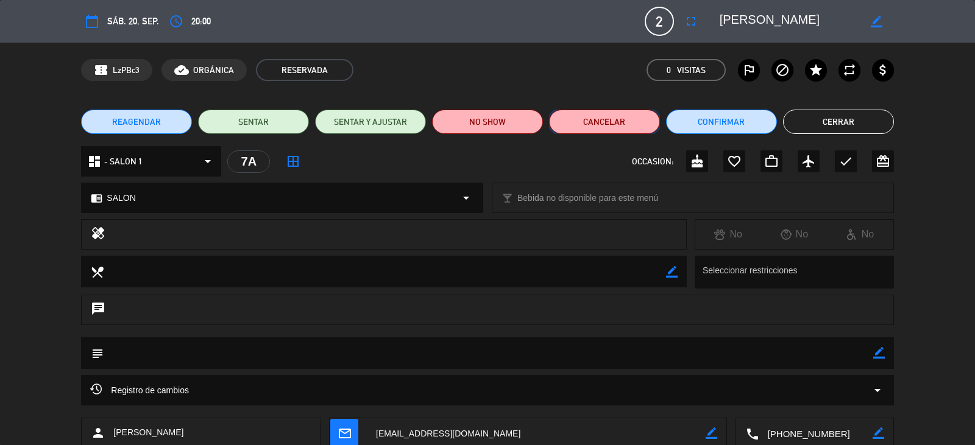
click at [612, 122] on button "Cancelar" at bounding box center [604, 122] width 111 height 24
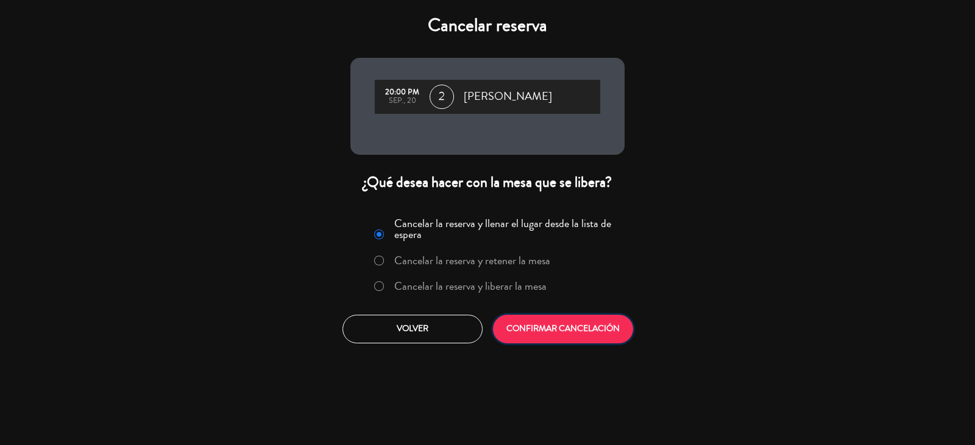
click at [557, 322] on button "CONFIRMAR CANCELACIÓN" at bounding box center [563, 329] width 140 height 29
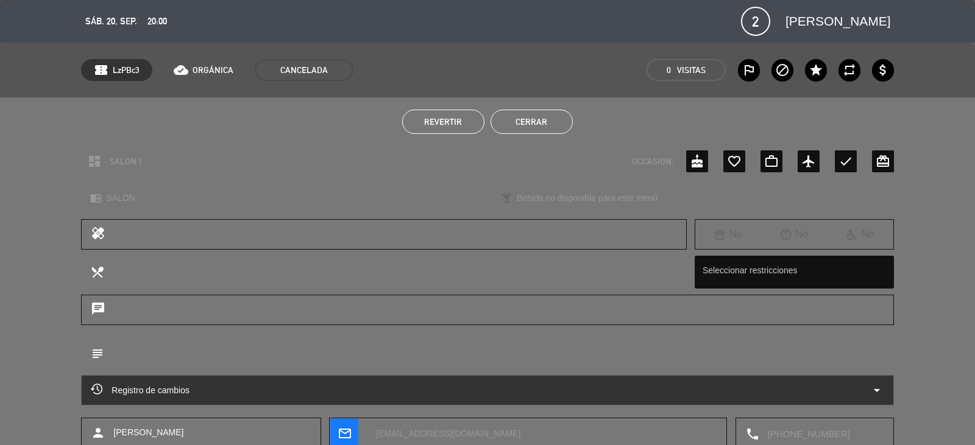
click at [539, 118] on button "Cerrar" at bounding box center [531, 122] width 82 height 24
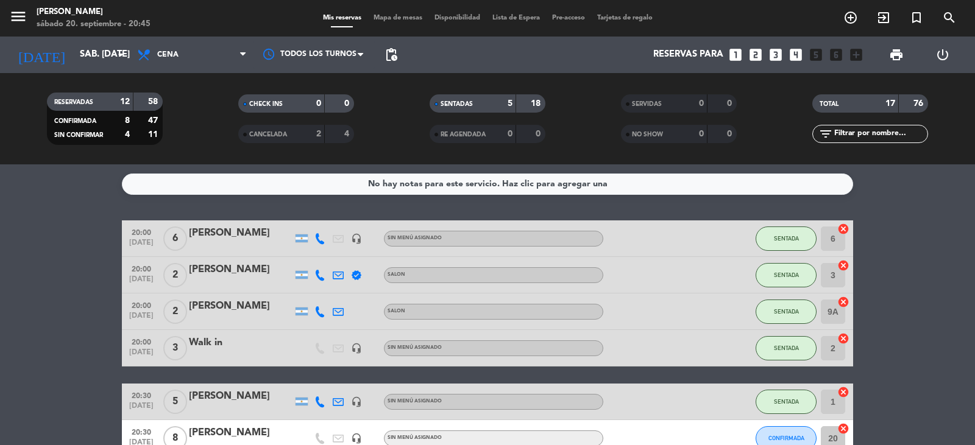
scroll to position [61, 0]
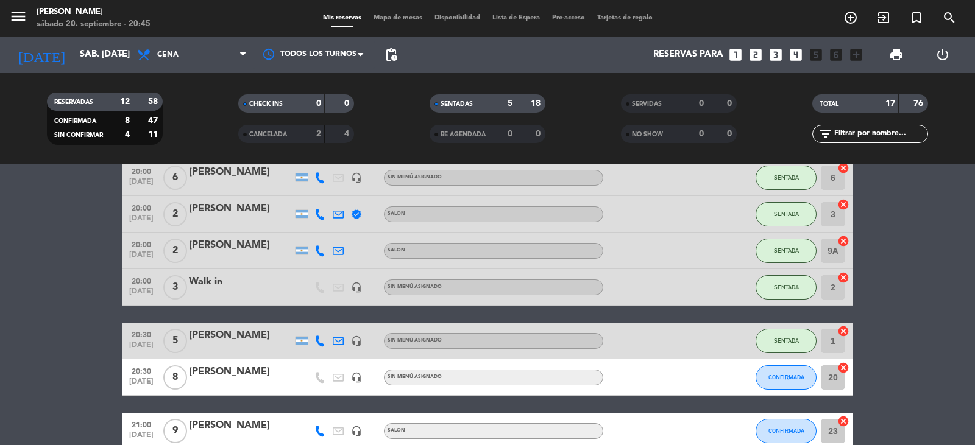
click at [842, 333] on icon "cancel" at bounding box center [843, 331] width 12 height 12
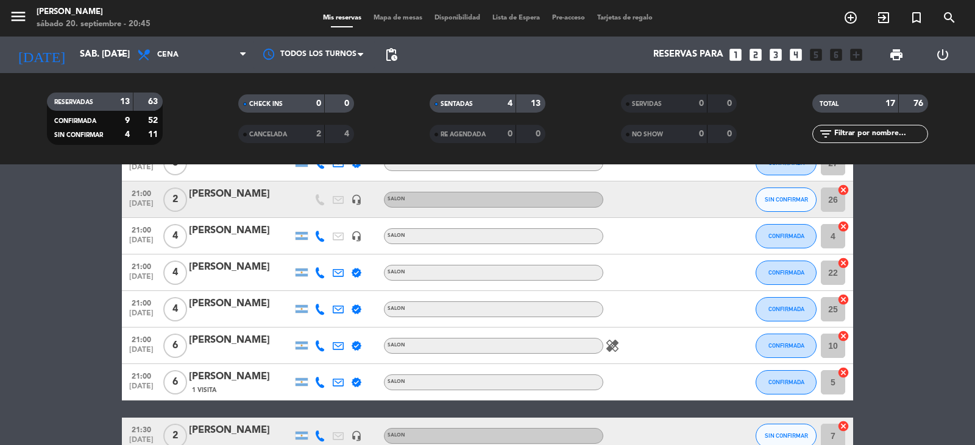
scroll to position [122, 0]
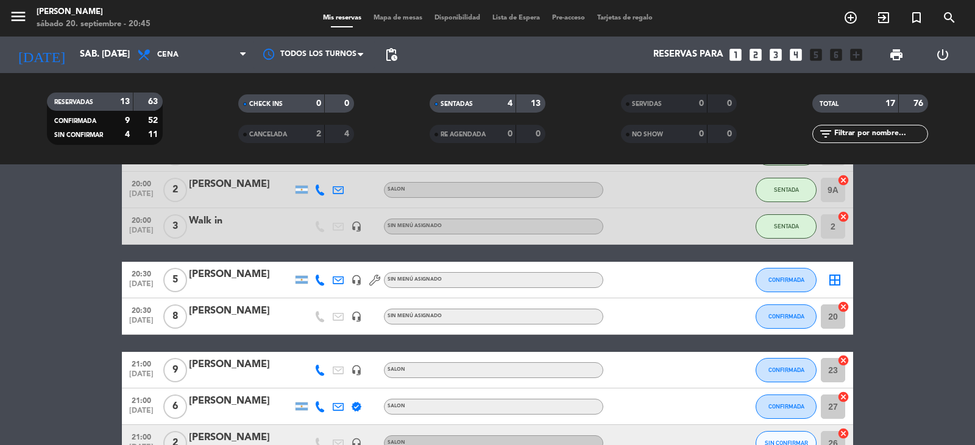
click at [835, 279] on icon "border_all" at bounding box center [834, 280] width 15 height 15
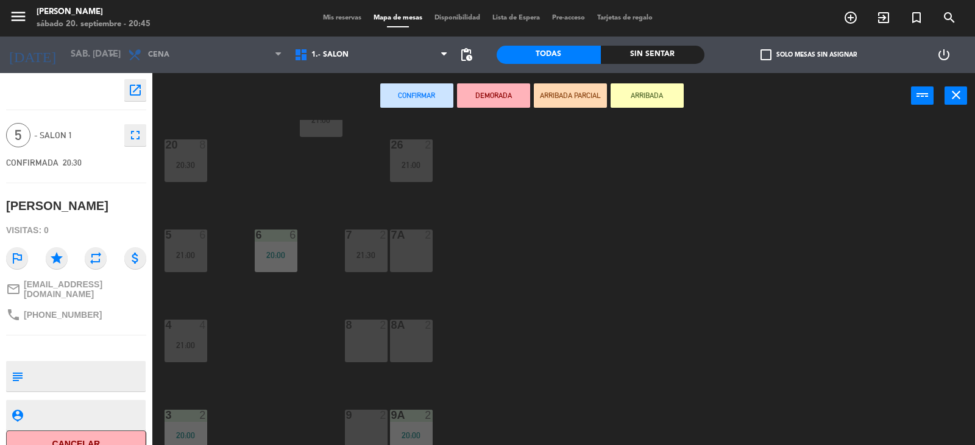
scroll to position [244, 0]
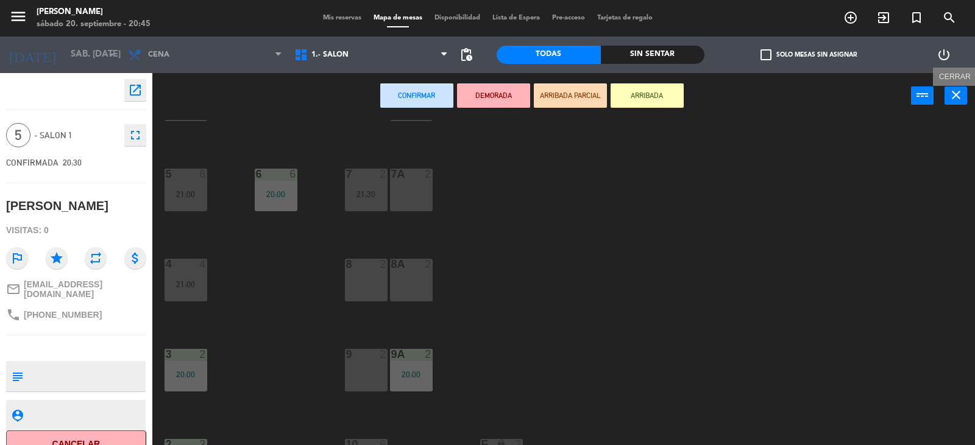
click at [956, 96] on icon "close" at bounding box center [955, 95] width 15 height 15
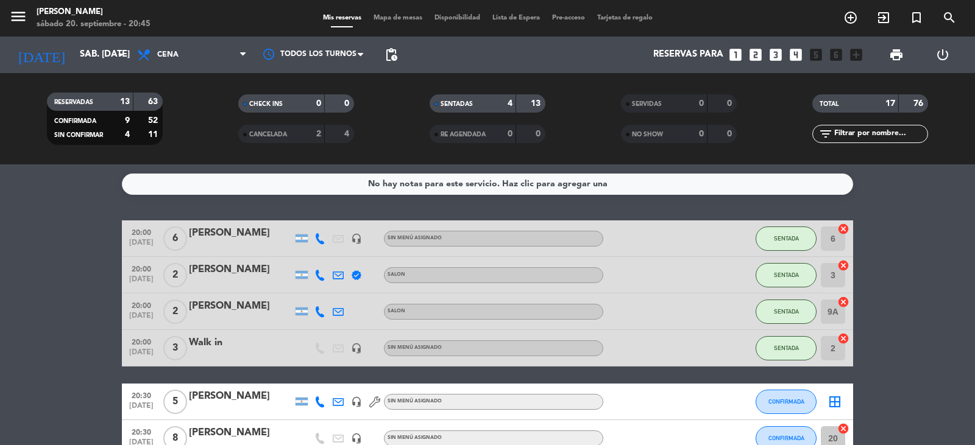
click at [685, 309] on div at bounding box center [658, 312] width 110 height 36
click at [227, 311] on div "[PERSON_NAME]" at bounding box center [241, 306] width 104 height 16
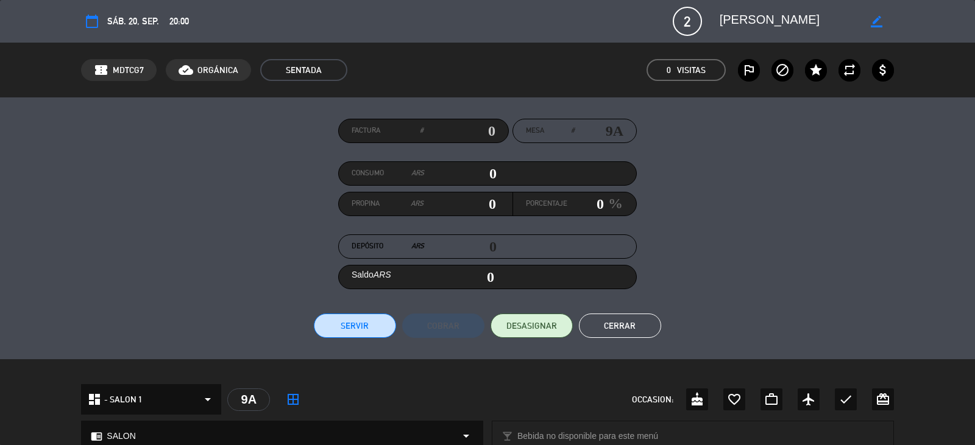
click at [616, 328] on button "Cerrar" at bounding box center [620, 326] width 82 height 24
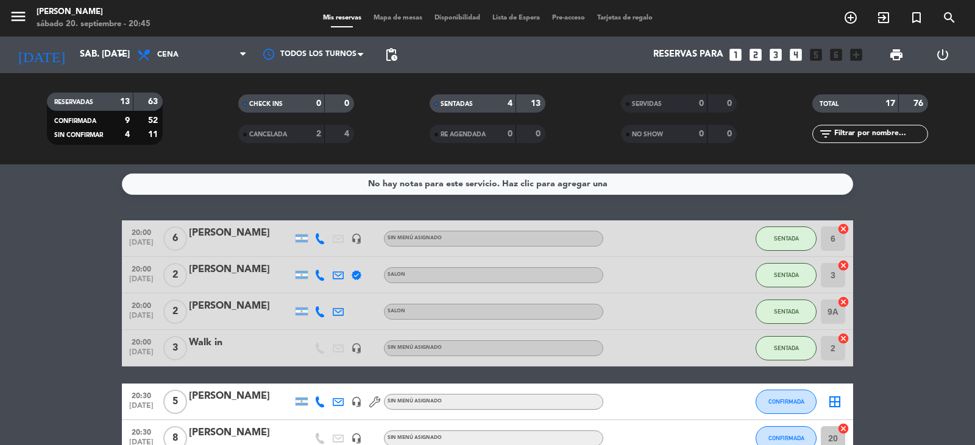
scroll to position [122, 0]
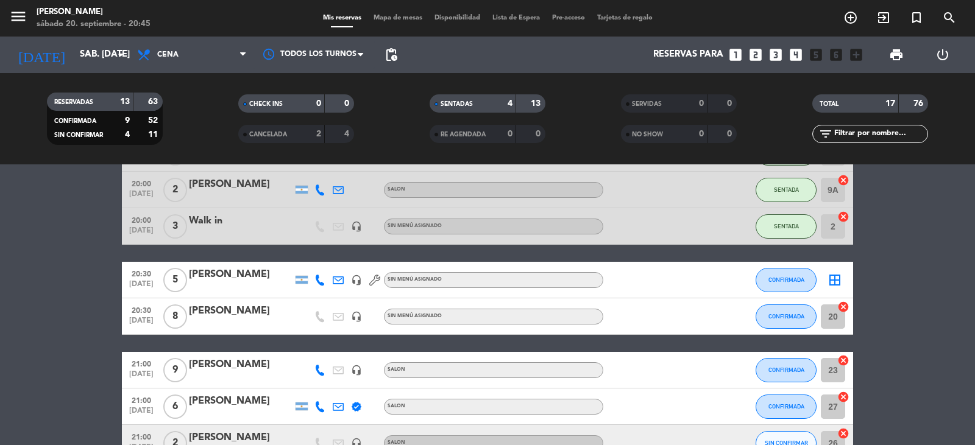
click at [832, 279] on icon "border_all" at bounding box center [834, 280] width 15 height 15
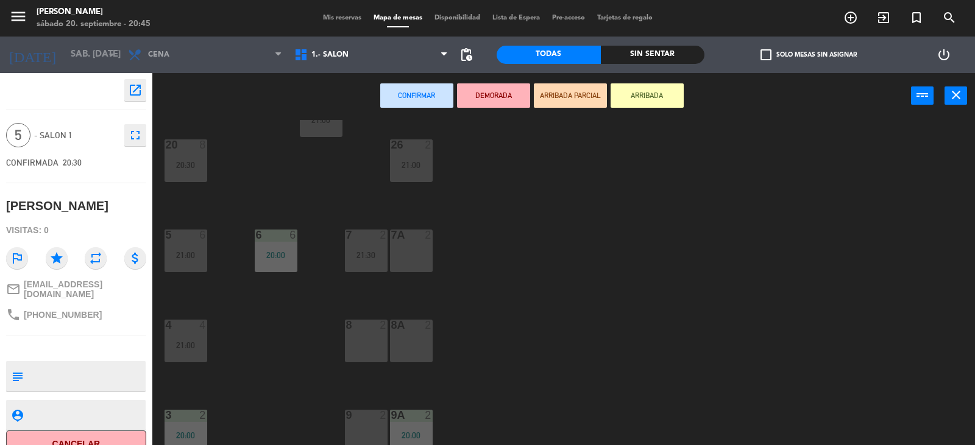
scroll to position [244, 0]
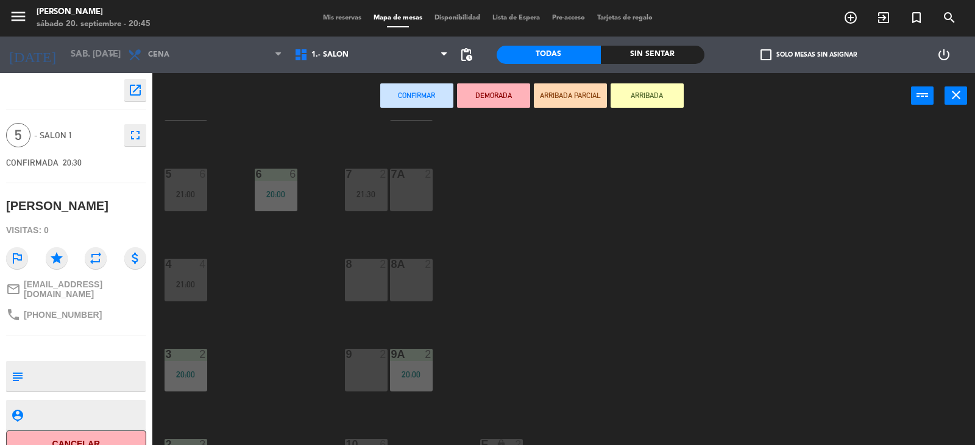
click at [367, 287] on div "8 2" at bounding box center [366, 280] width 43 height 43
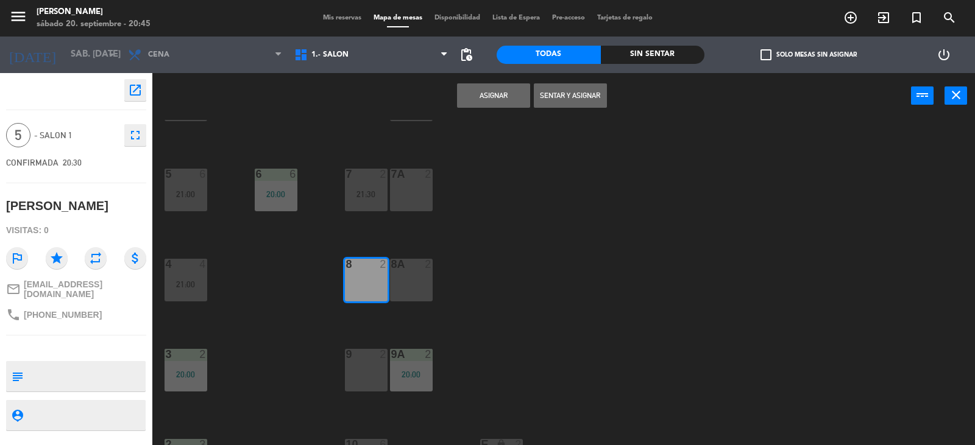
click at [401, 287] on div "8A 2" at bounding box center [411, 280] width 43 height 43
click at [495, 98] on button "Asignar" at bounding box center [493, 95] width 73 height 24
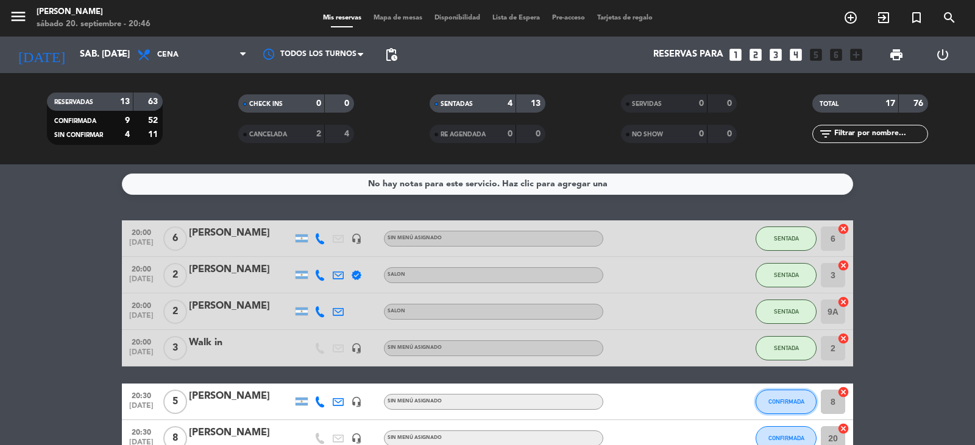
click at [791, 406] on button "CONFIRMADA" at bounding box center [785, 402] width 61 height 24
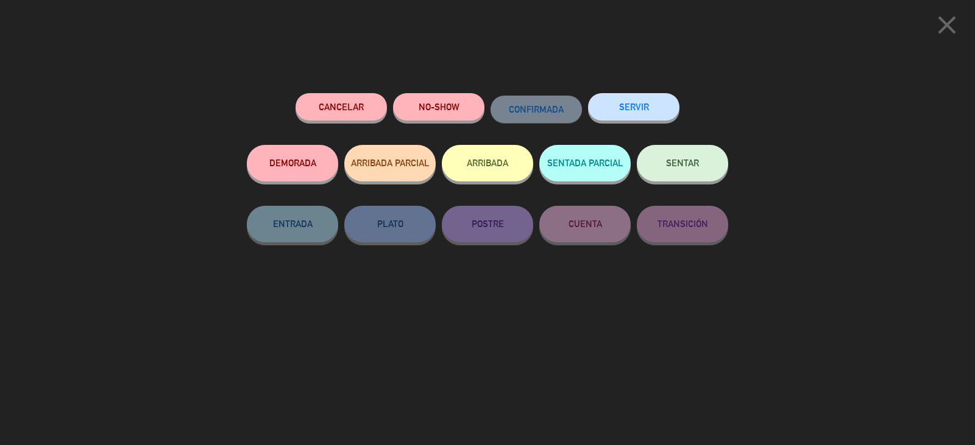
click at [674, 172] on button "SENTAR" at bounding box center [681, 163] width 91 height 37
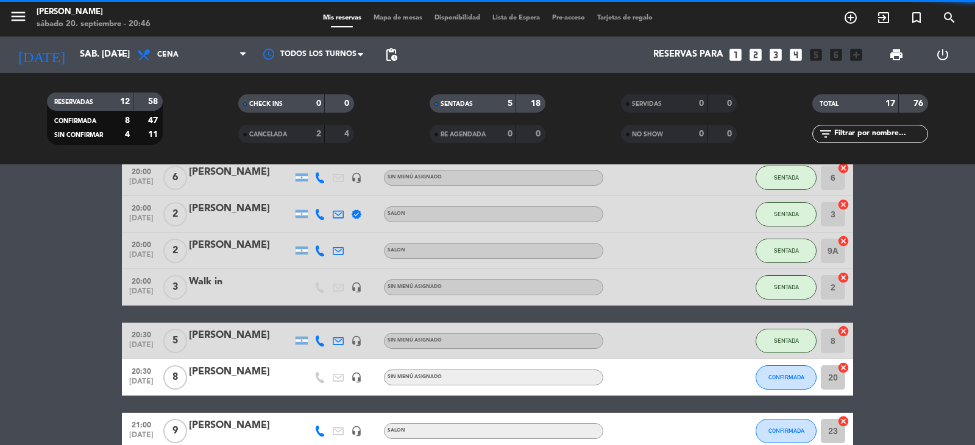
scroll to position [122, 0]
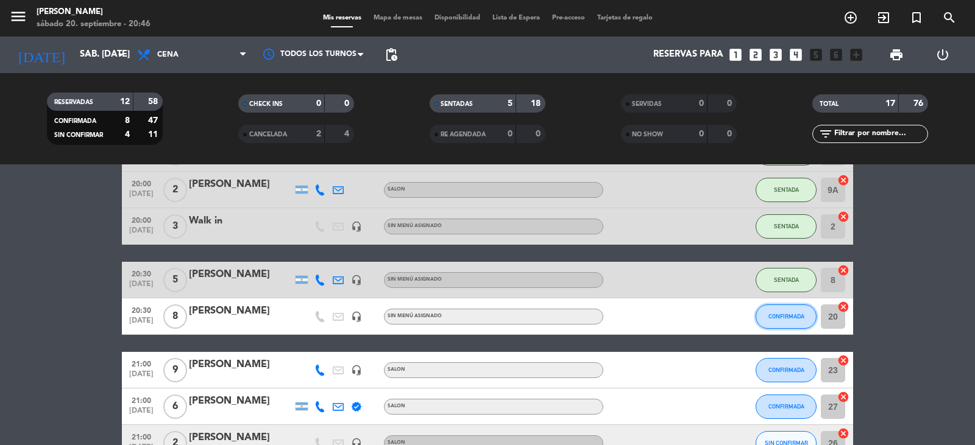
click at [802, 317] on span "CONFIRMADA" at bounding box center [786, 316] width 36 height 7
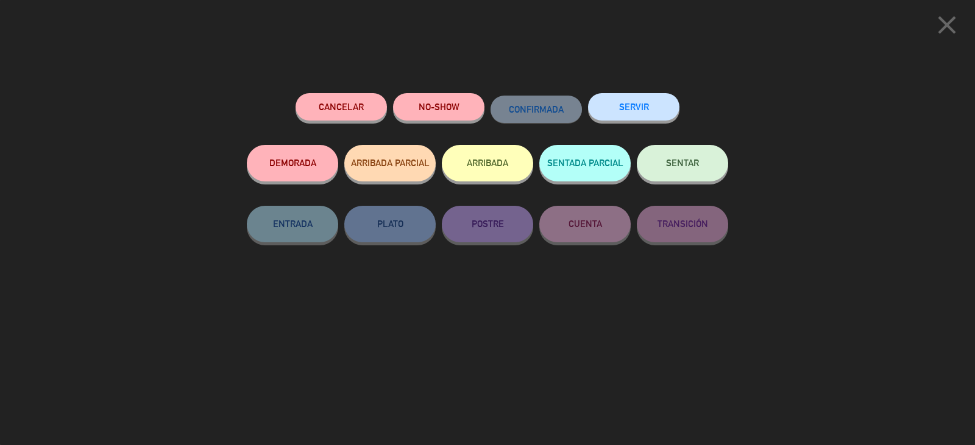
click at [593, 166] on button "SENTADA PARCIAL" at bounding box center [584, 163] width 91 height 37
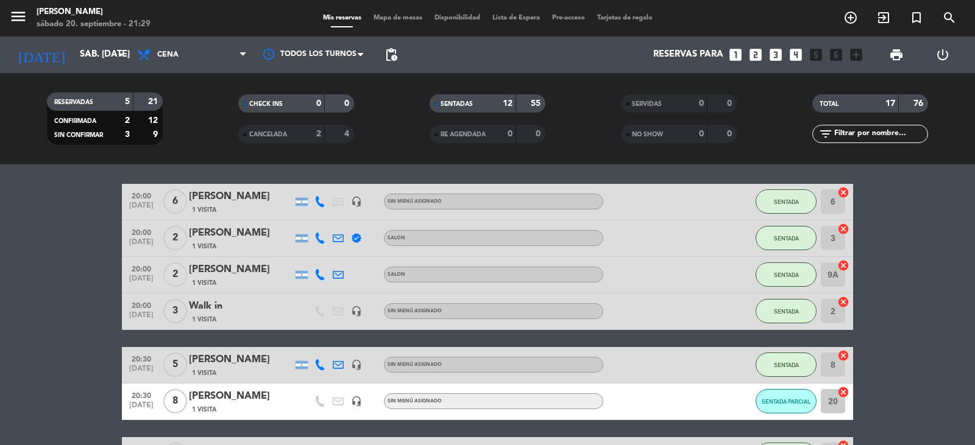
scroll to position [329, 0]
